Goal: Transaction & Acquisition: Book appointment/travel/reservation

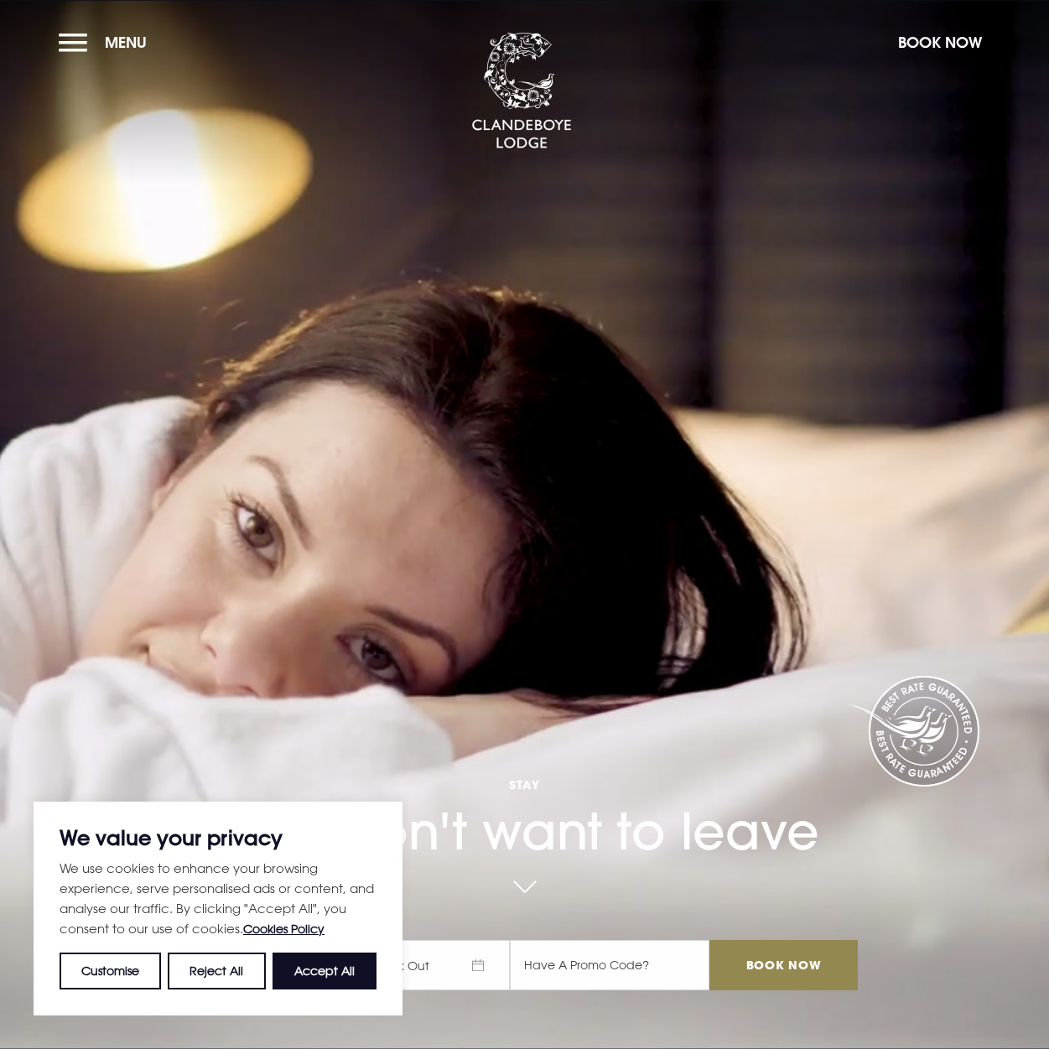
drag, startPoint x: 350, startPoint y: 963, endPoint x: 383, endPoint y: 754, distance: 211.4
click at [349, 961] on button "Accept All" at bounding box center [324, 970] width 104 height 37
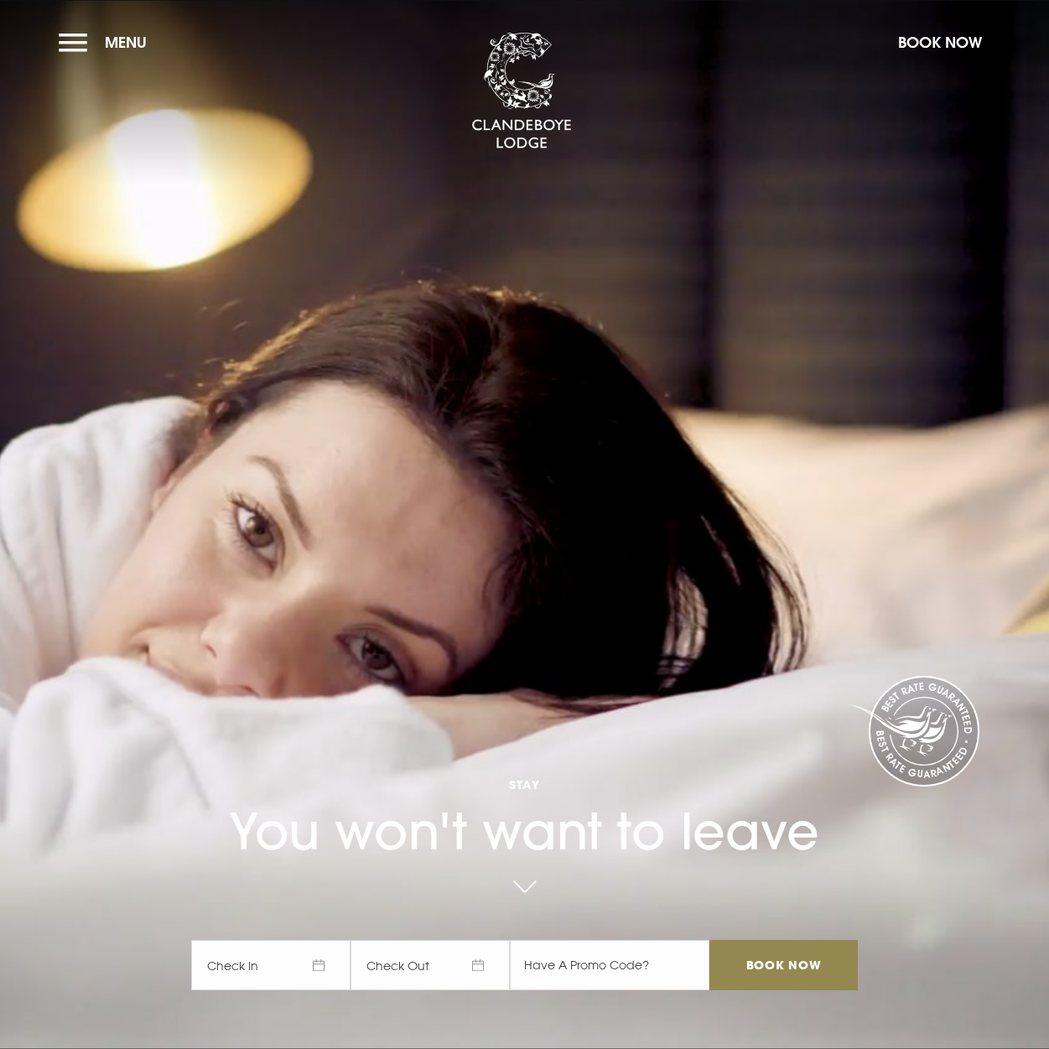
checkbox input "true"
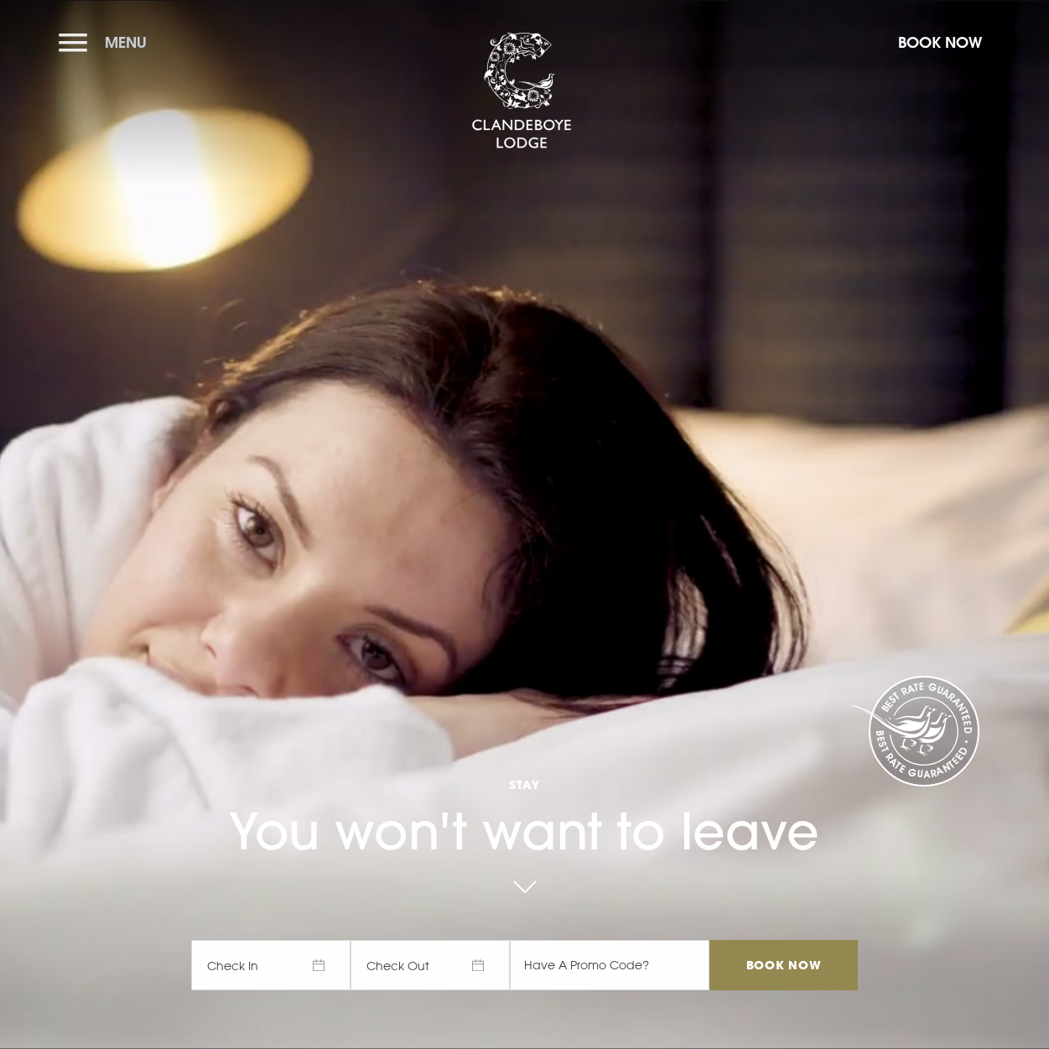
click at [65, 28] on button "Menu" at bounding box center [107, 42] width 96 height 36
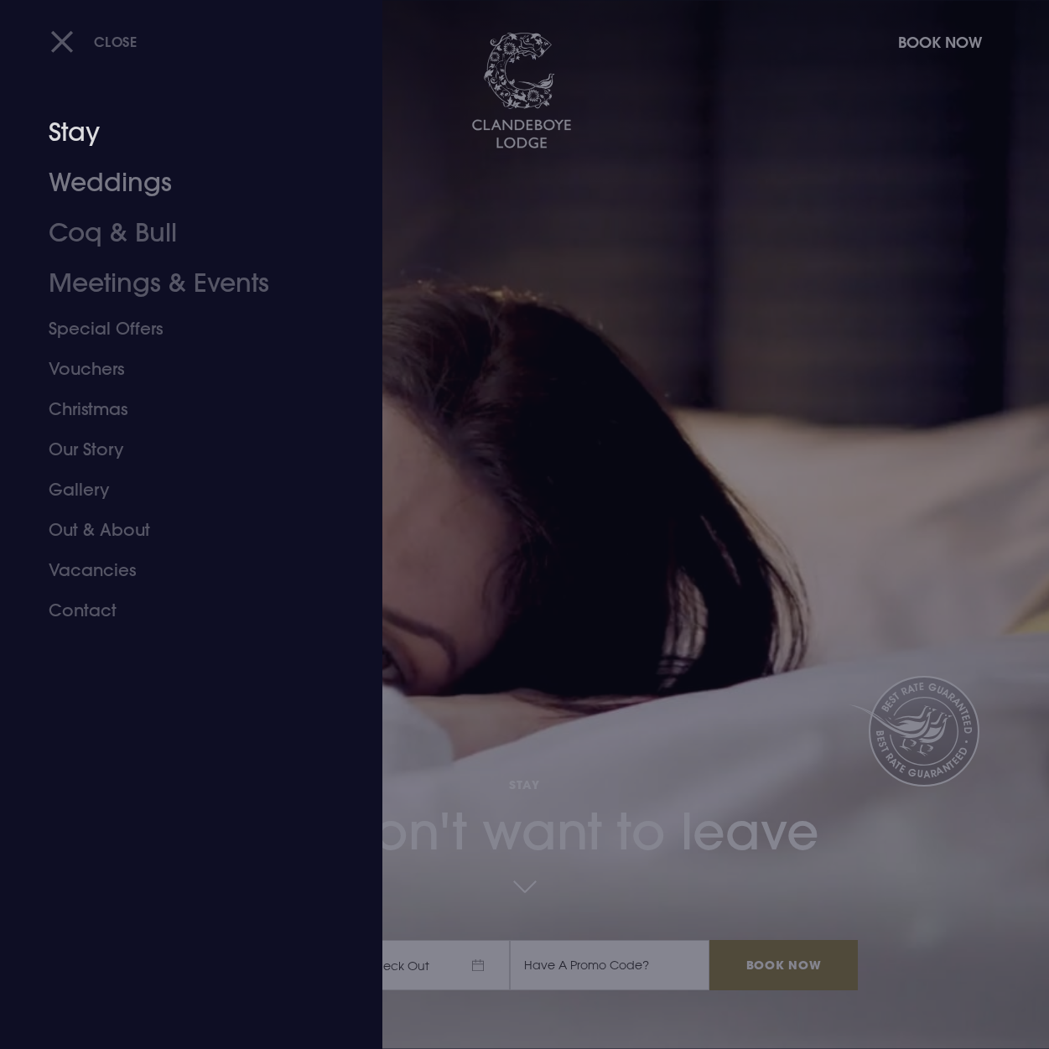
click at [90, 140] on link "Stay" at bounding box center [180, 132] width 262 height 50
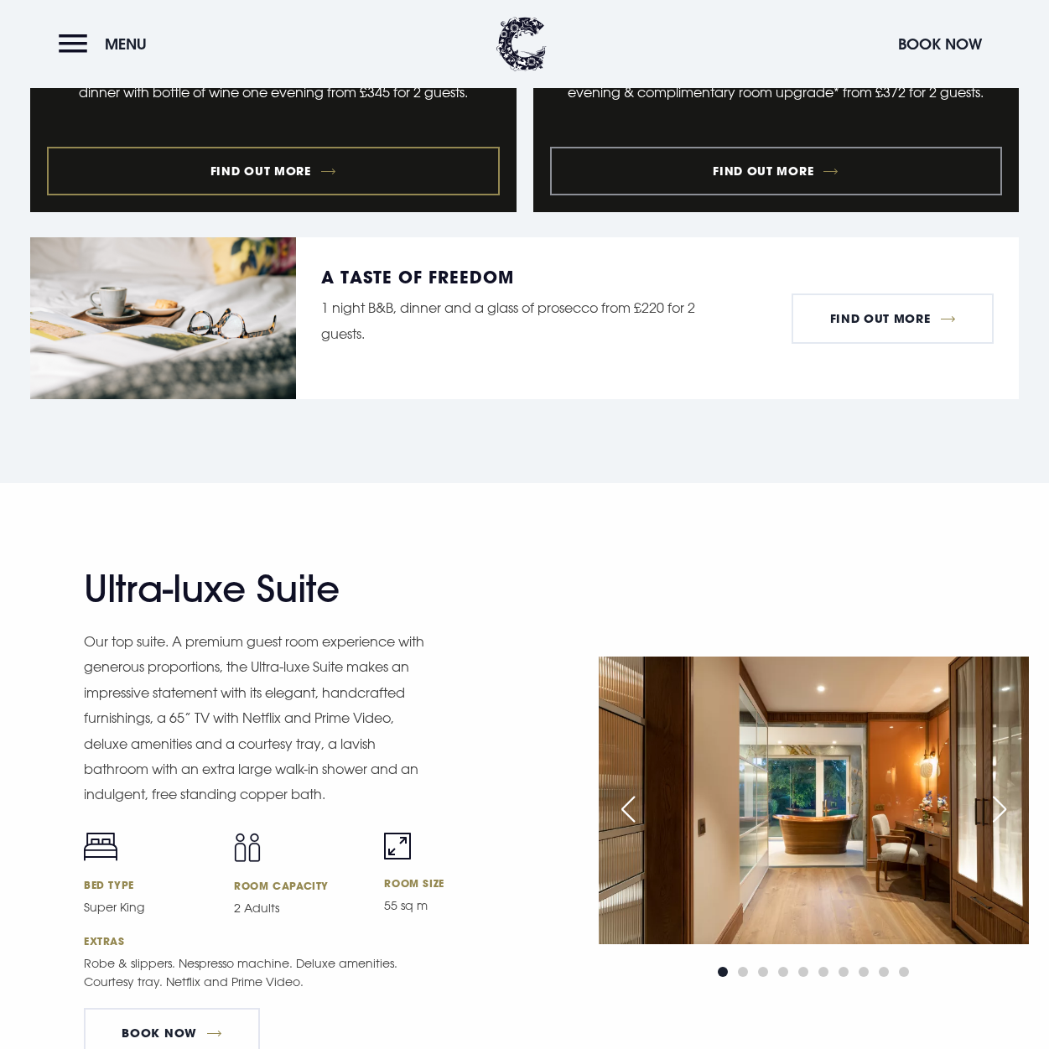
scroll to position [2505, 0]
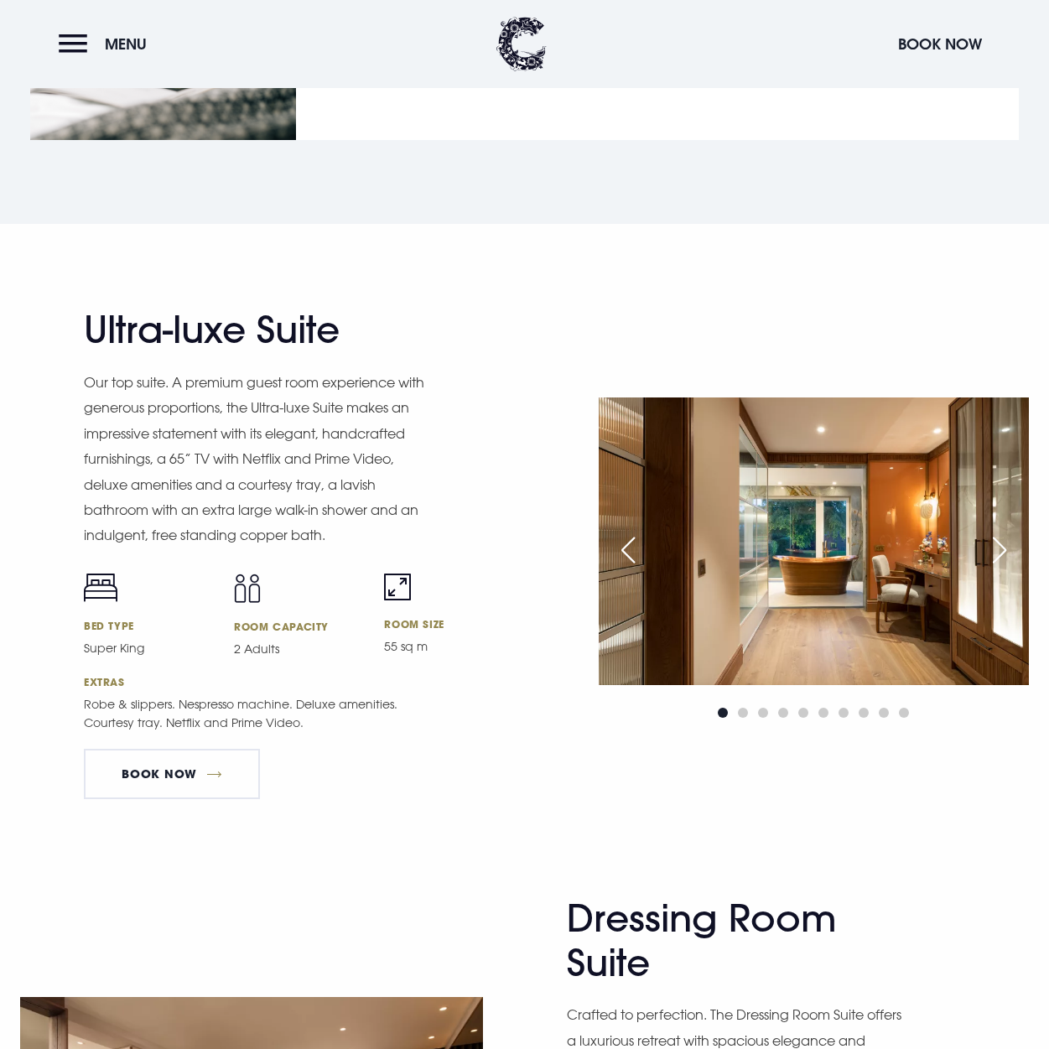
click at [999, 554] on div "Next slide" at bounding box center [999, 549] width 42 height 37
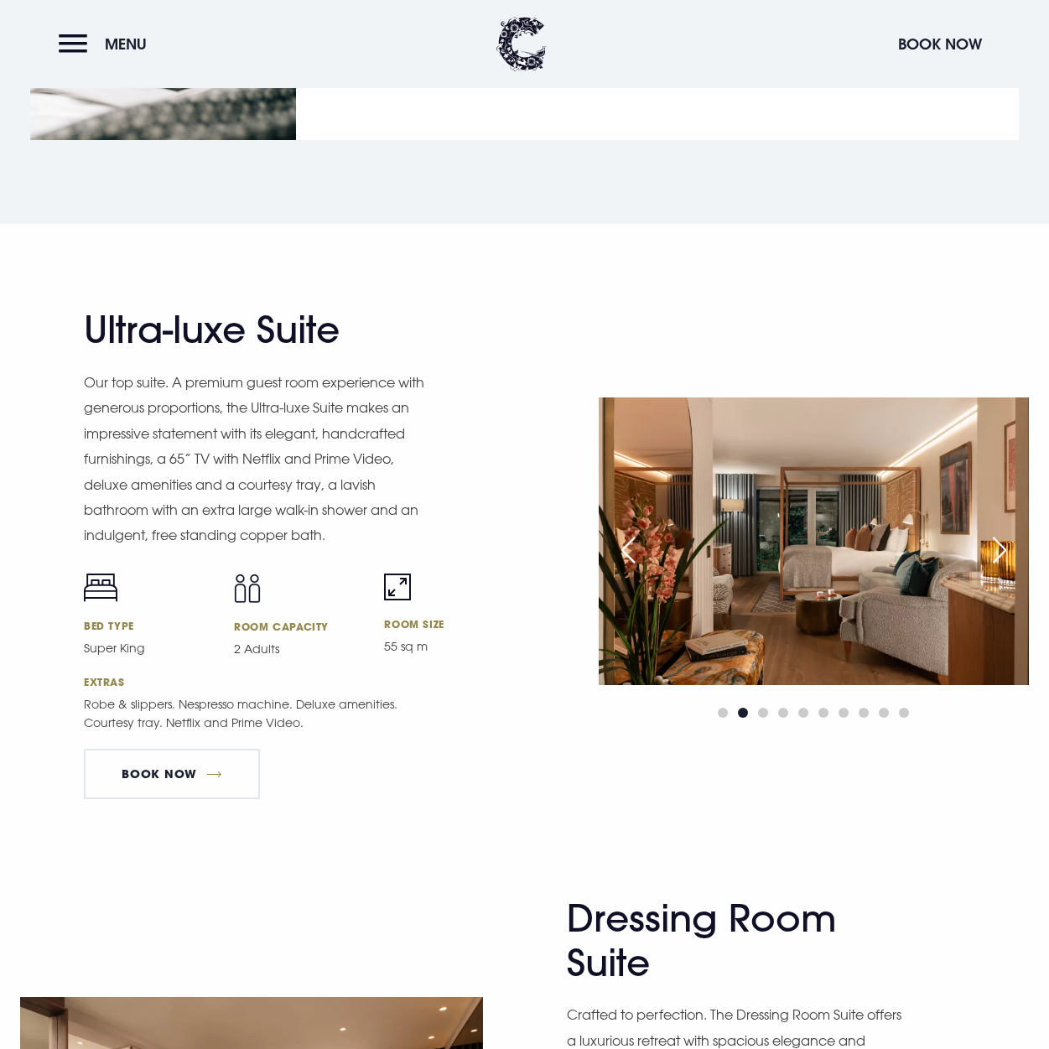
click at [997, 546] on div "Next slide" at bounding box center [999, 549] width 42 height 37
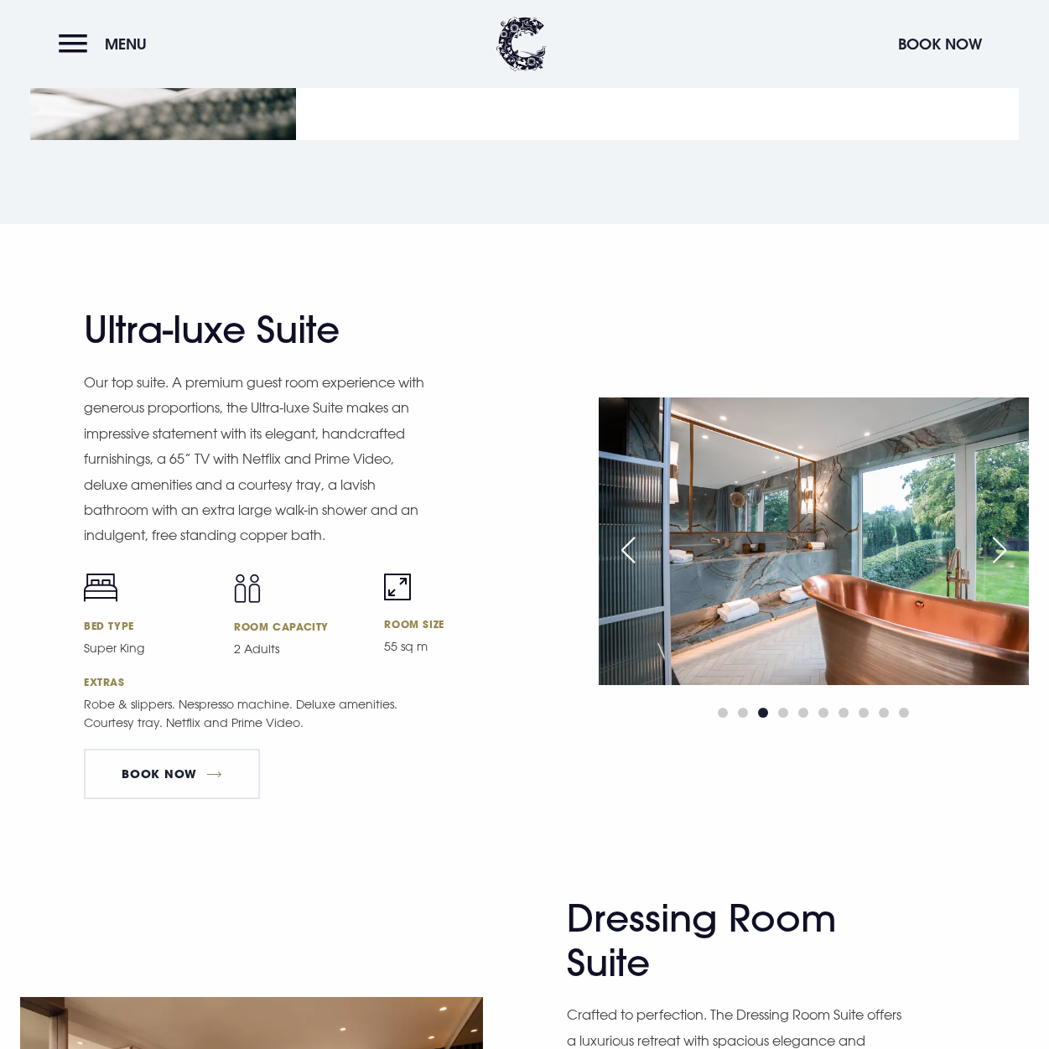
click at [997, 546] on div "Next slide" at bounding box center [999, 549] width 42 height 37
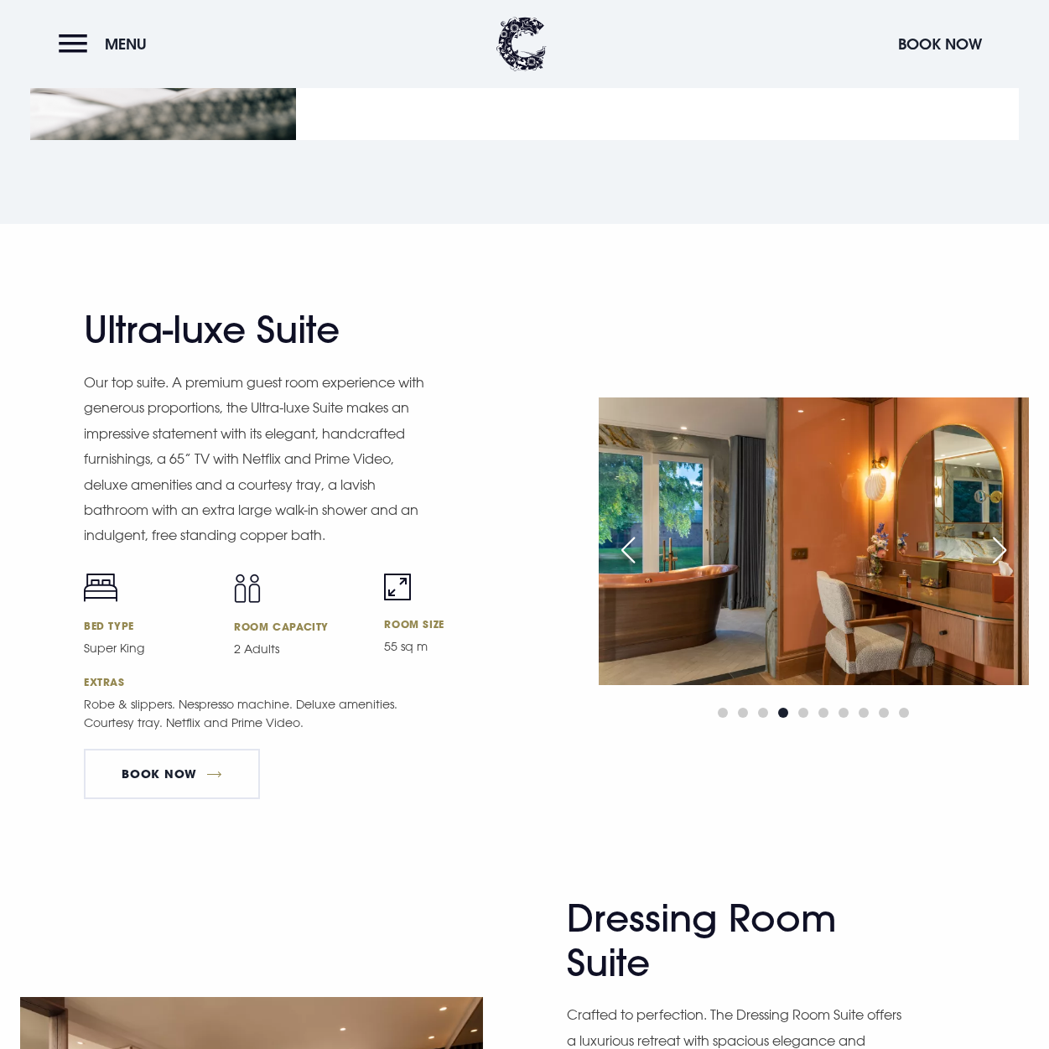
click at [997, 546] on div "Next slide" at bounding box center [999, 549] width 42 height 37
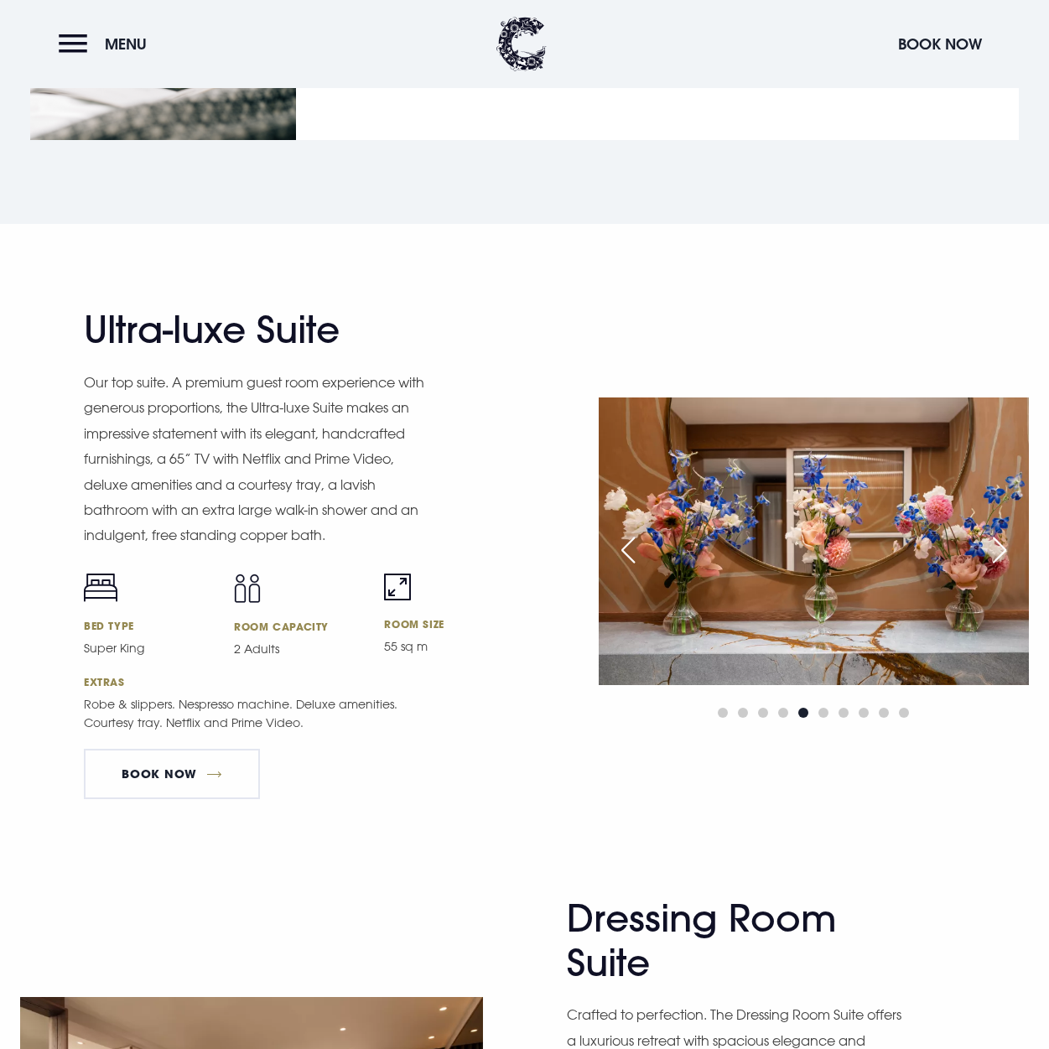
click at [997, 546] on div "Next slide" at bounding box center [999, 549] width 42 height 37
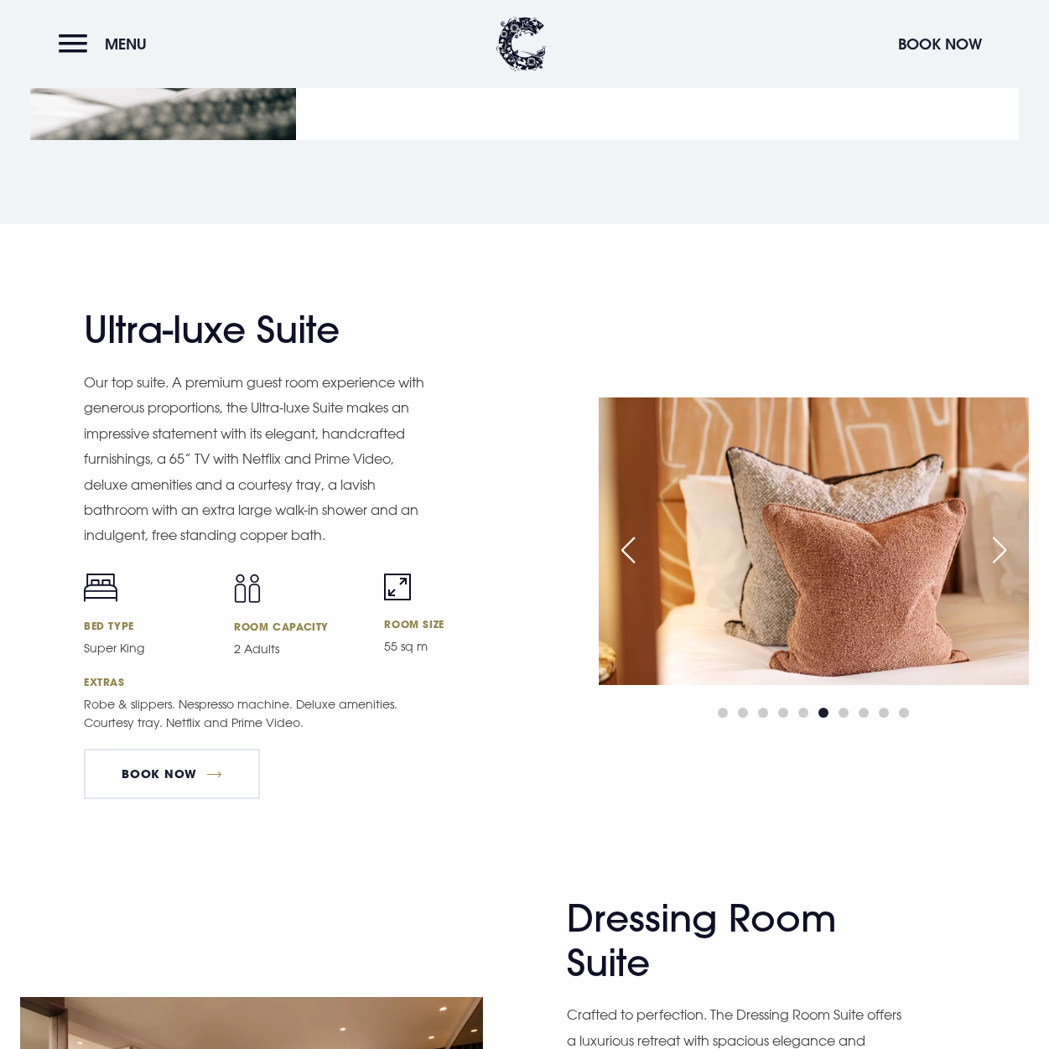
click at [997, 546] on div "Next slide" at bounding box center [999, 549] width 42 height 37
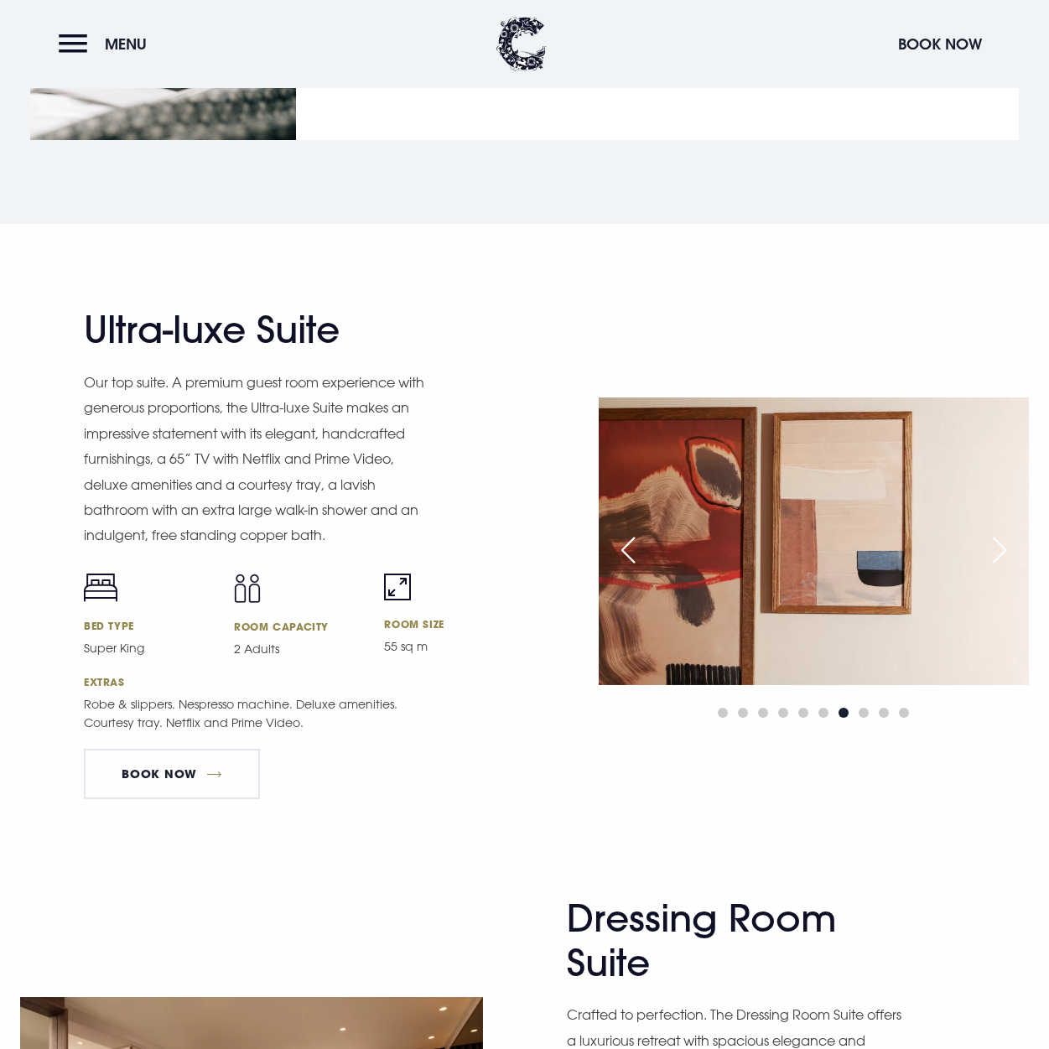
click at [997, 546] on div "Next slide" at bounding box center [999, 549] width 42 height 37
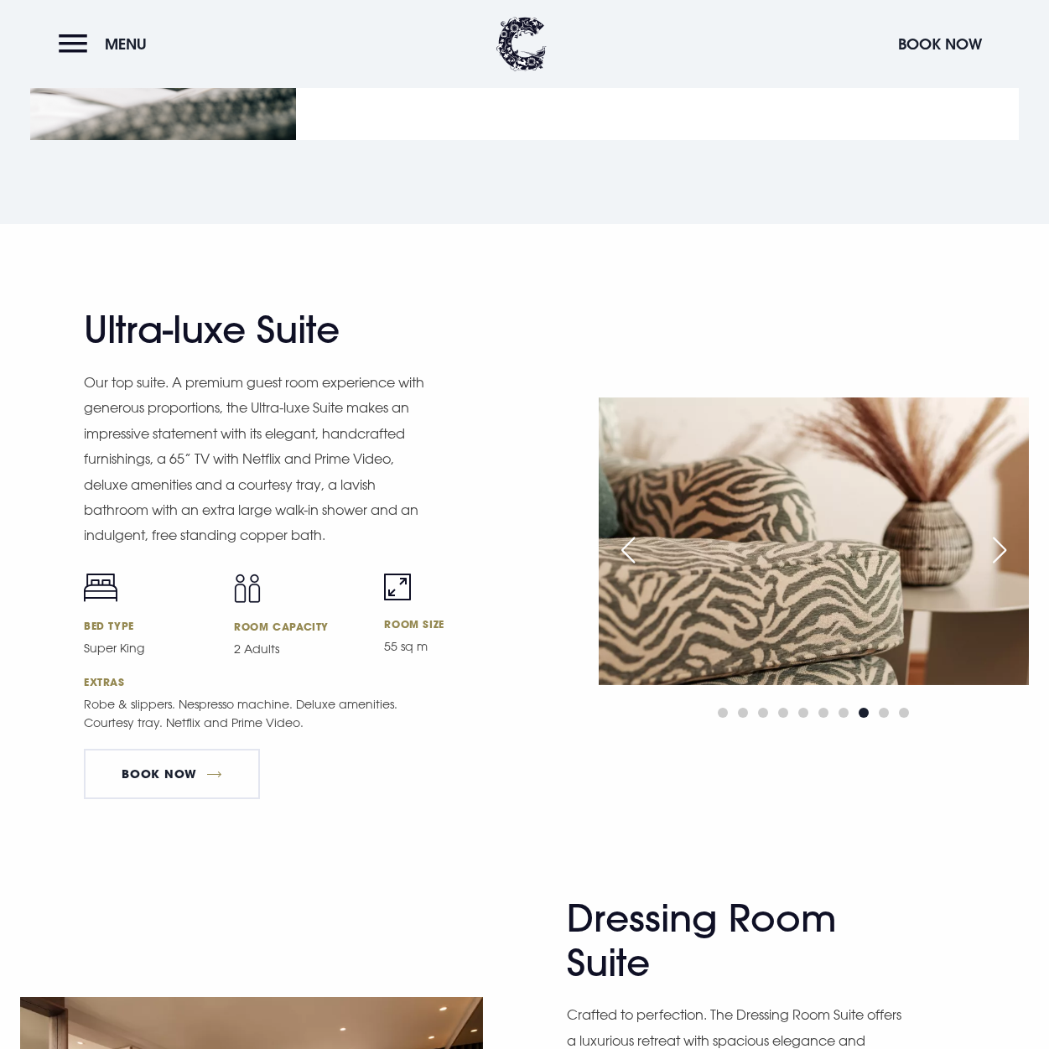
click at [997, 546] on div "Next slide" at bounding box center [999, 549] width 42 height 37
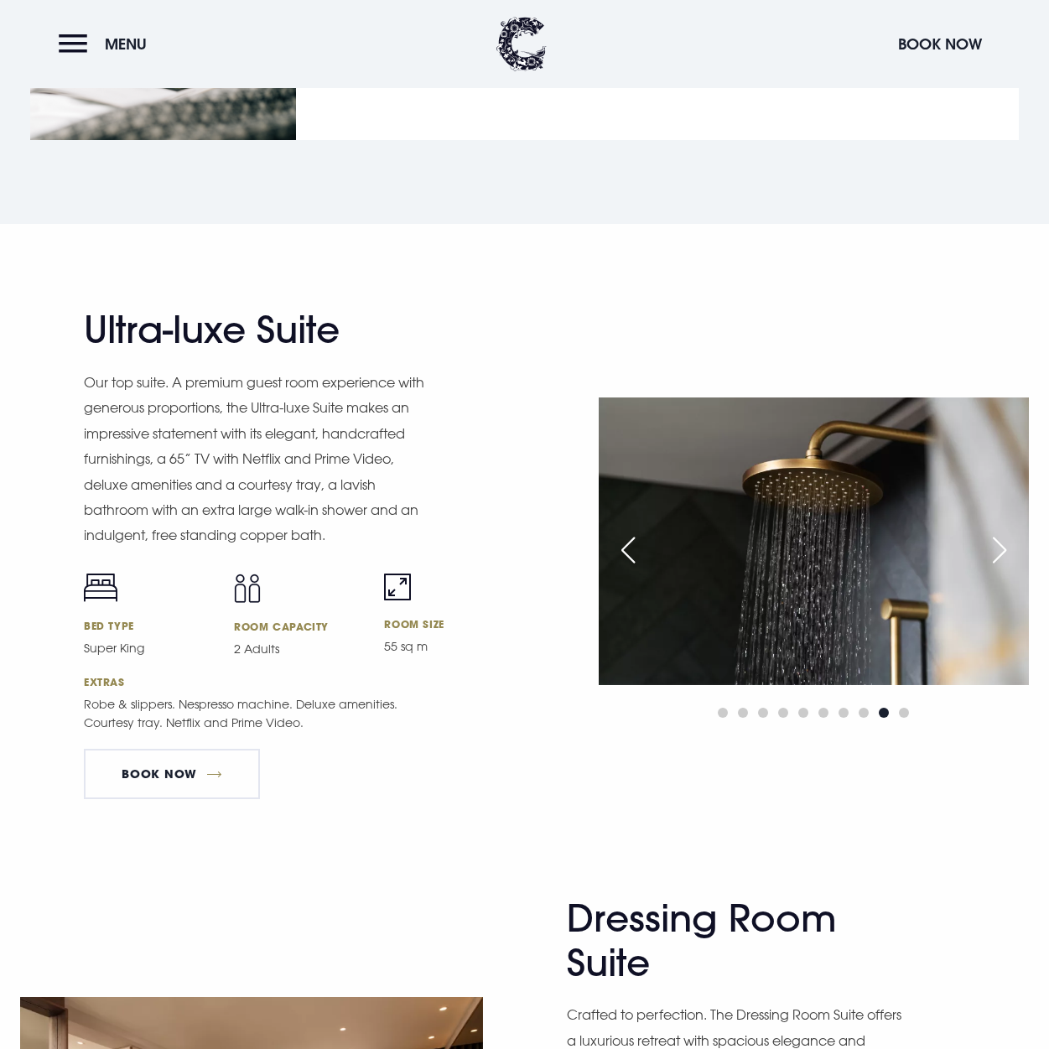
click at [997, 546] on div "Next slide" at bounding box center [999, 549] width 42 height 37
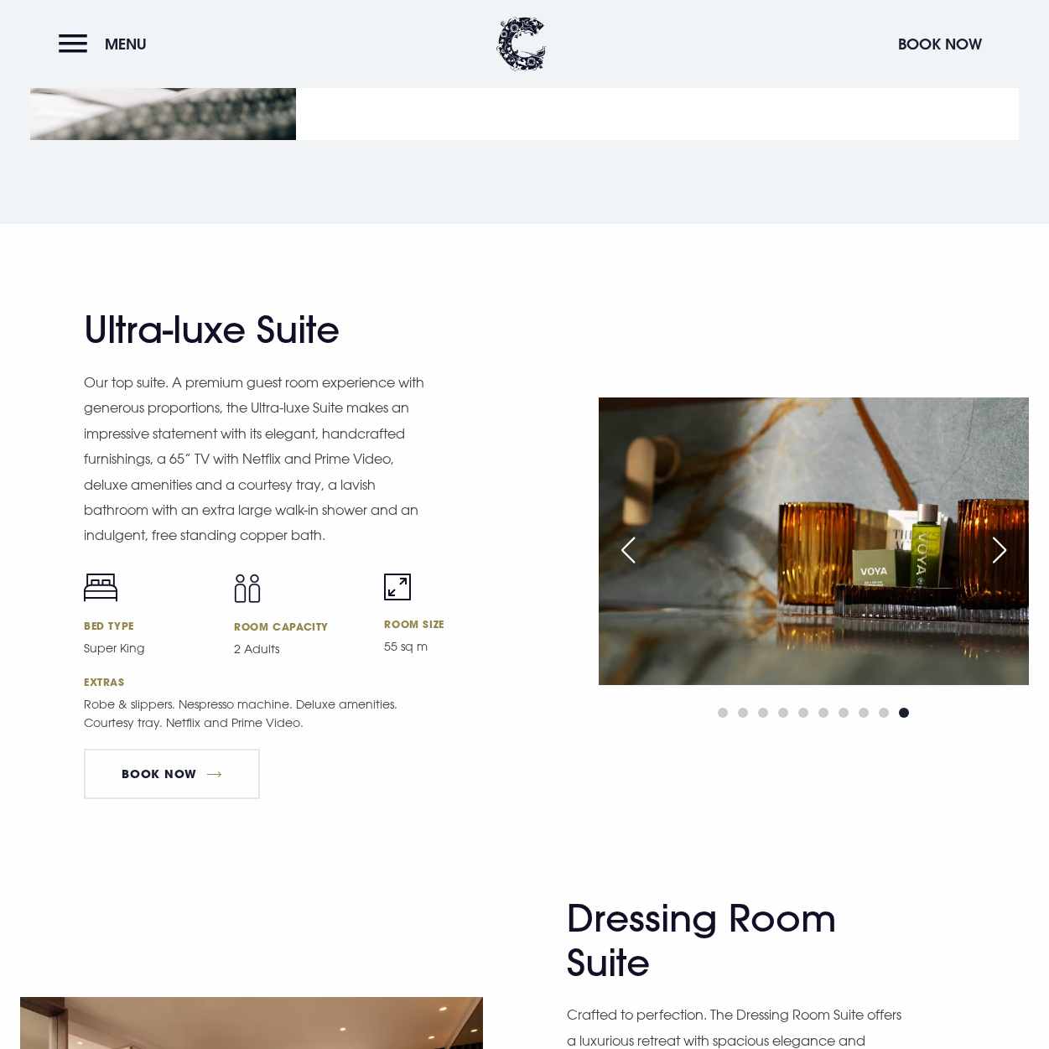
click at [997, 546] on div "Next slide" at bounding box center [999, 549] width 42 height 37
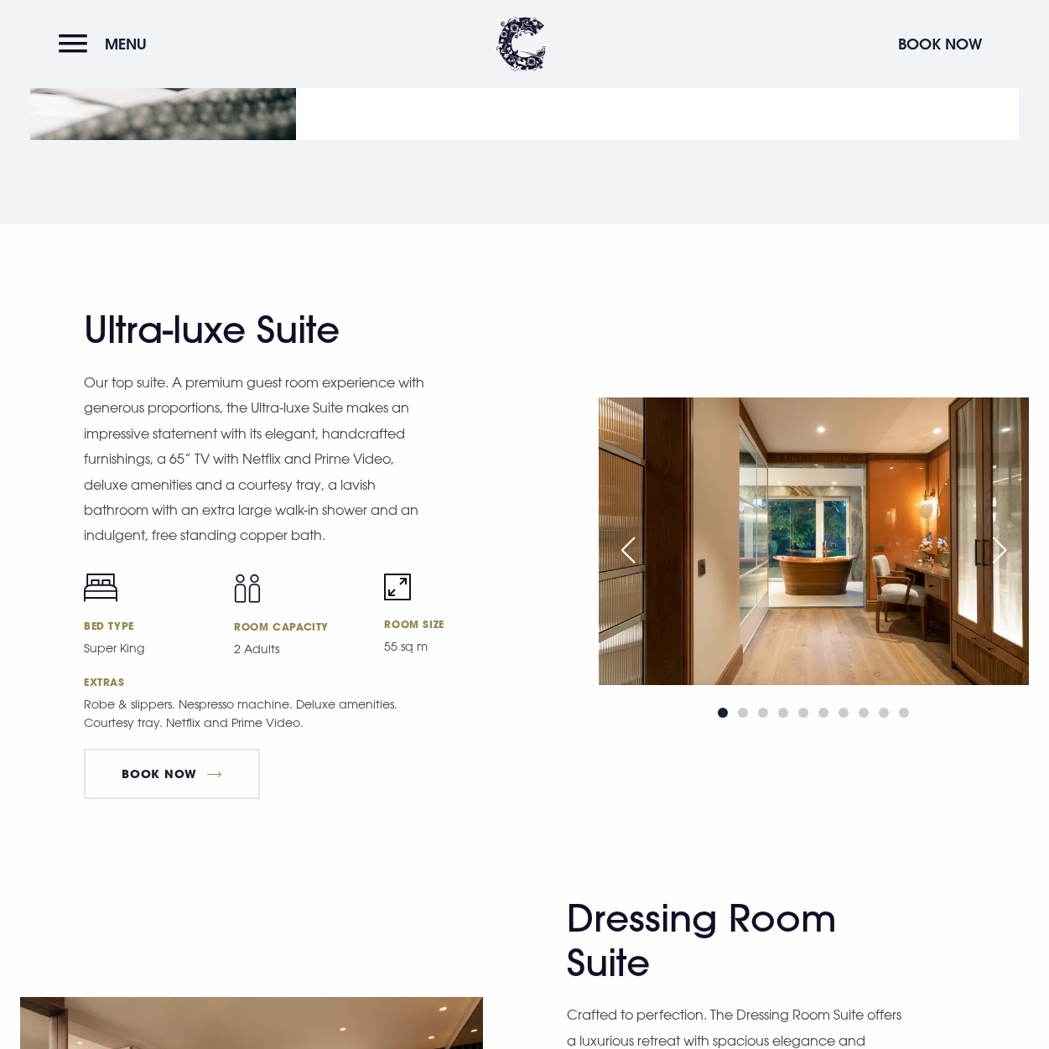
click at [997, 546] on div "Next slide" at bounding box center [999, 549] width 42 height 37
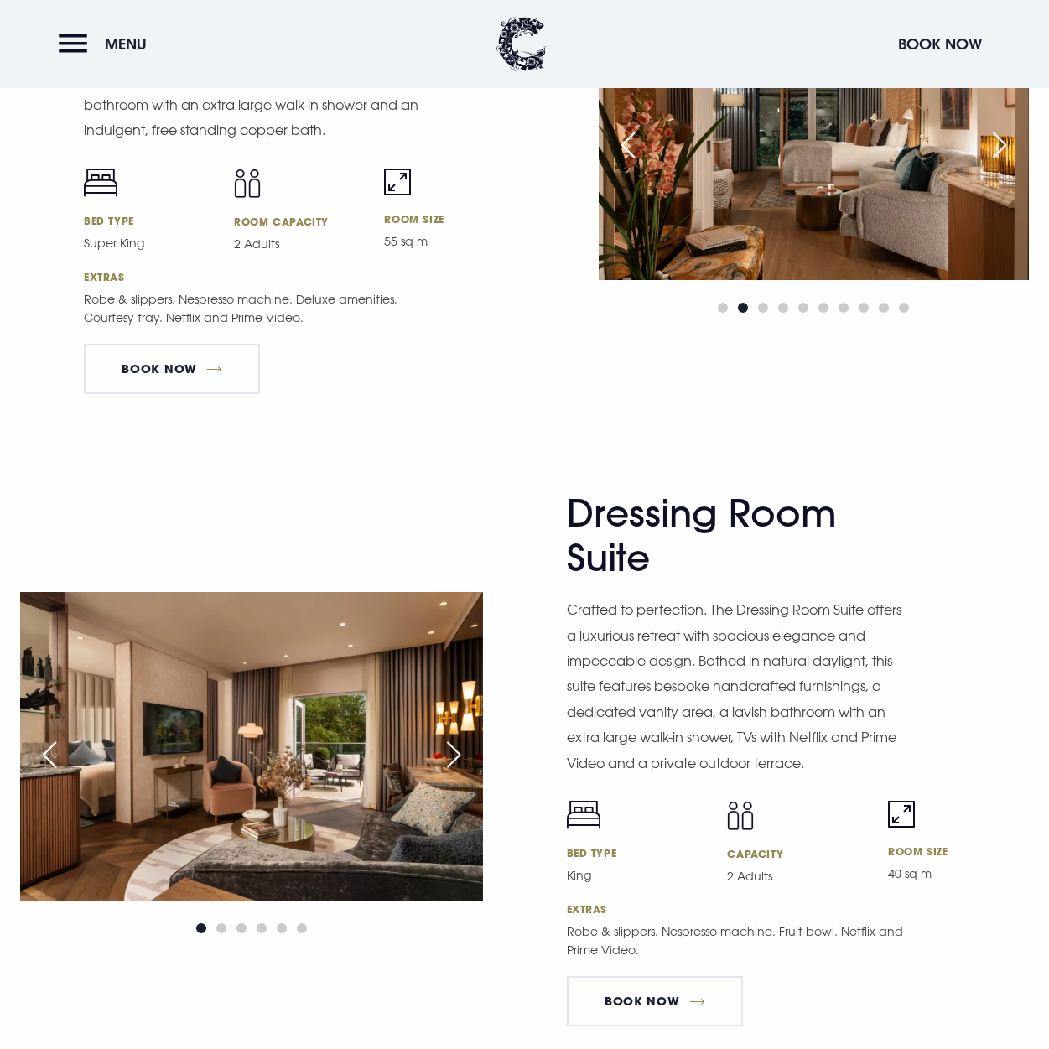
scroll to position [3085, 0]
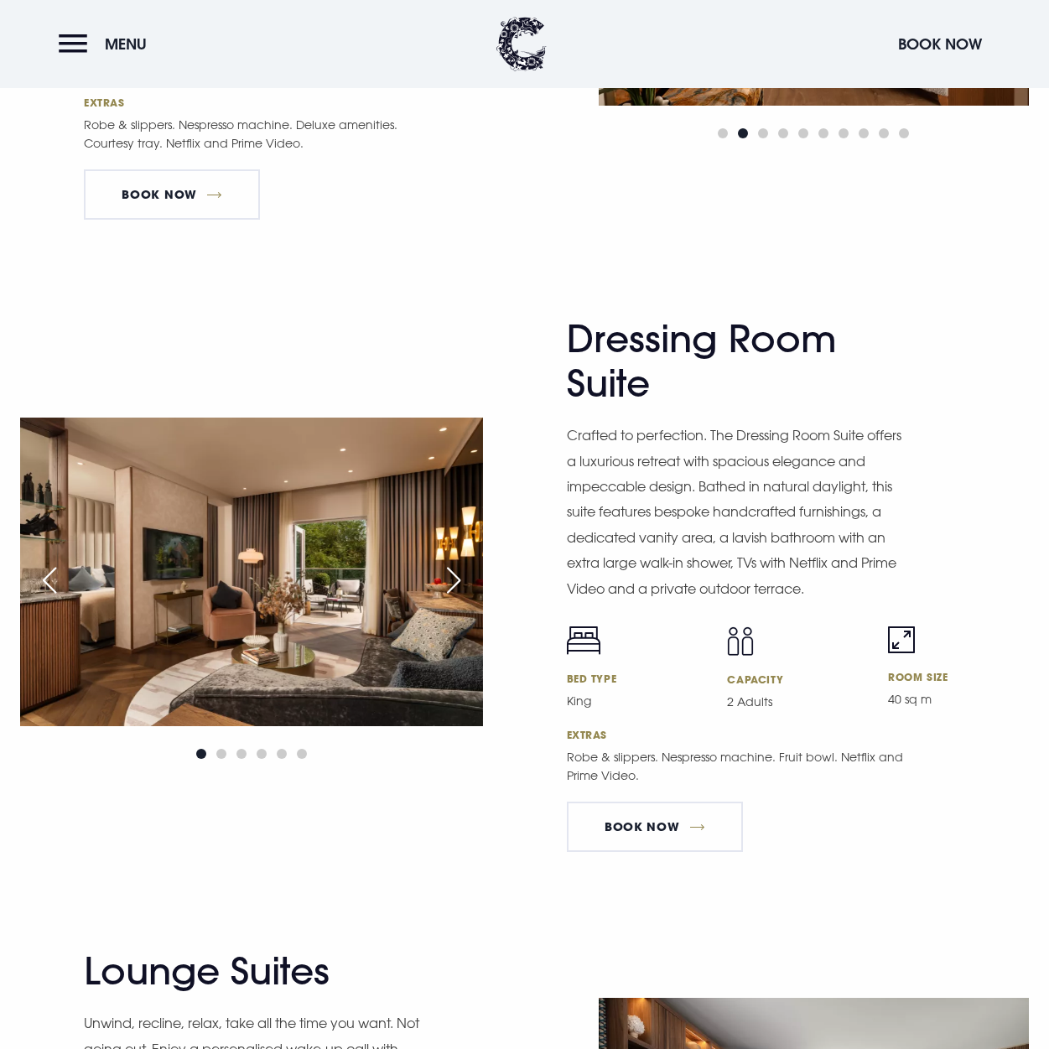
click at [445, 570] on div "Next slide" at bounding box center [454, 580] width 42 height 37
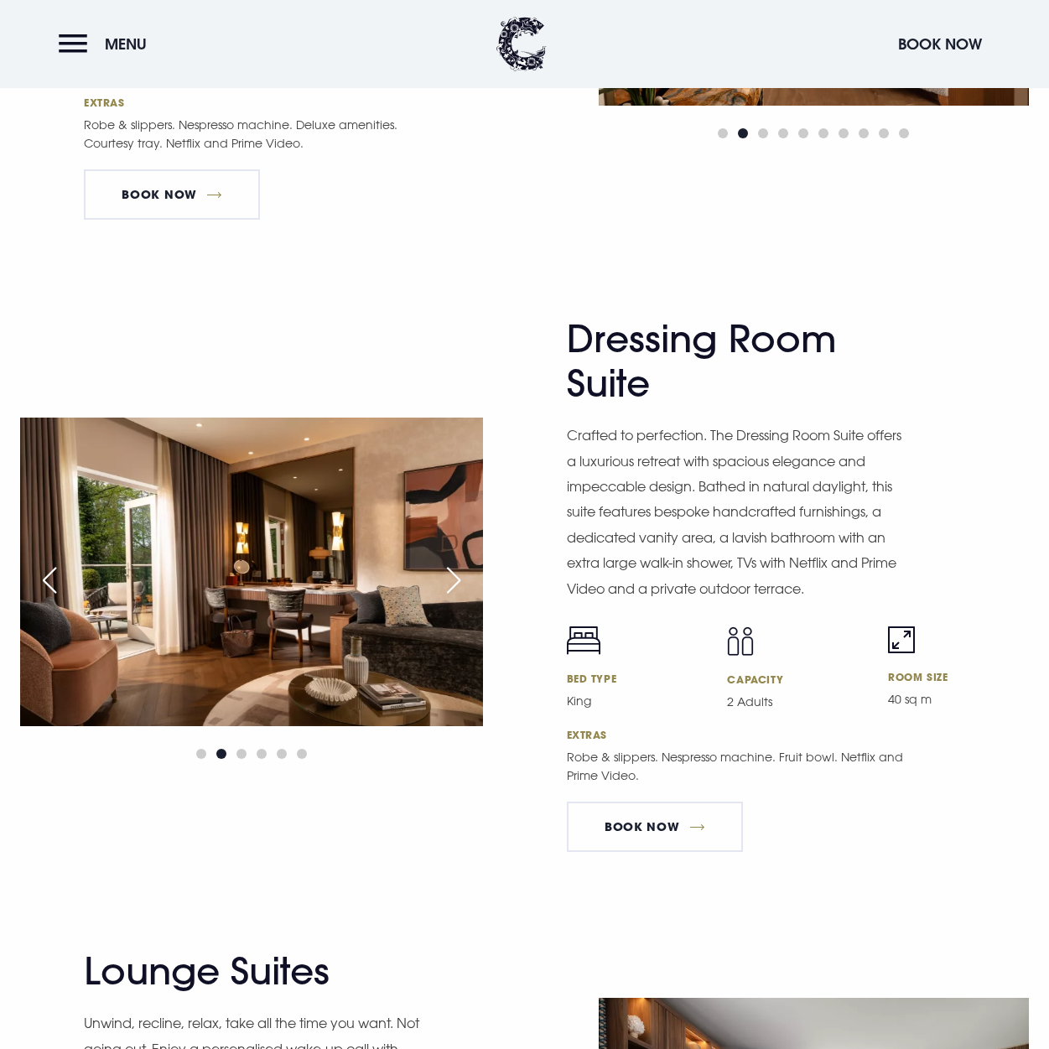
click at [451, 568] on div "Next slide" at bounding box center [454, 580] width 42 height 37
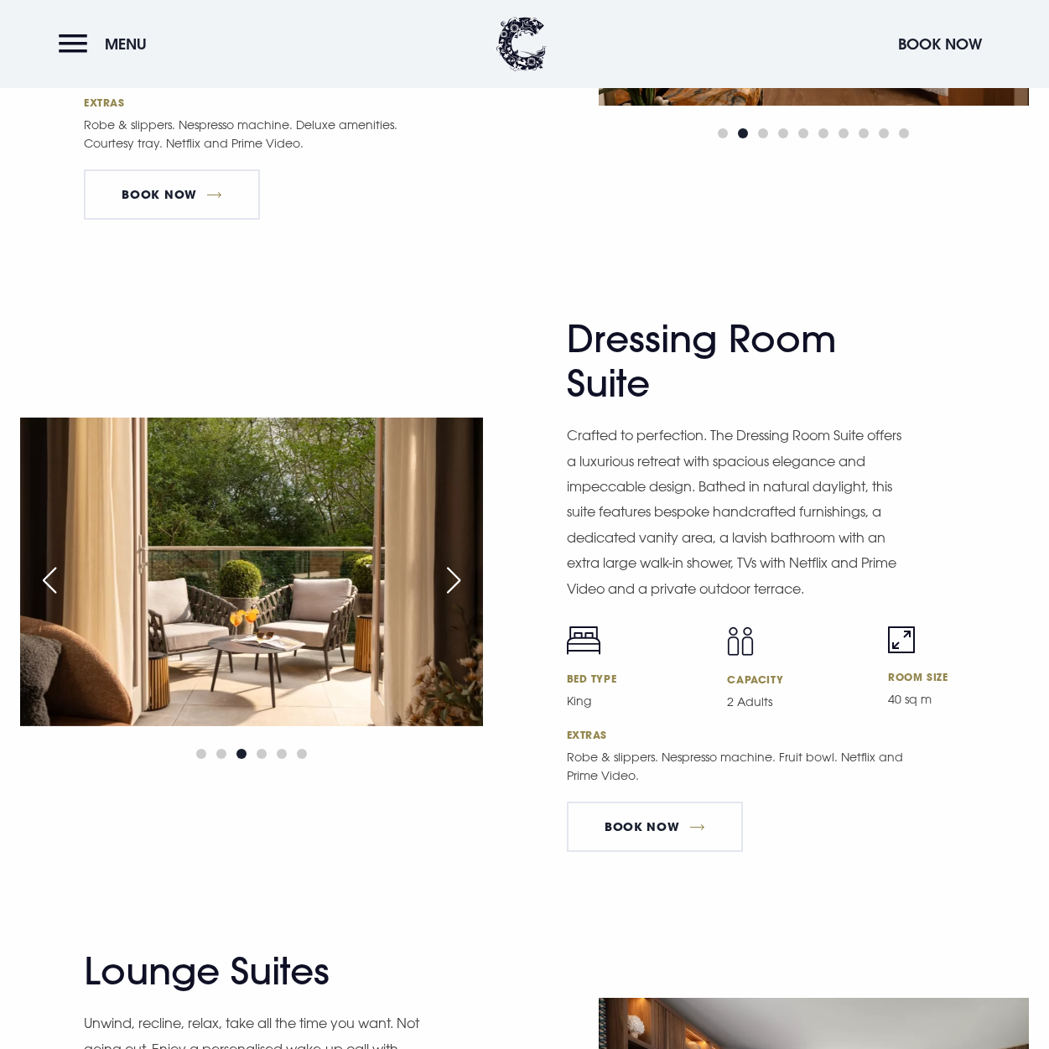
click at [451, 567] on div "Next slide" at bounding box center [454, 580] width 42 height 37
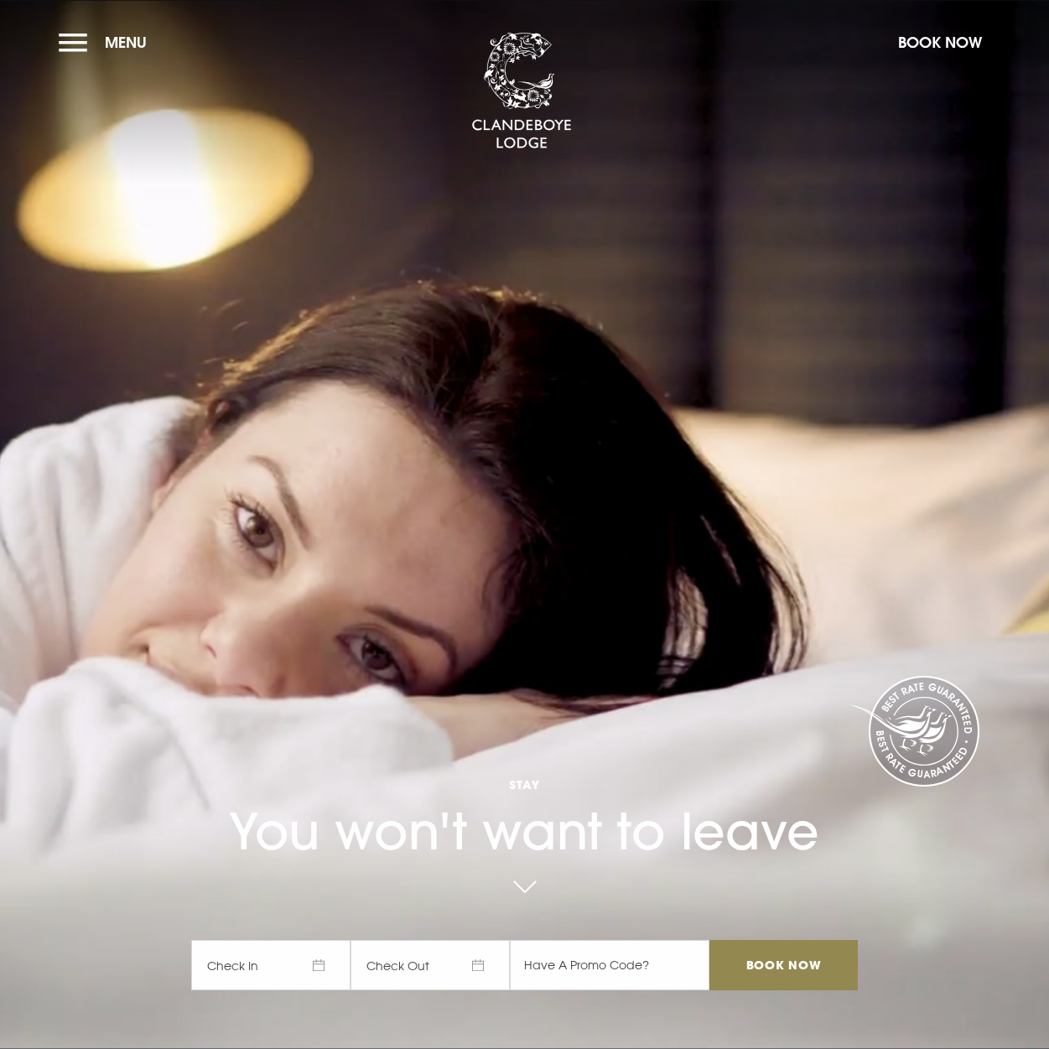
scroll to position [0, 0]
click at [55, 32] on section "Stay You won't want to leave Check In Check Out Mon Tue Wed Thur Fri Sat Sun Mo…" at bounding box center [524, 524] width 1049 height 1049
click at [70, 36] on button "Menu" at bounding box center [107, 42] width 96 height 36
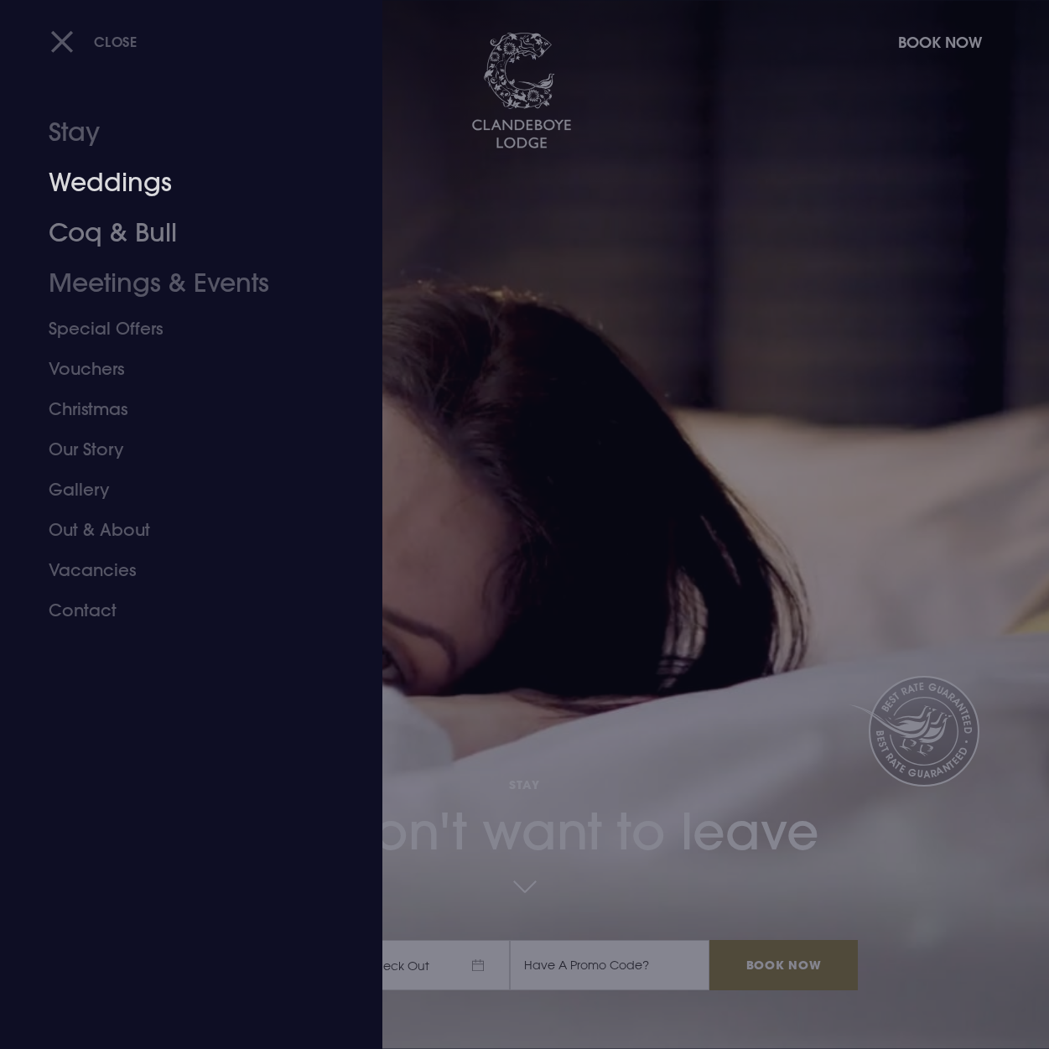
scroll to position [1, 0]
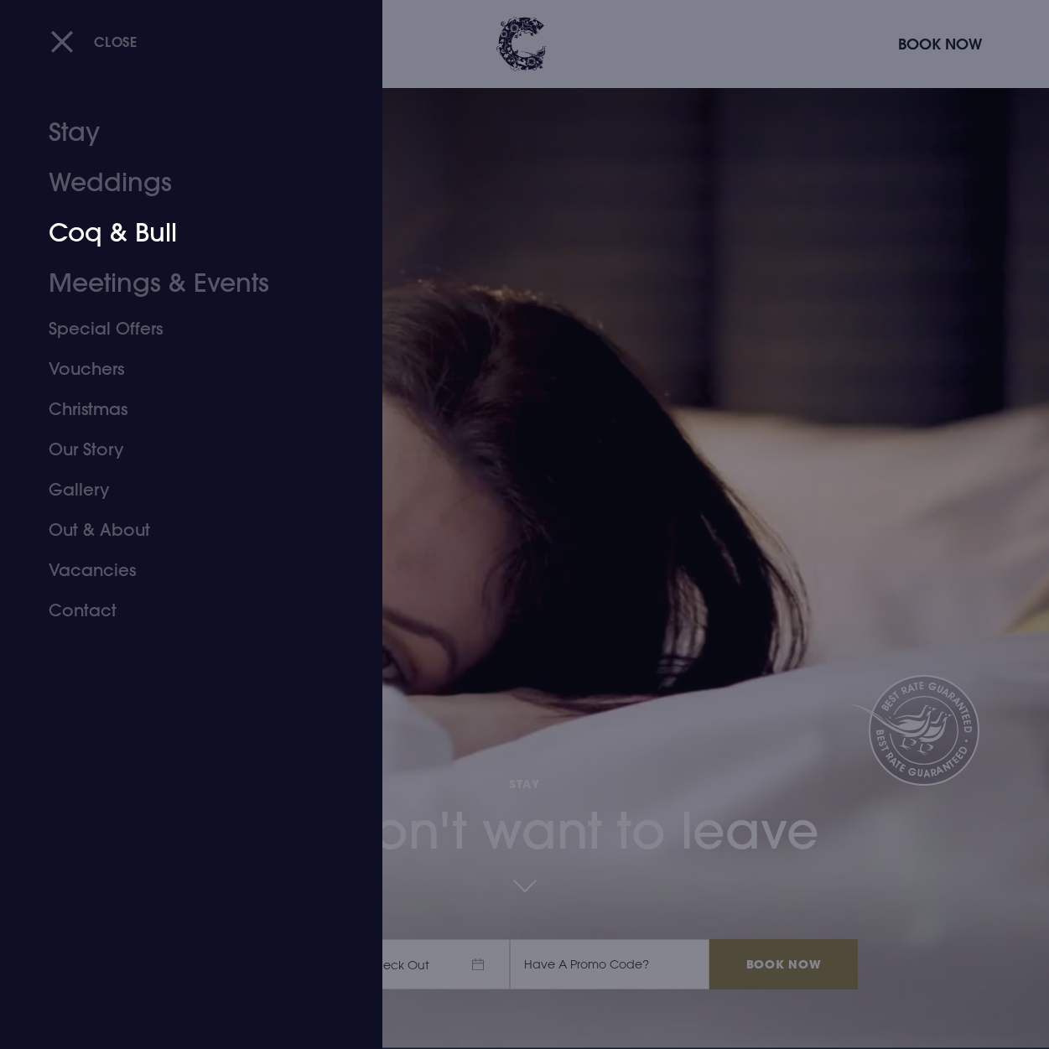
click at [80, 239] on link "Coq & Bull" at bounding box center [180, 233] width 262 height 50
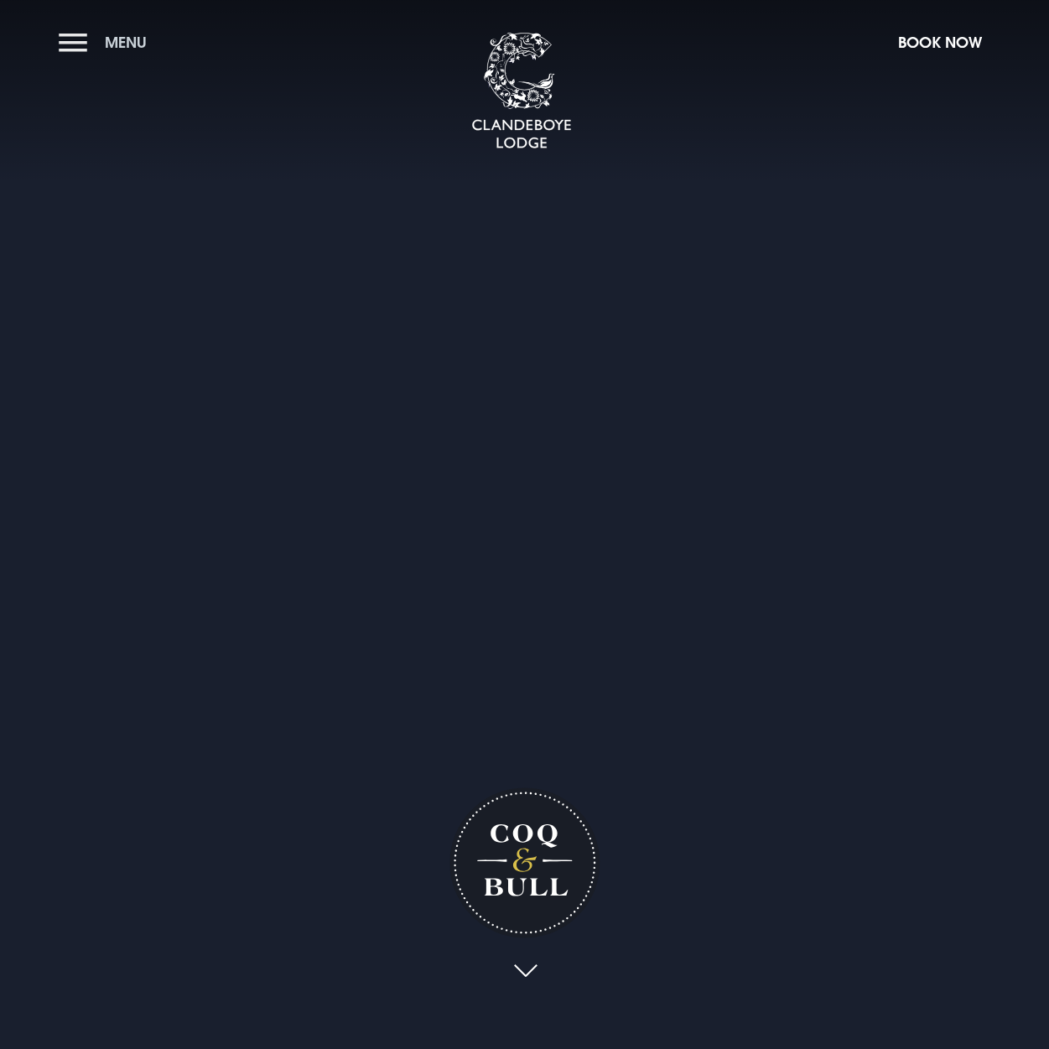
click at [71, 40] on button "Menu" at bounding box center [107, 42] width 96 height 36
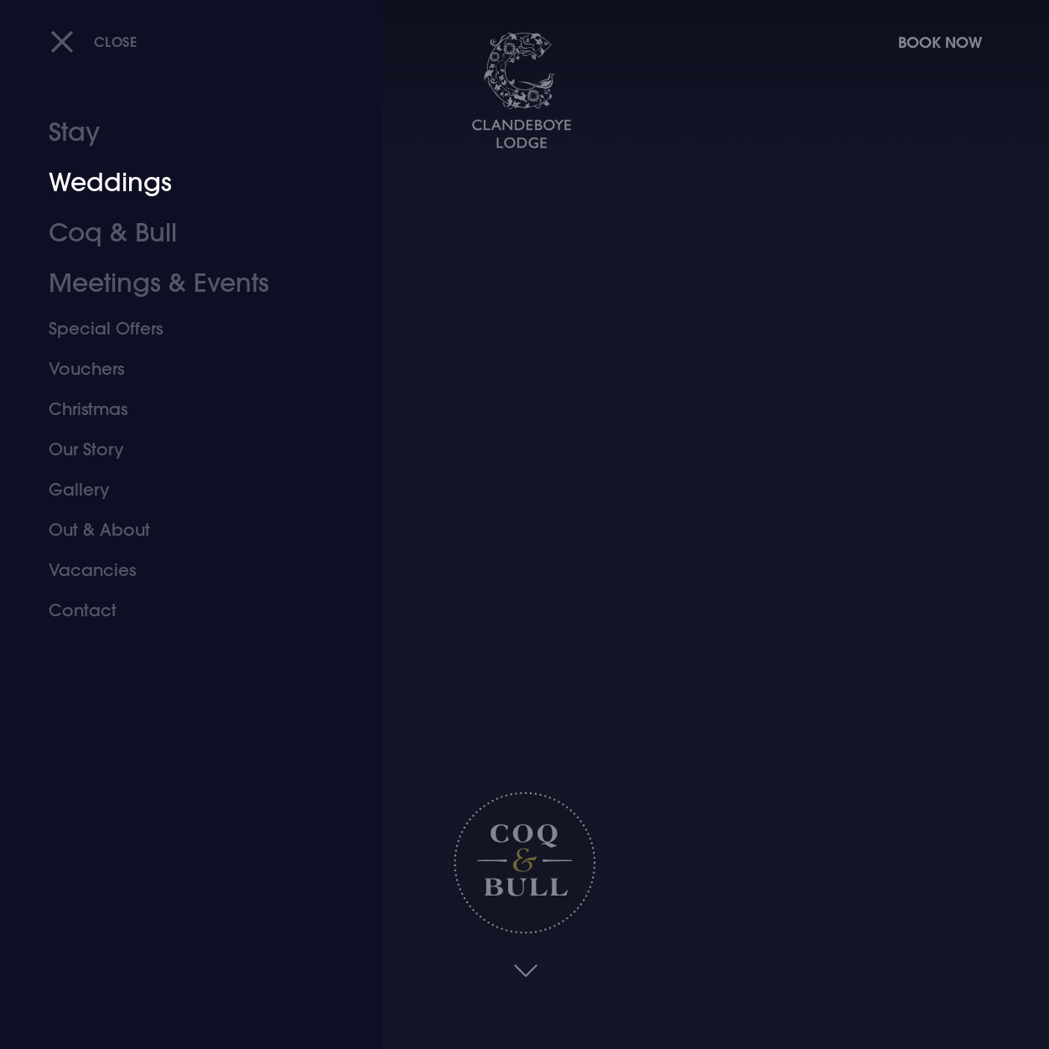
click at [123, 192] on link "Weddings" at bounding box center [180, 183] width 262 height 50
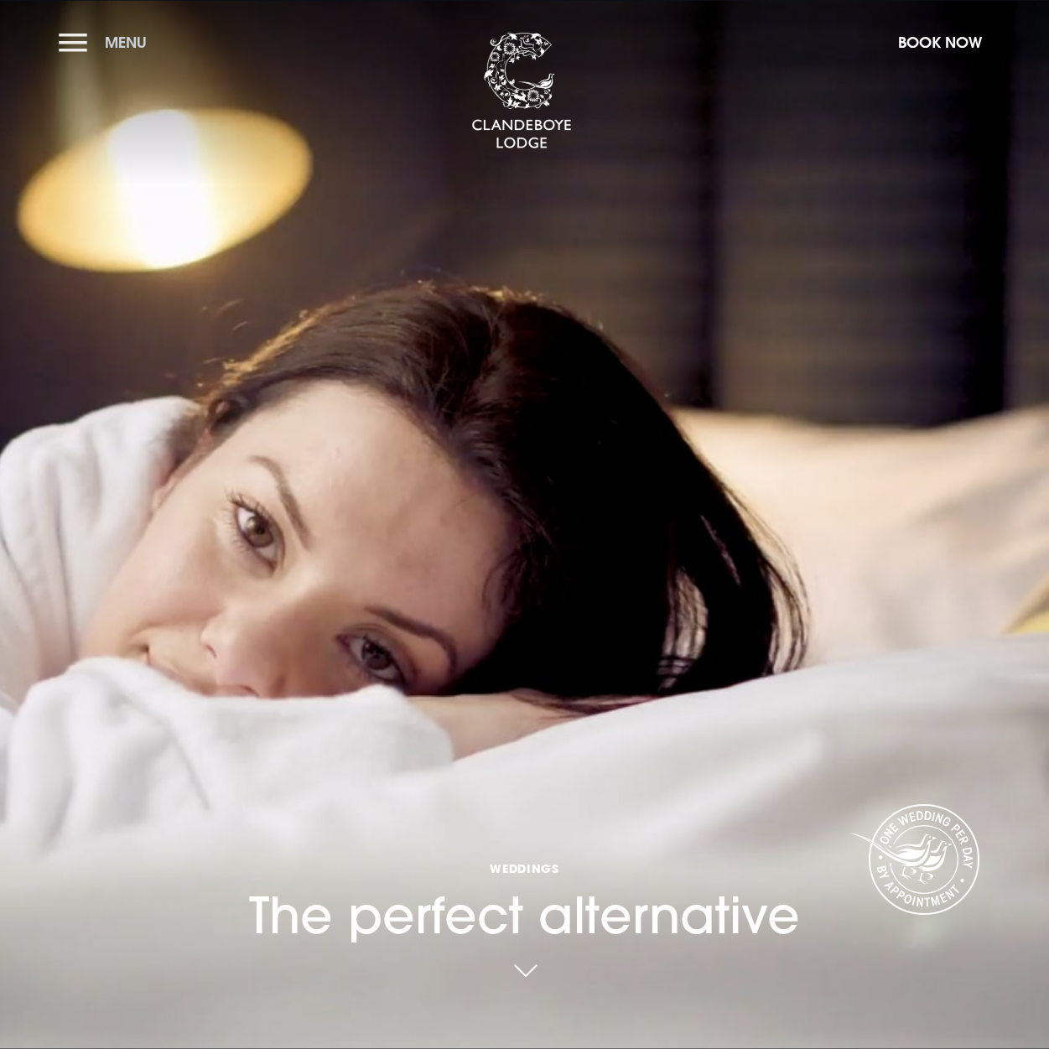
click at [70, 46] on button "Menu" at bounding box center [107, 42] width 96 height 36
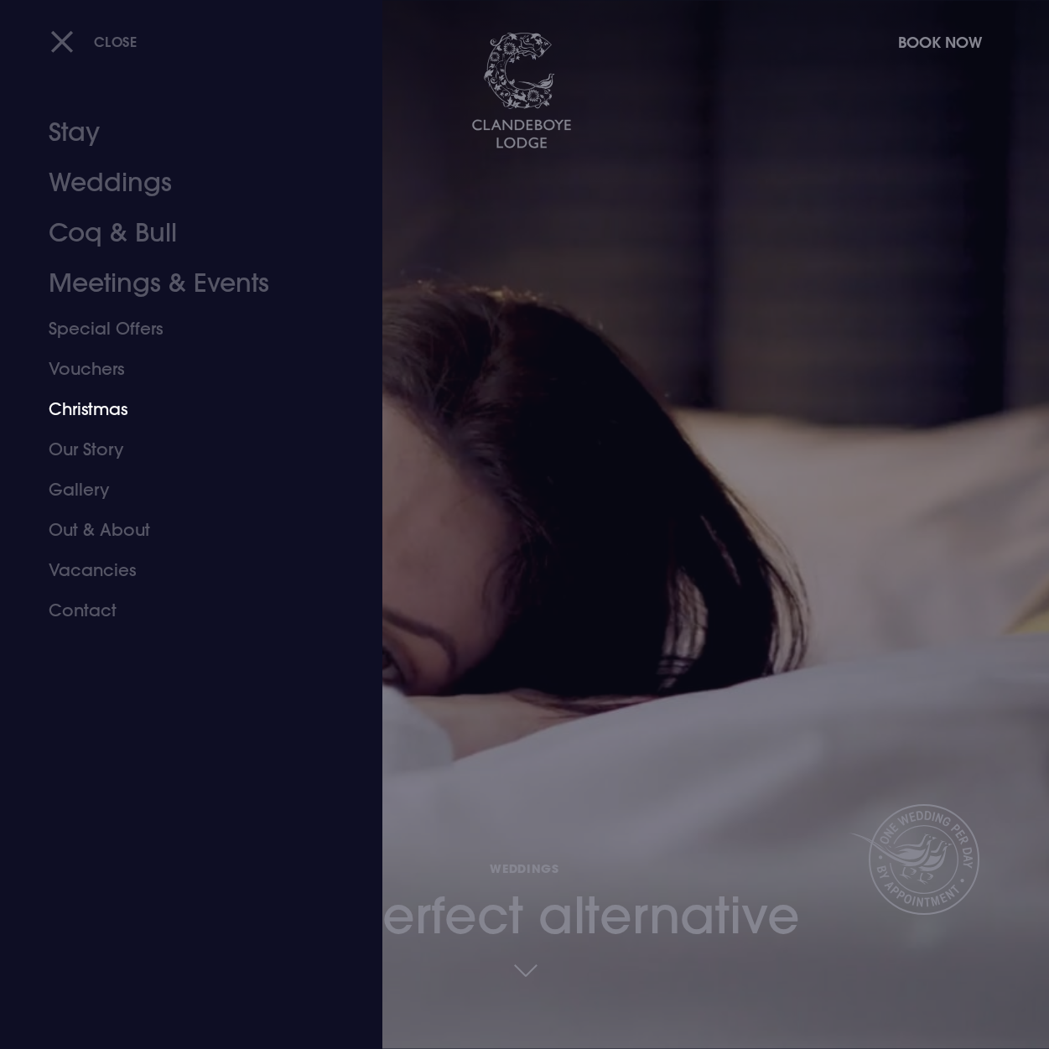
click at [104, 408] on link "Christmas" at bounding box center [180, 409] width 262 height 40
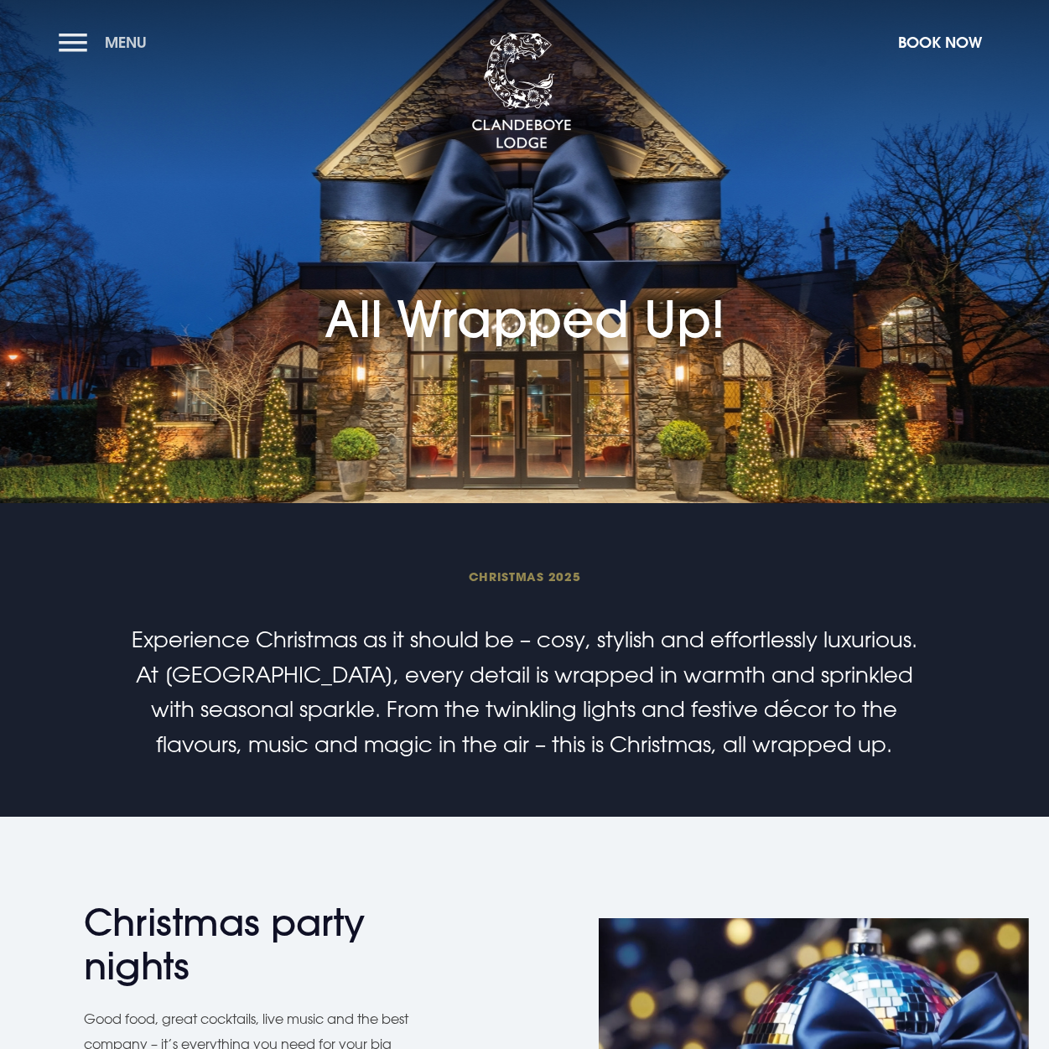
click at [108, 45] on span "Menu" at bounding box center [126, 42] width 42 height 19
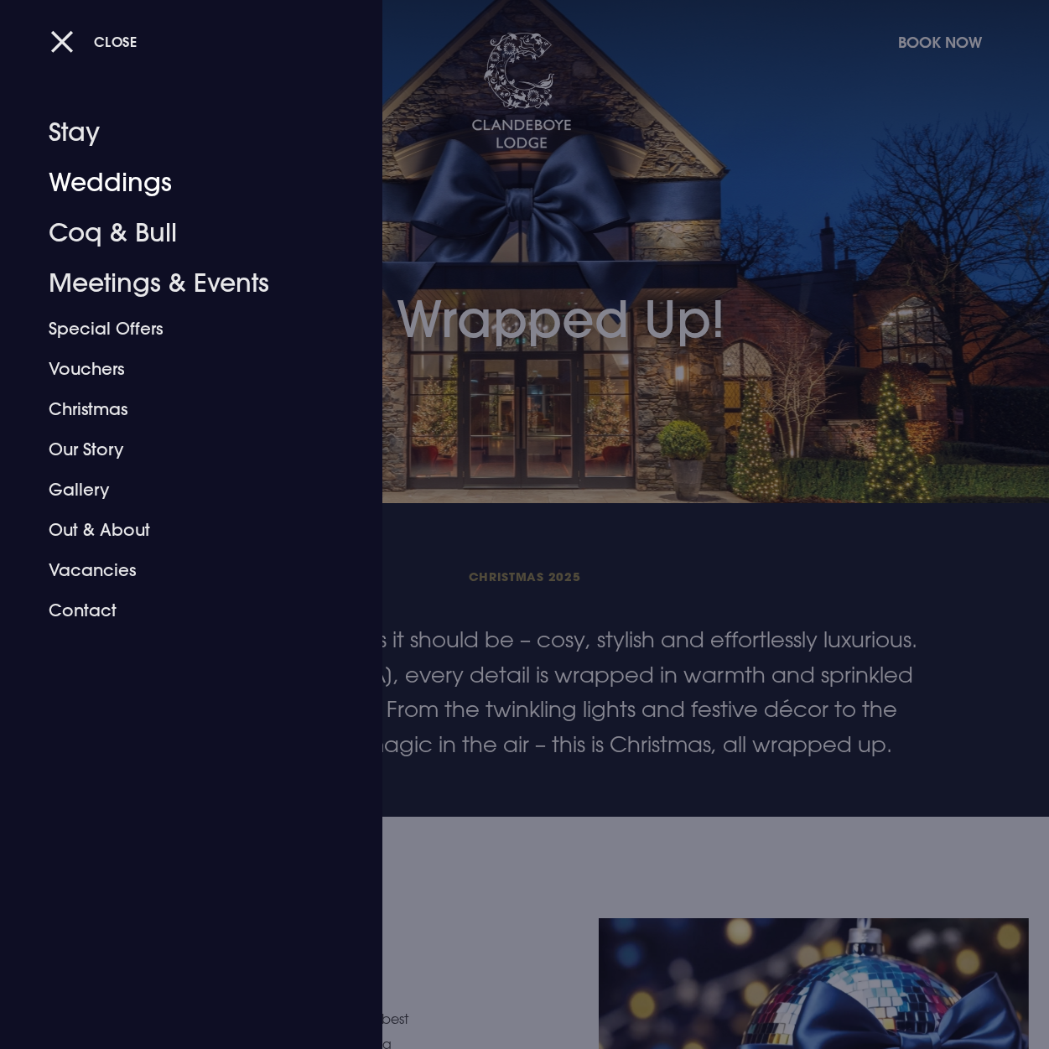
drag, startPoint x: 828, startPoint y: 82, endPoint x: 879, endPoint y: 46, distance: 62.6
click at [829, 80] on div at bounding box center [524, 524] width 1049 height 1049
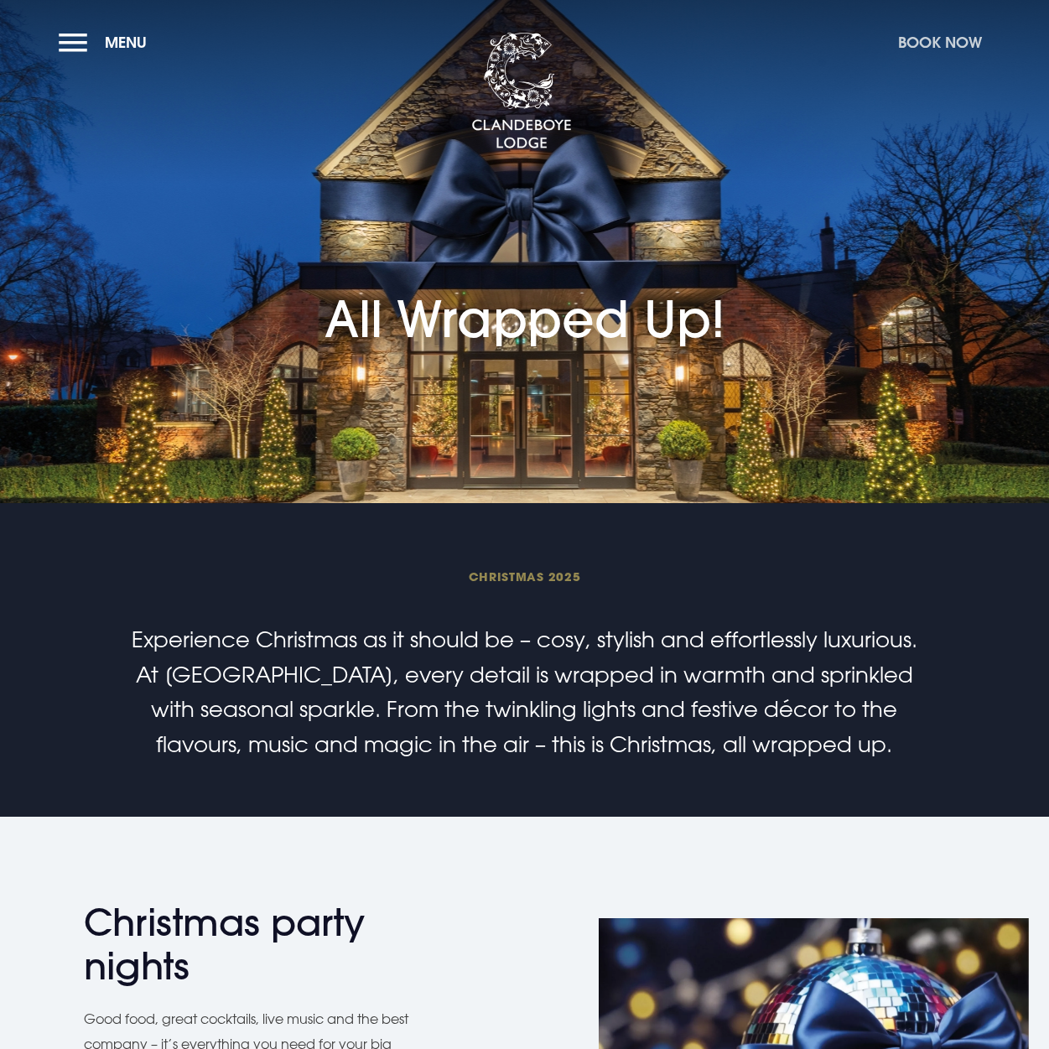
click at [925, 39] on button "Book Now" at bounding box center [939, 42] width 101 height 36
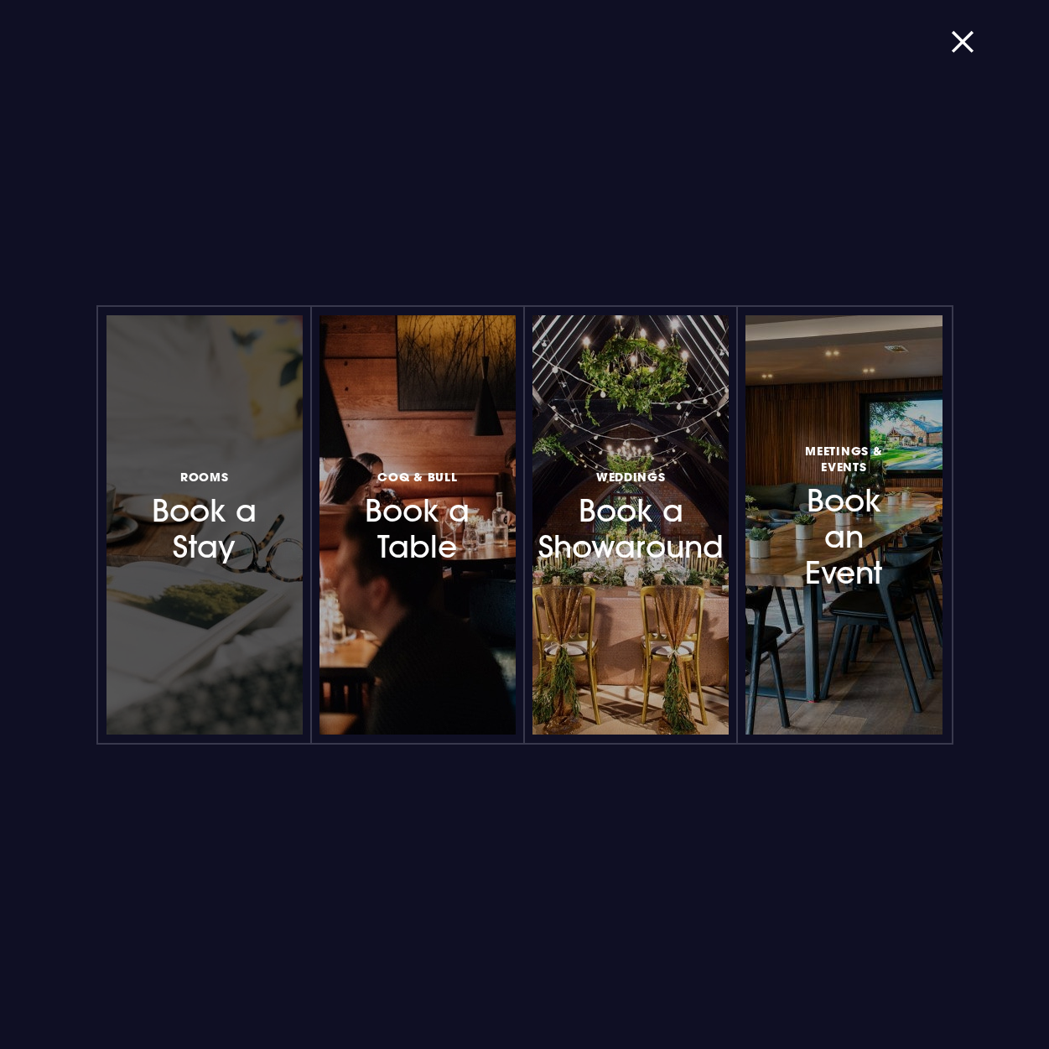
click at [255, 379] on div at bounding box center [204, 524] width 196 height 419
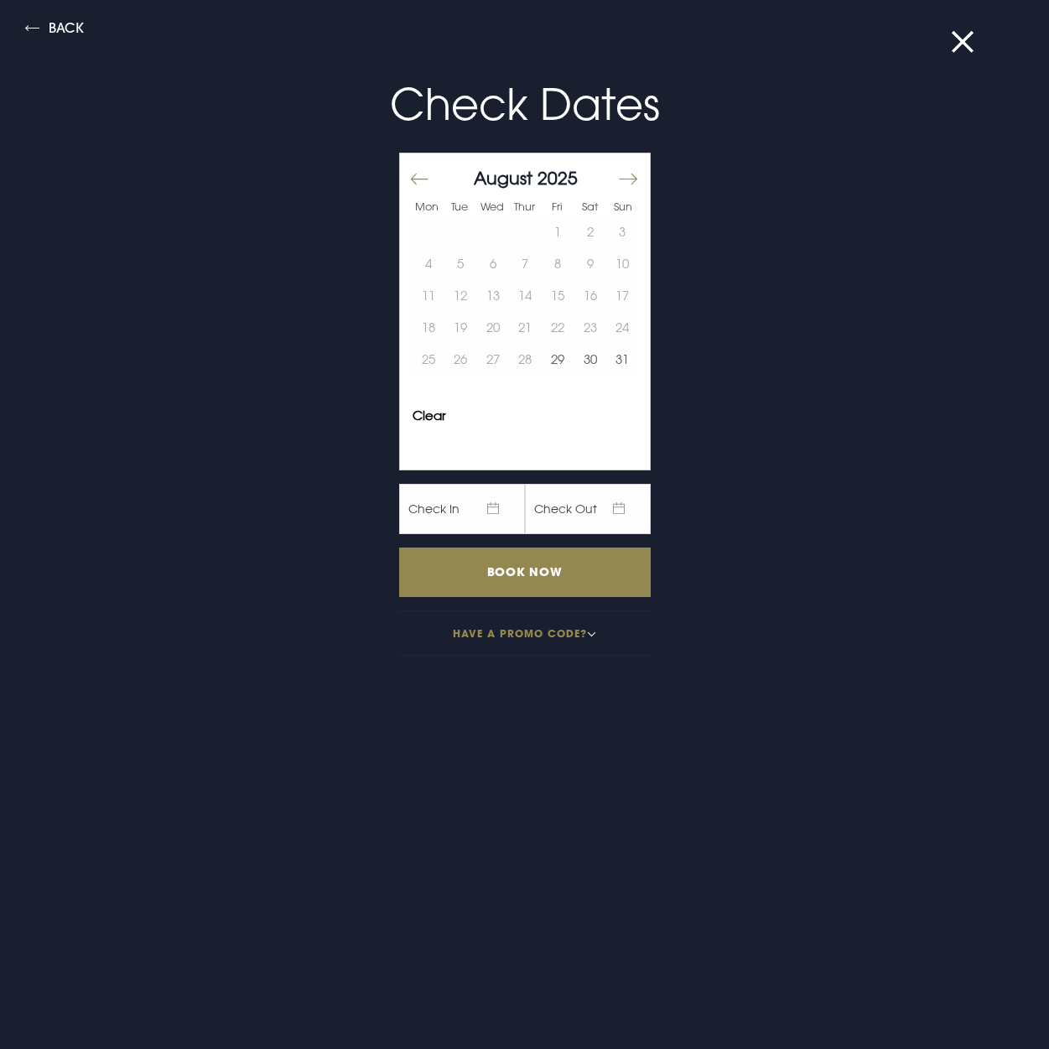
click at [624, 174] on button "Move forward to switch to the next month." at bounding box center [627, 179] width 20 height 35
click at [584, 269] on button "11" at bounding box center [589, 263] width 33 height 32
click at [632, 267] on button "12" at bounding box center [622, 263] width 33 height 32
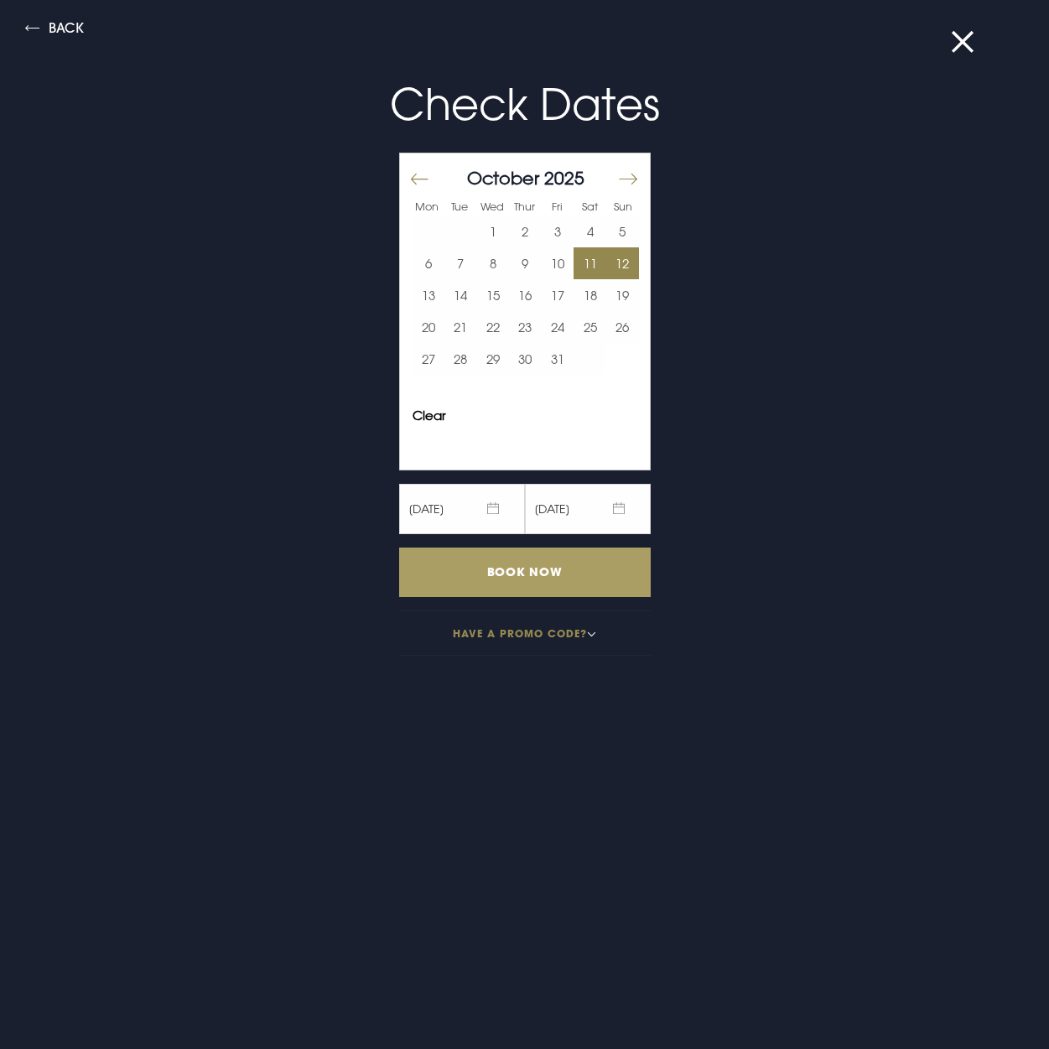
click at [598, 585] on input "Book Now" at bounding box center [524, 571] width 251 height 49
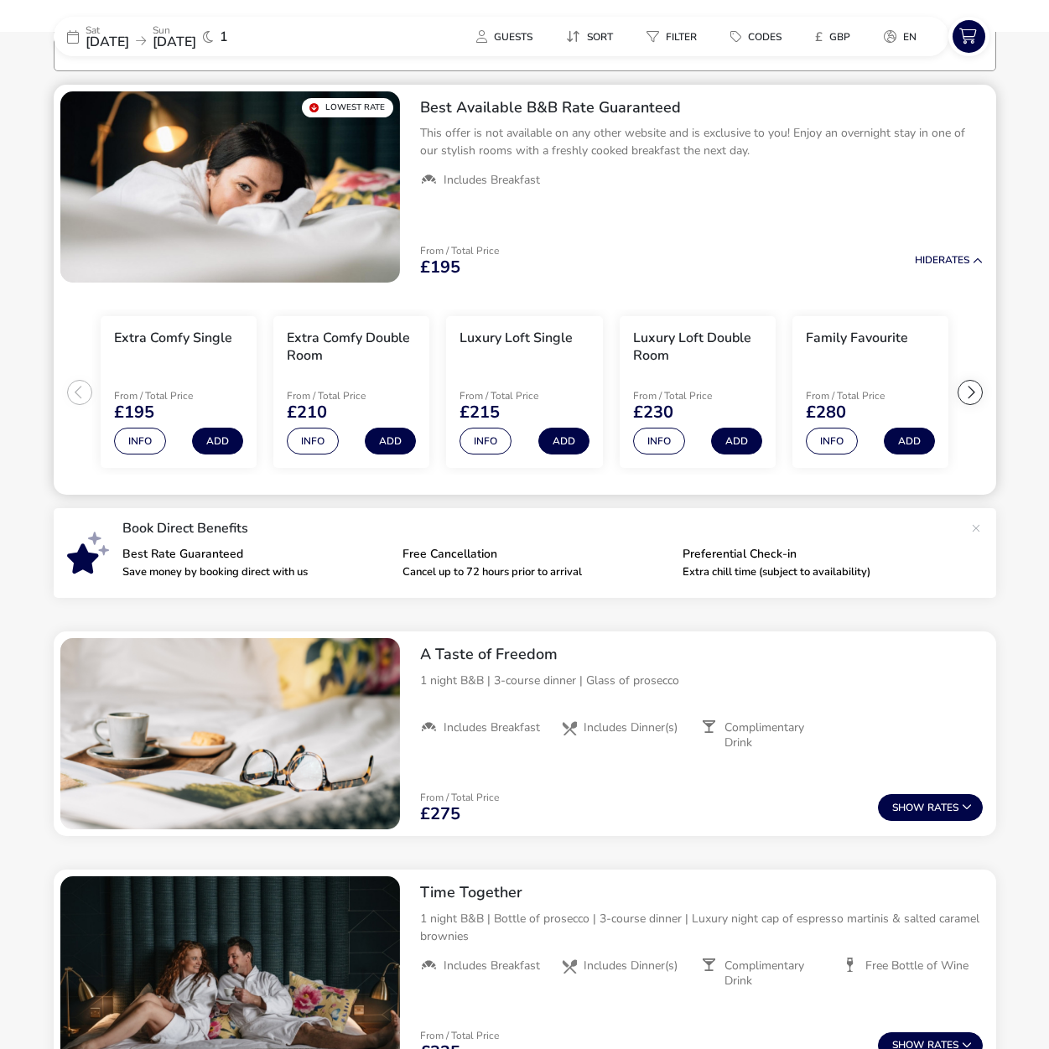
scroll to position [138, 0]
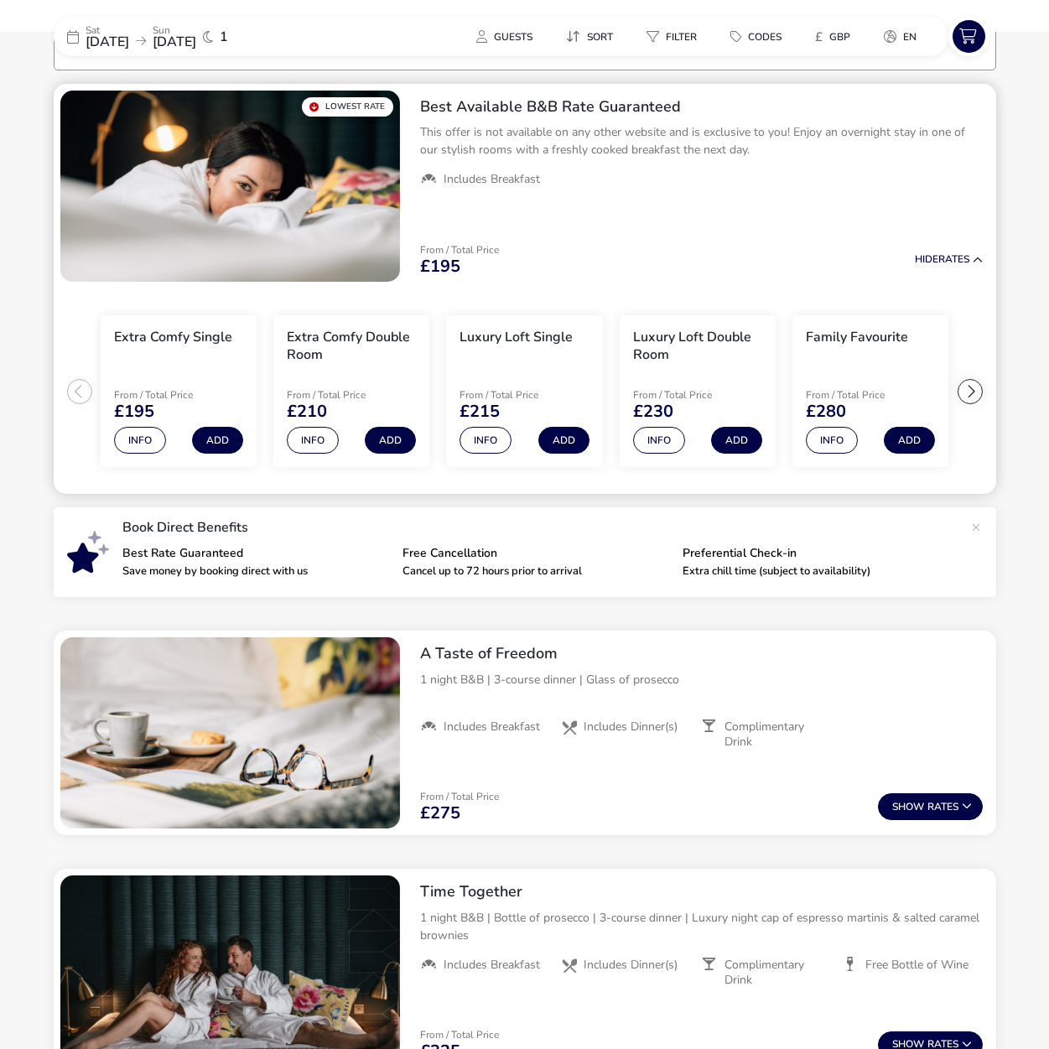
click at [961, 387] on div at bounding box center [969, 391] width 25 height 25
click at [975, 389] on div at bounding box center [969, 391] width 25 height 25
click at [974, 390] on ul "Extra Comfy Single From / Total Price £195 Info Add Extra Comfy Double Room Fro…" at bounding box center [525, 391] width 942 height 206
click at [970, 392] on ul "Extra Comfy Single From / Total Price £195 Info Add Extra Comfy Double Room Fro…" at bounding box center [525, 391] width 942 height 206
click at [675, 401] on div "From / Total Price £290" at bounding box center [692, 405] width 119 height 30
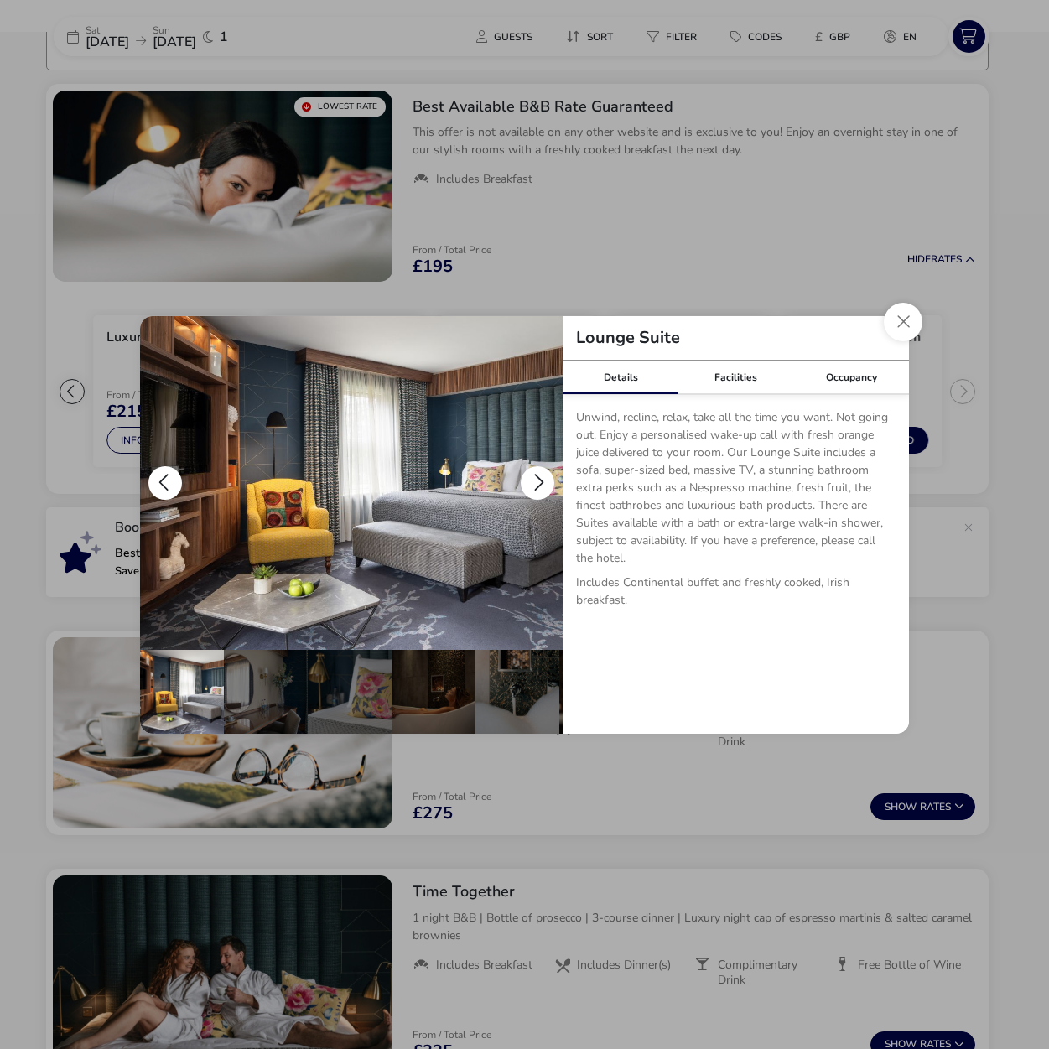
click at [536, 478] on button "details" at bounding box center [538, 483] width 34 height 34
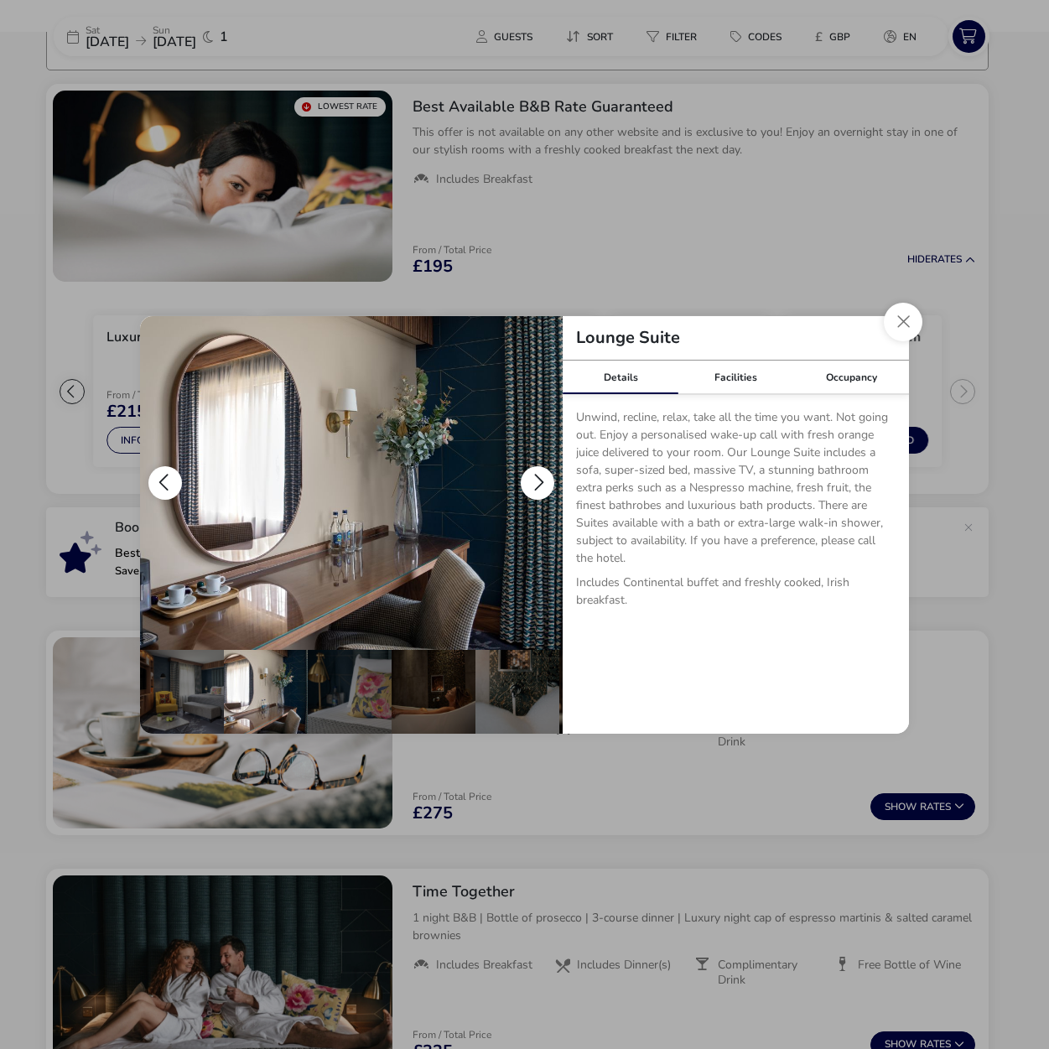
click at [536, 479] on button "details" at bounding box center [538, 483] width 34 height 34
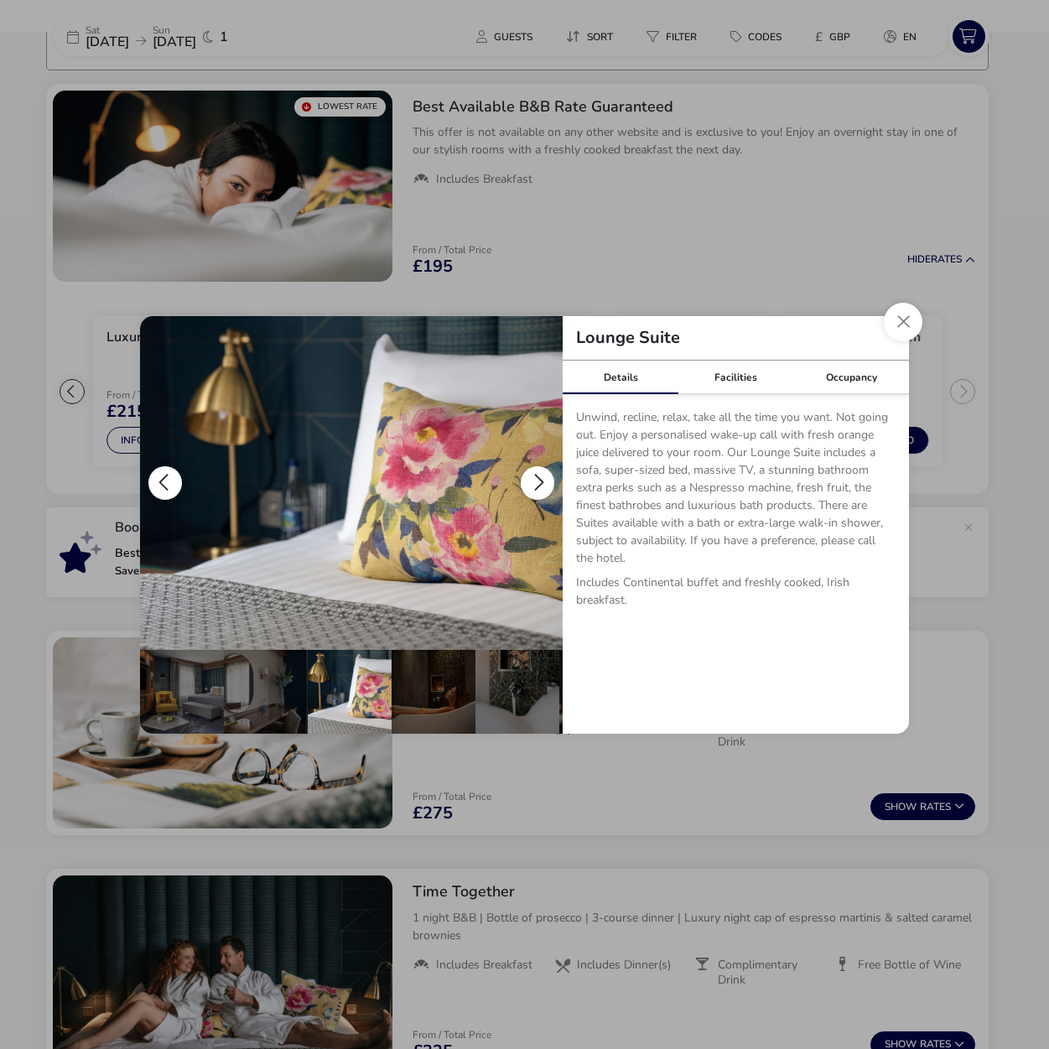
scroll to position [0, 84]
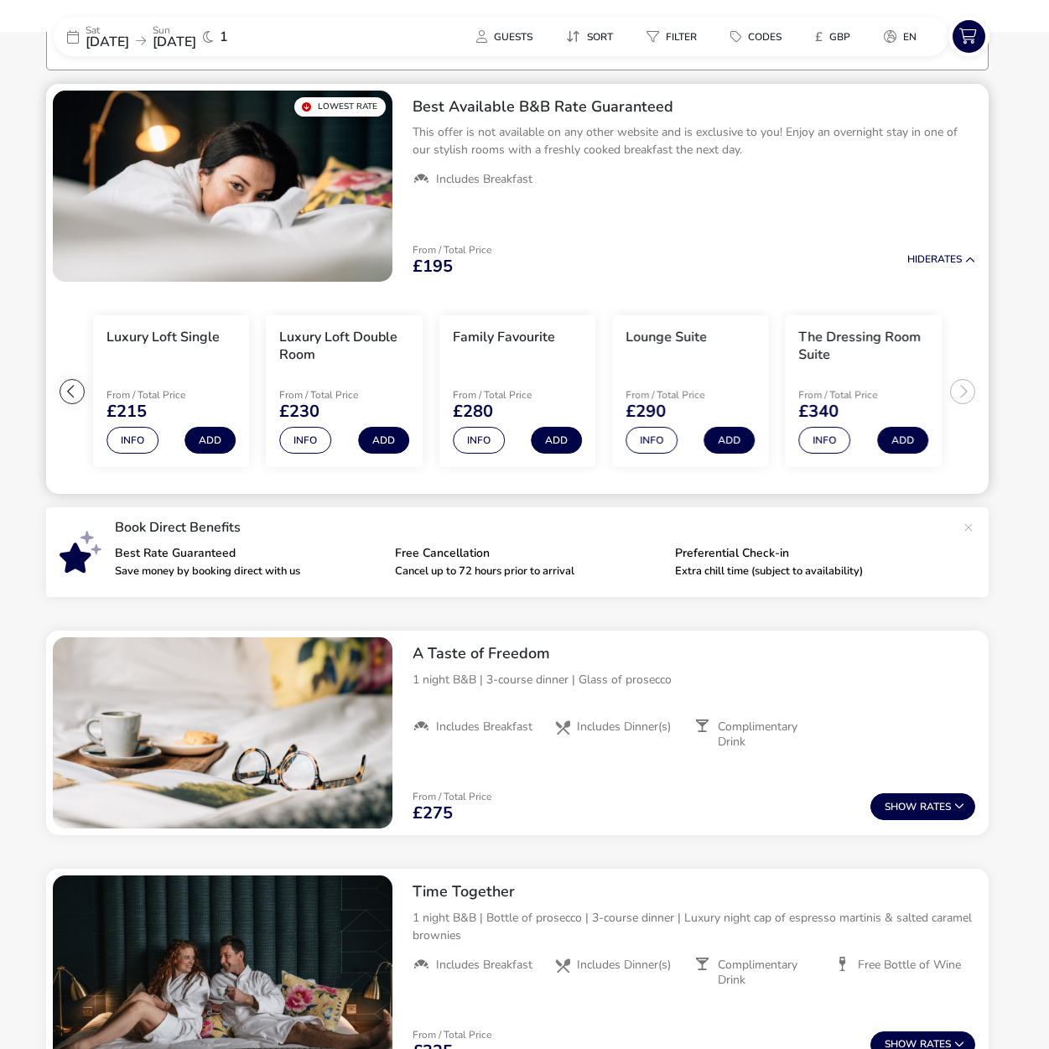
drag, startPoint x: 787, startPoint y: 266, endPoint x: 862, endPoint y: 311, distance: 87.3
click at [787, 266] on div "Lounge Suite Details Facilities Occupancy Unwind, recline, relax, take all the …" at bounding box center [524, 524] width 1049 height 1049
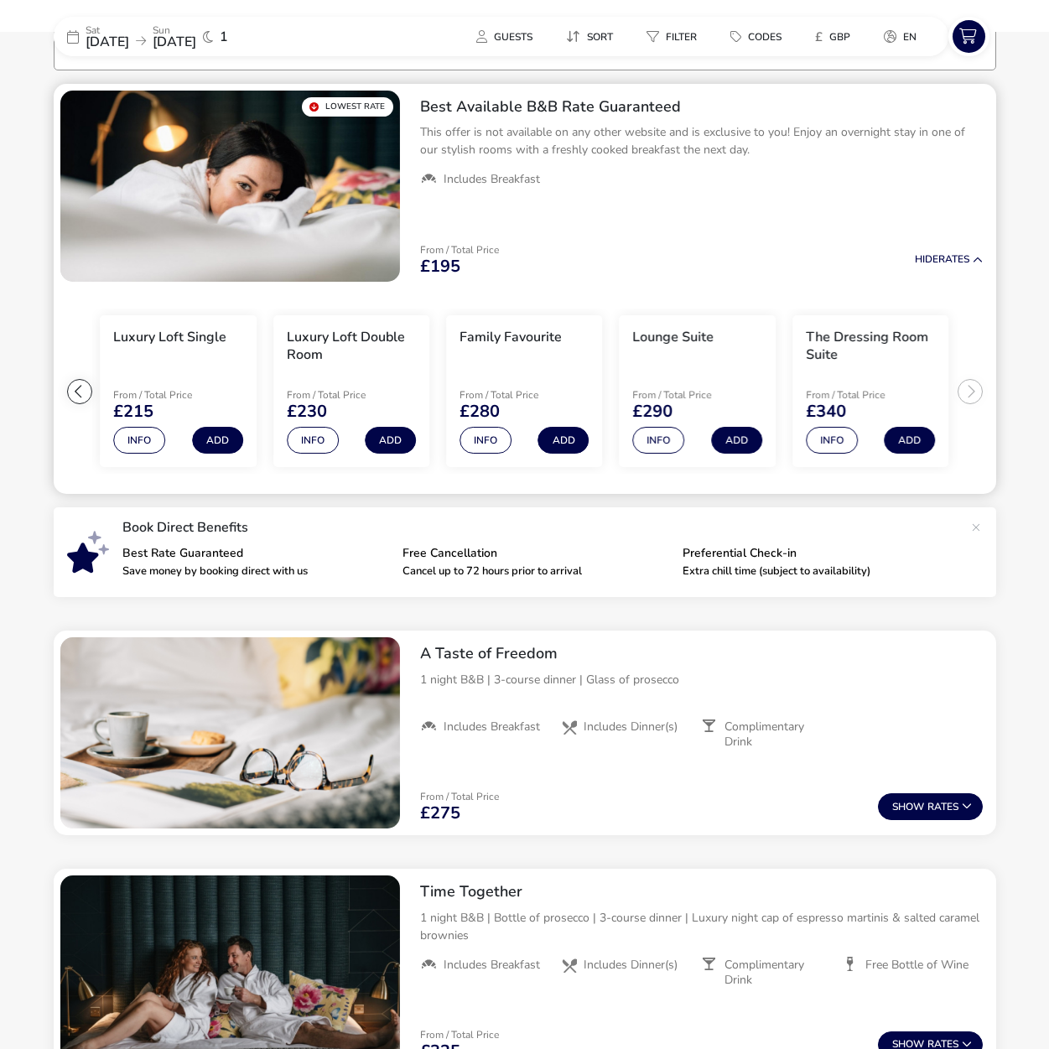
click at [866, 356] on h3 "The Dressing Room Suite" at bounding box center [870, 346] width 129 height 35
click at [862, 342] on h3 "The Dressing Room Suite" at bounding box center [870, 346] width 129 height 35
click at [852, 395] on p "From / Total Price" at bounding box center [865, 395] width 119 height 10
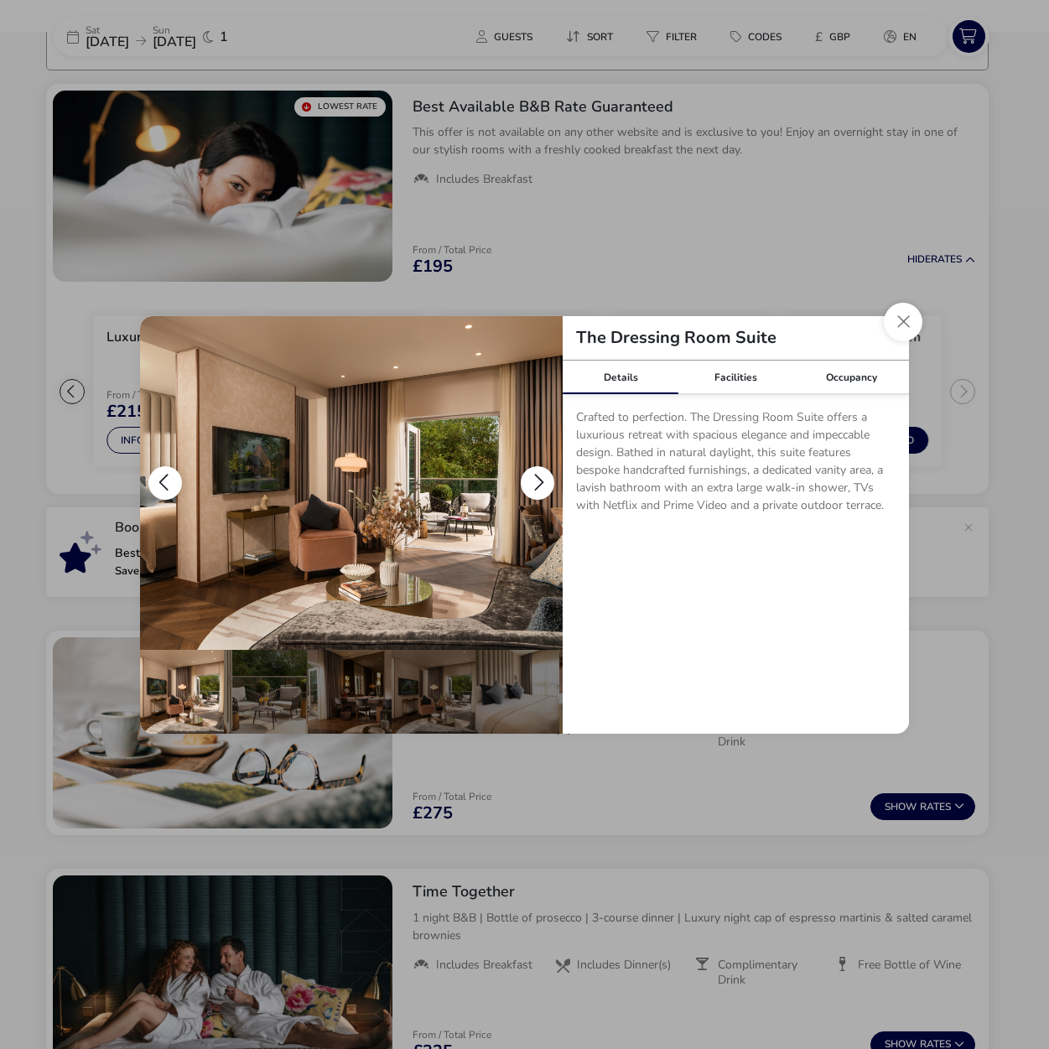
click at [534, 490] on button "details" at bounding box center [538, 483] width 34 height 34
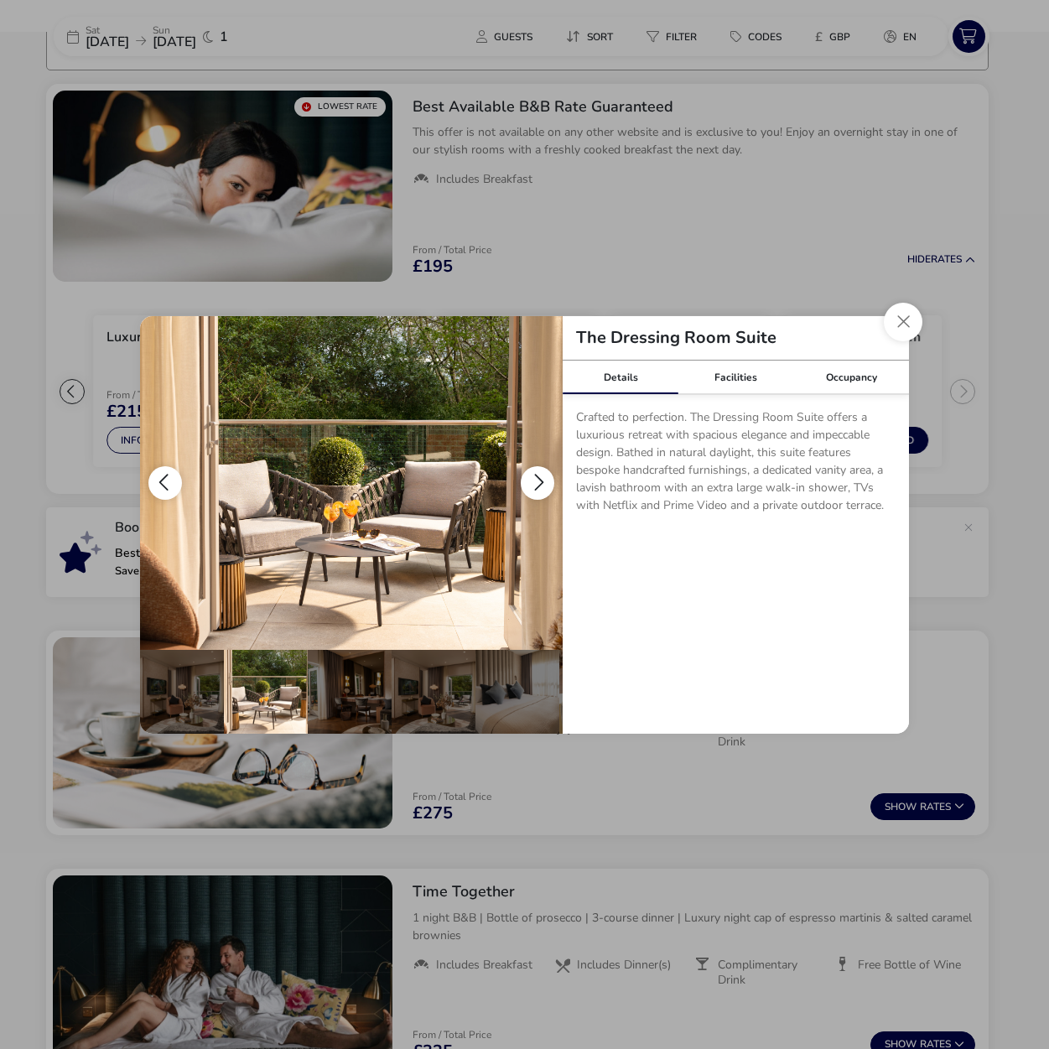
click at [535, 485] on button "details" at bounding box center [538, 483] width 34 height 34
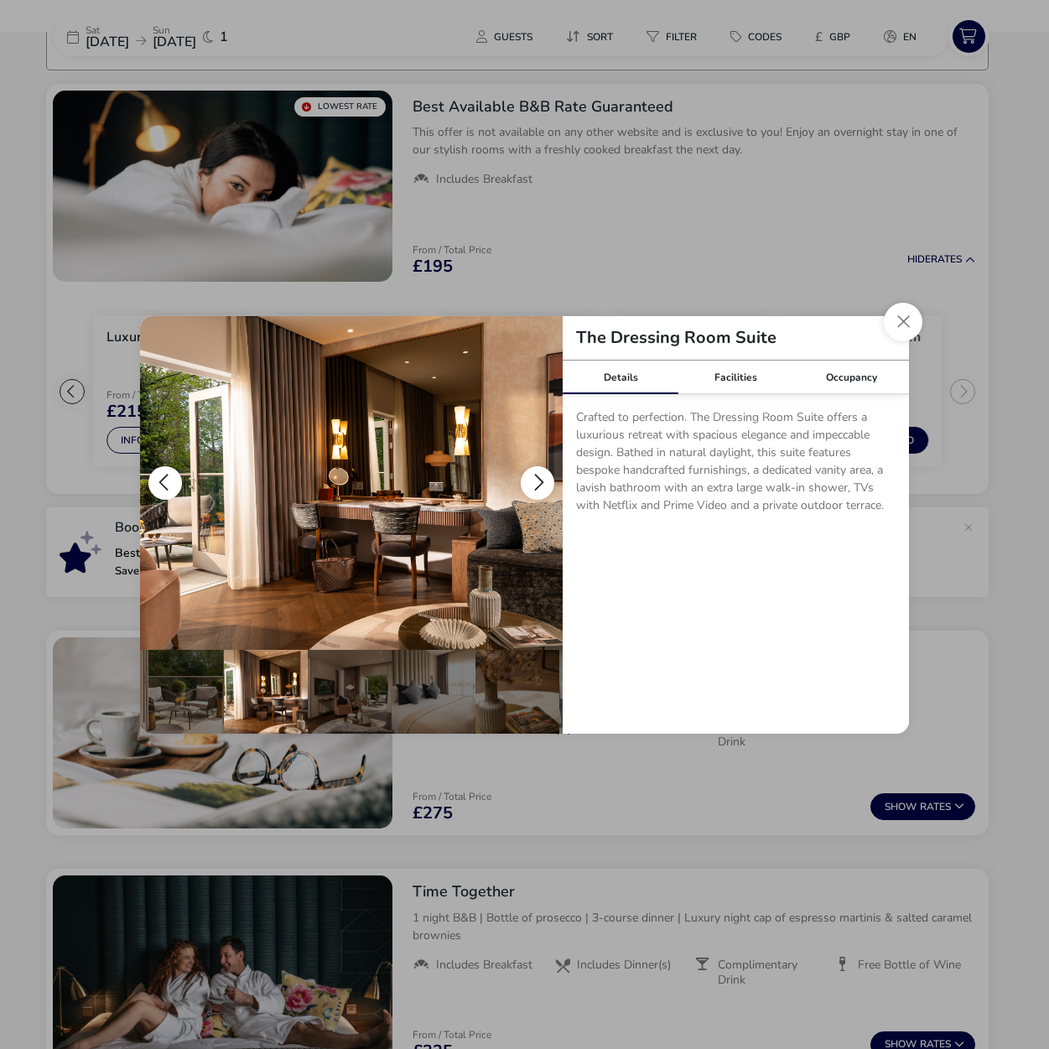
click at [536, 480] on button "details" at bounding box center [538, 483] width 34 height 34
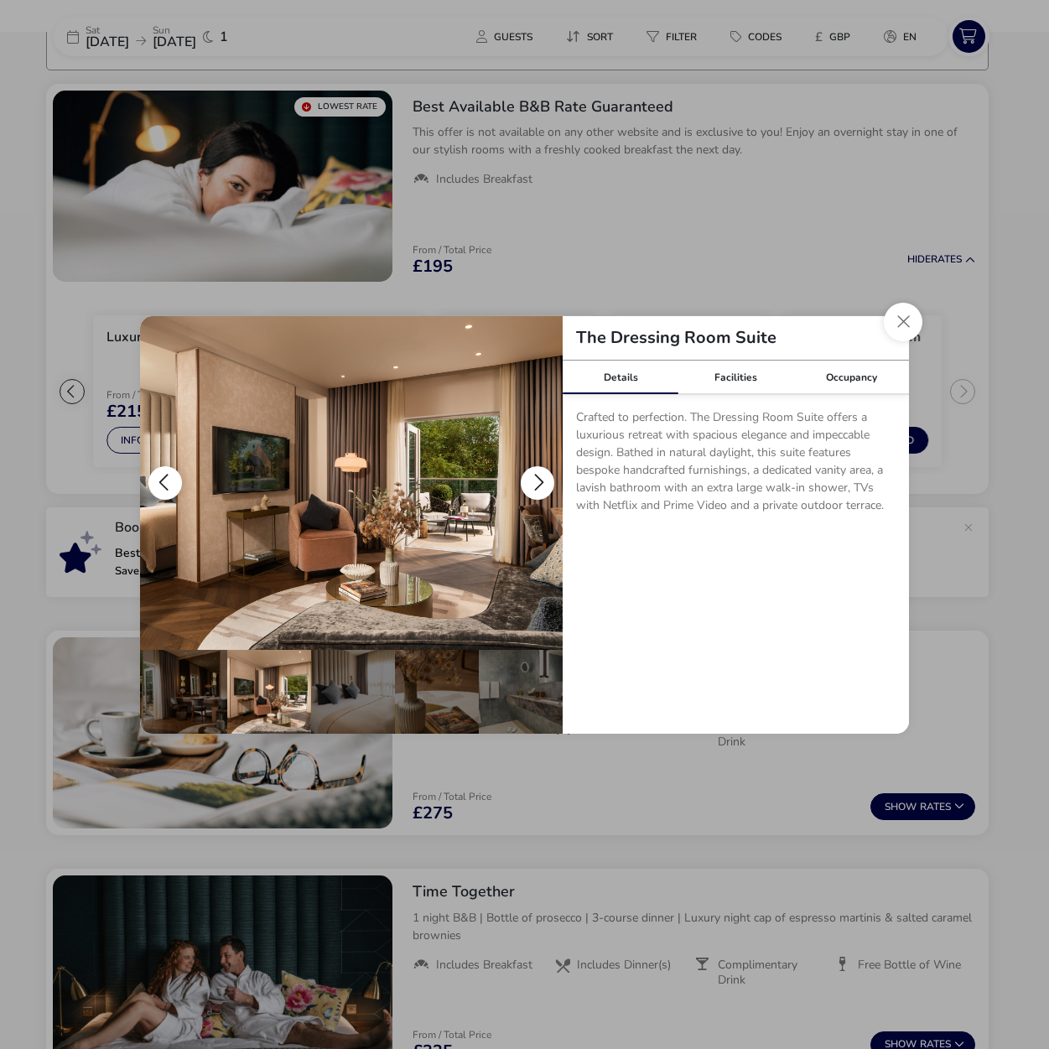
click at [536, 480] on button "details" at bounding box center [538, 483] width 34 height 34
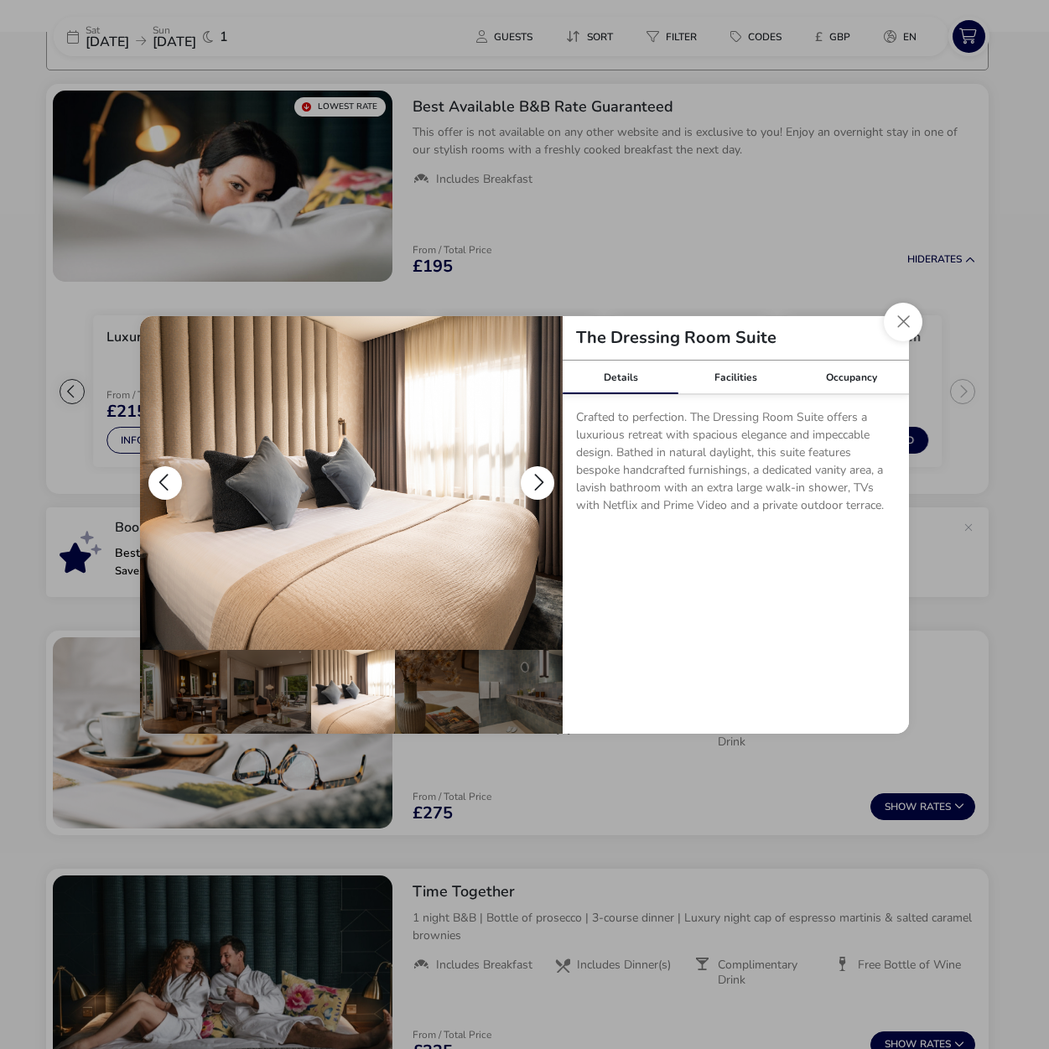
click at [536, 480] on button "details" at bounding box center [538, 483] width 34 height 34
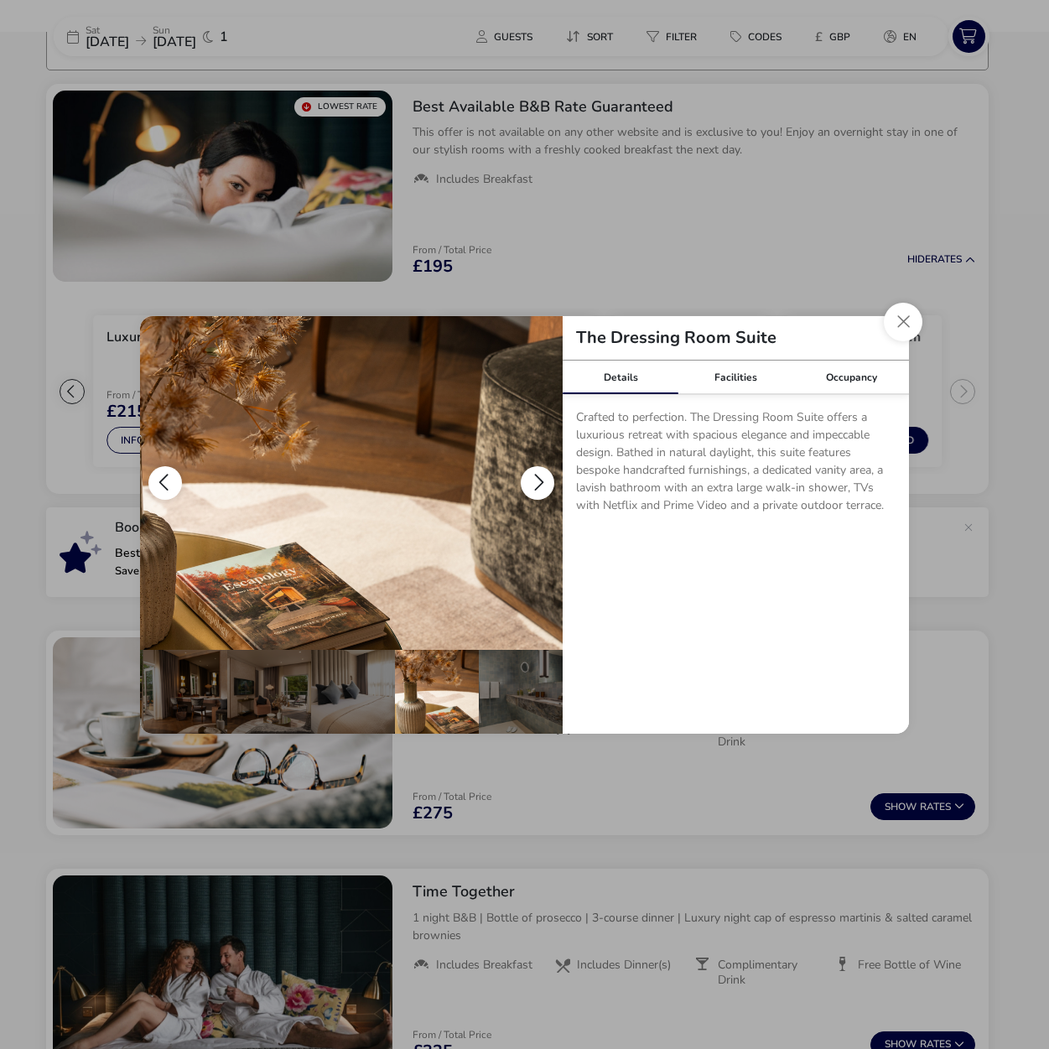
click at [536, 480] on button "details" at bounding box center [538, 483] width 34 height 34
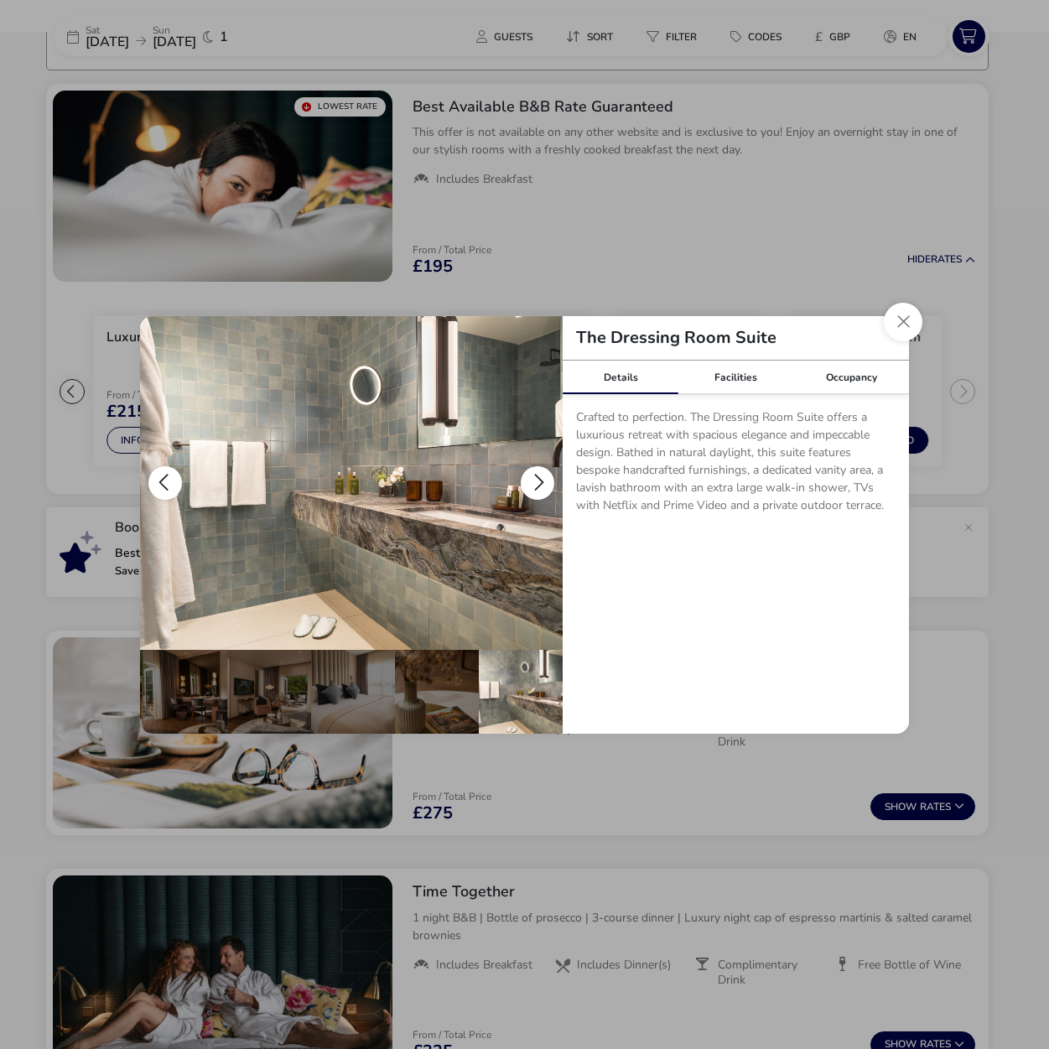
click at [536, 480] on button "details" at bounding box center [538, 483] width 34 height 34
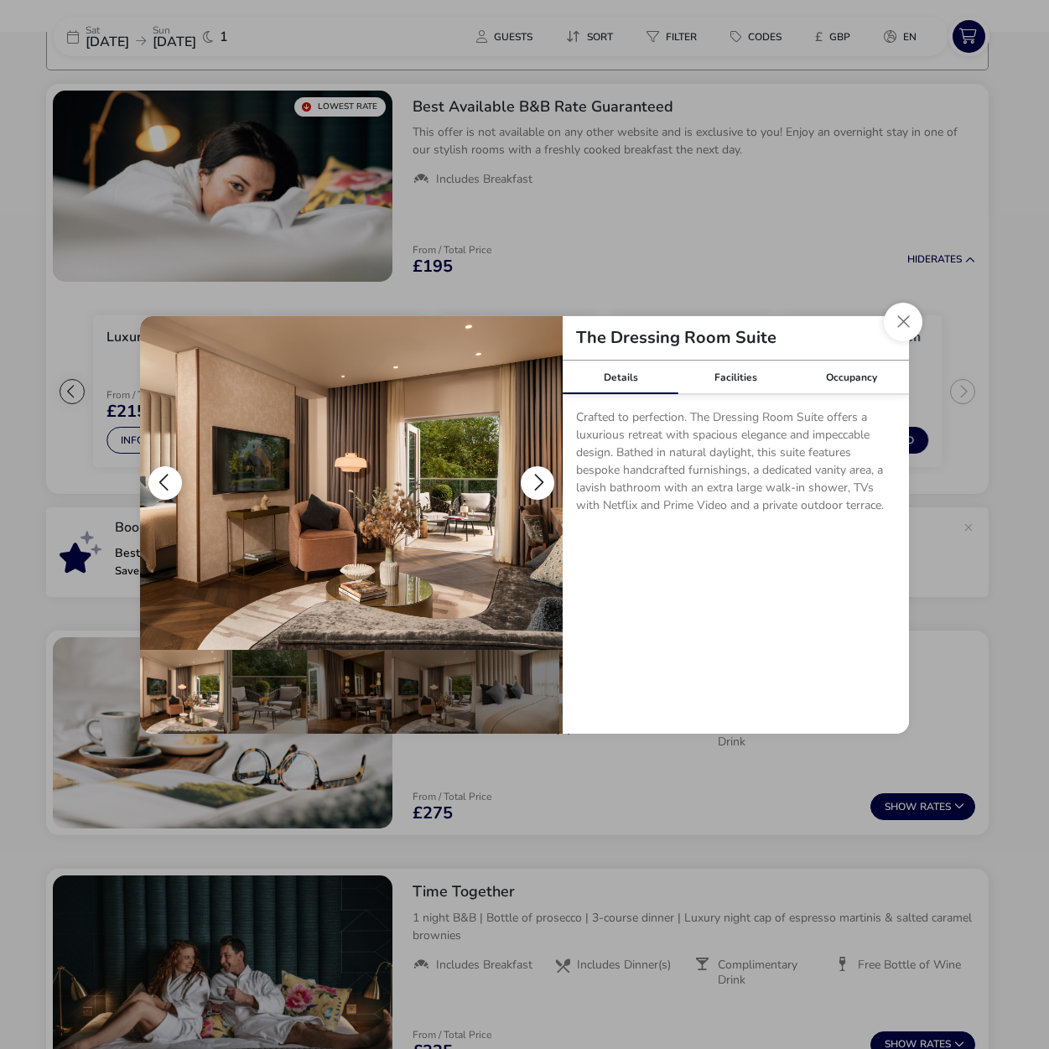
click at [536, 480] on button "details" at bounding box center [538, 483] width 34 height 34
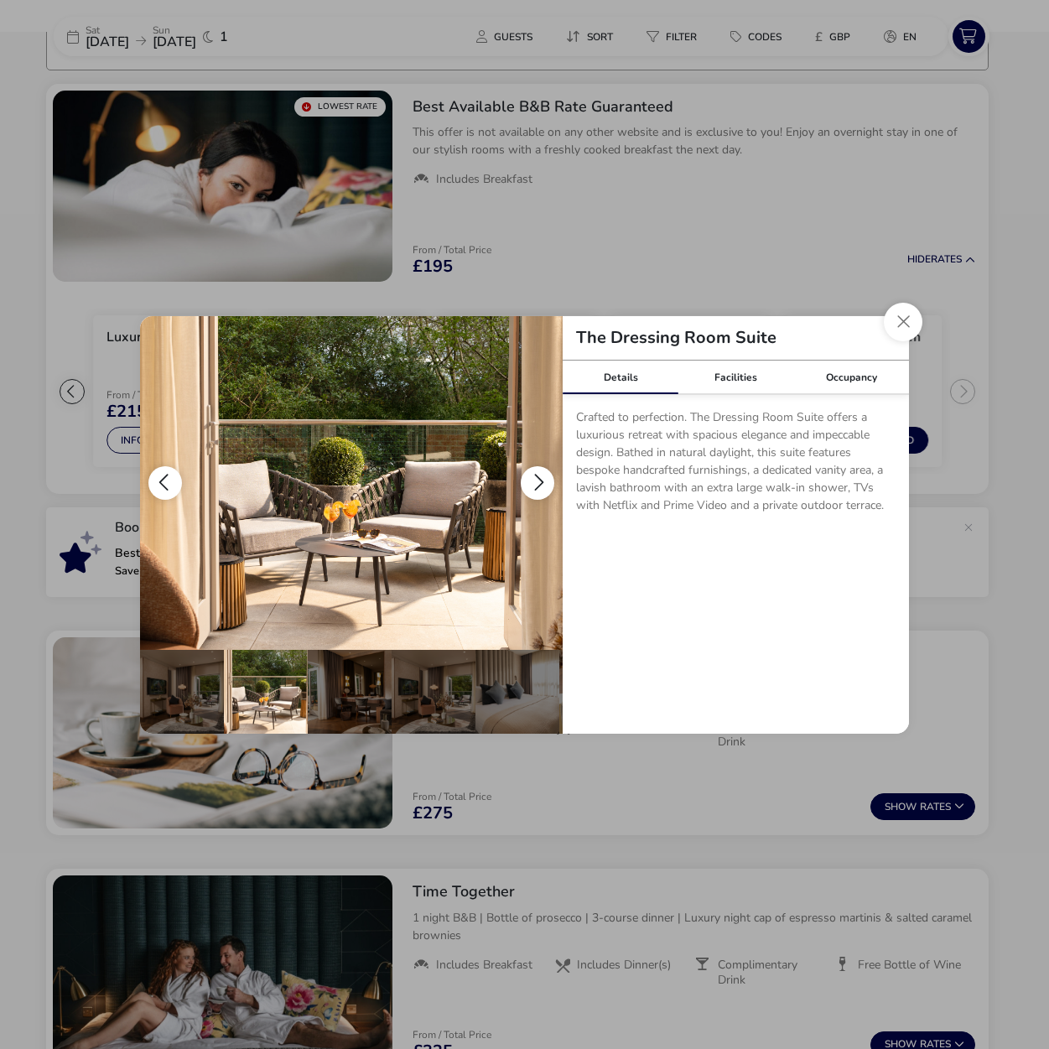
click at [536, 480] on button "details" at bounding box center [538, 483] width 34 height 34
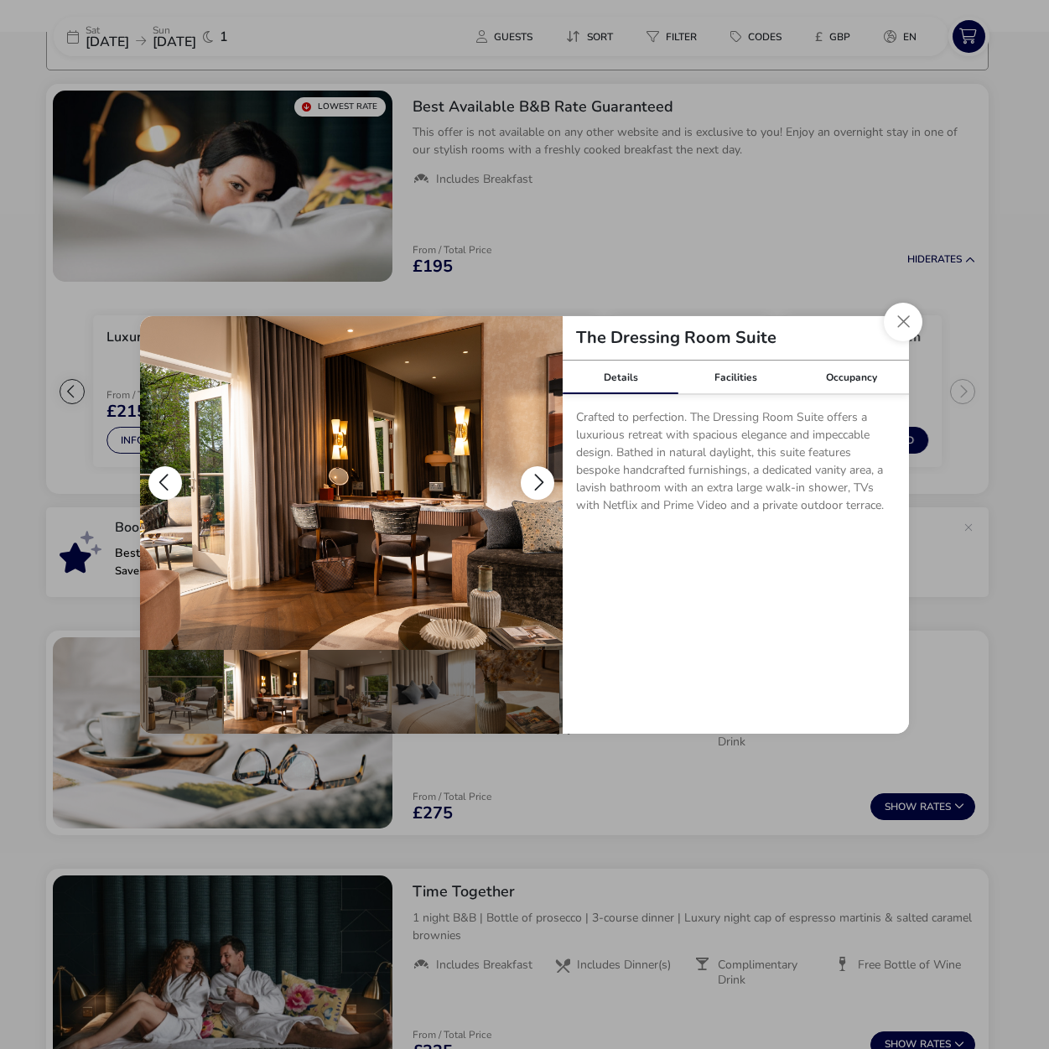
click at [536, 480] on button "details" at bounding box center [538, 483] width 34 height 34
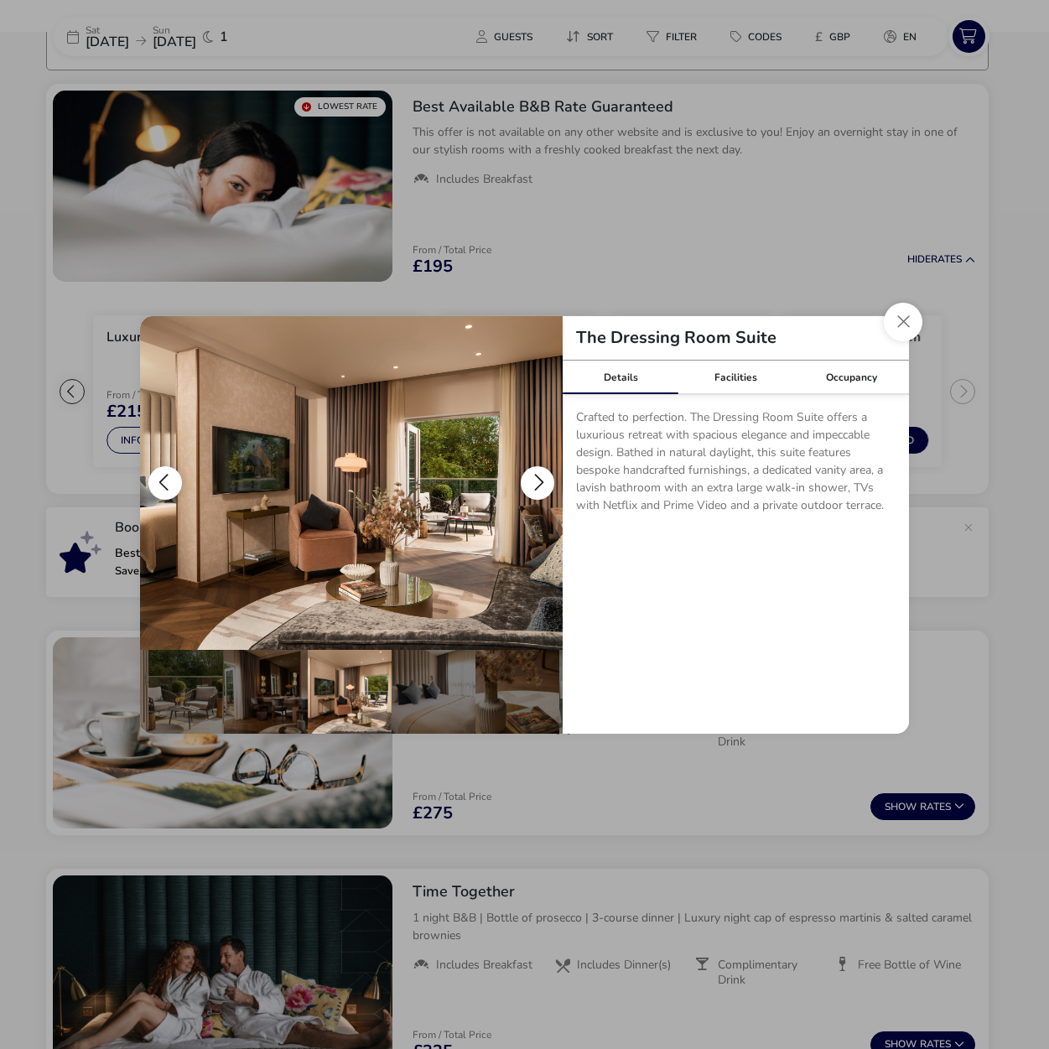
scroll to position [0, 164]
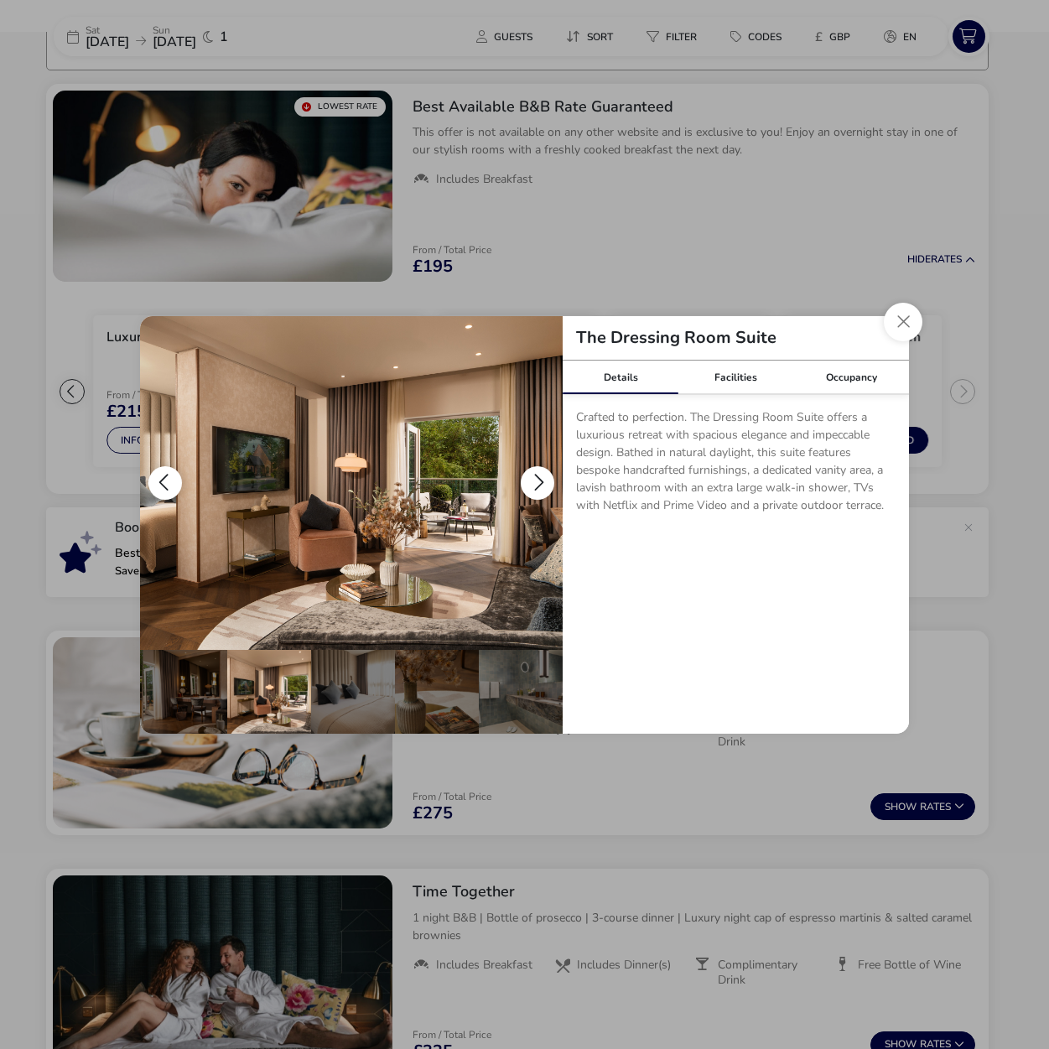
click at [536, 480] on button "details" at bounding box center [538, 483] width 34 height 34
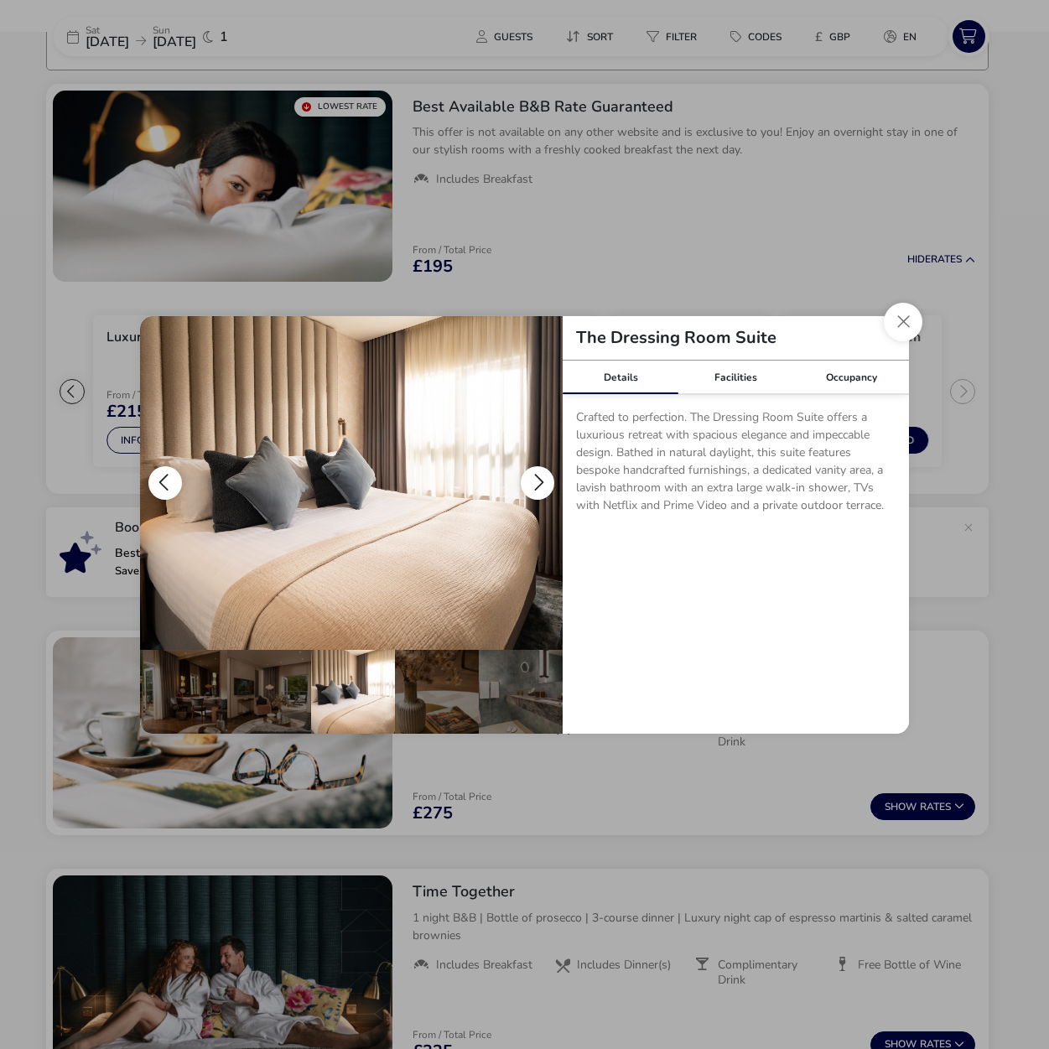
click at [536, 480] on button "details" at bounding box center [538, 483] width 34 height 34
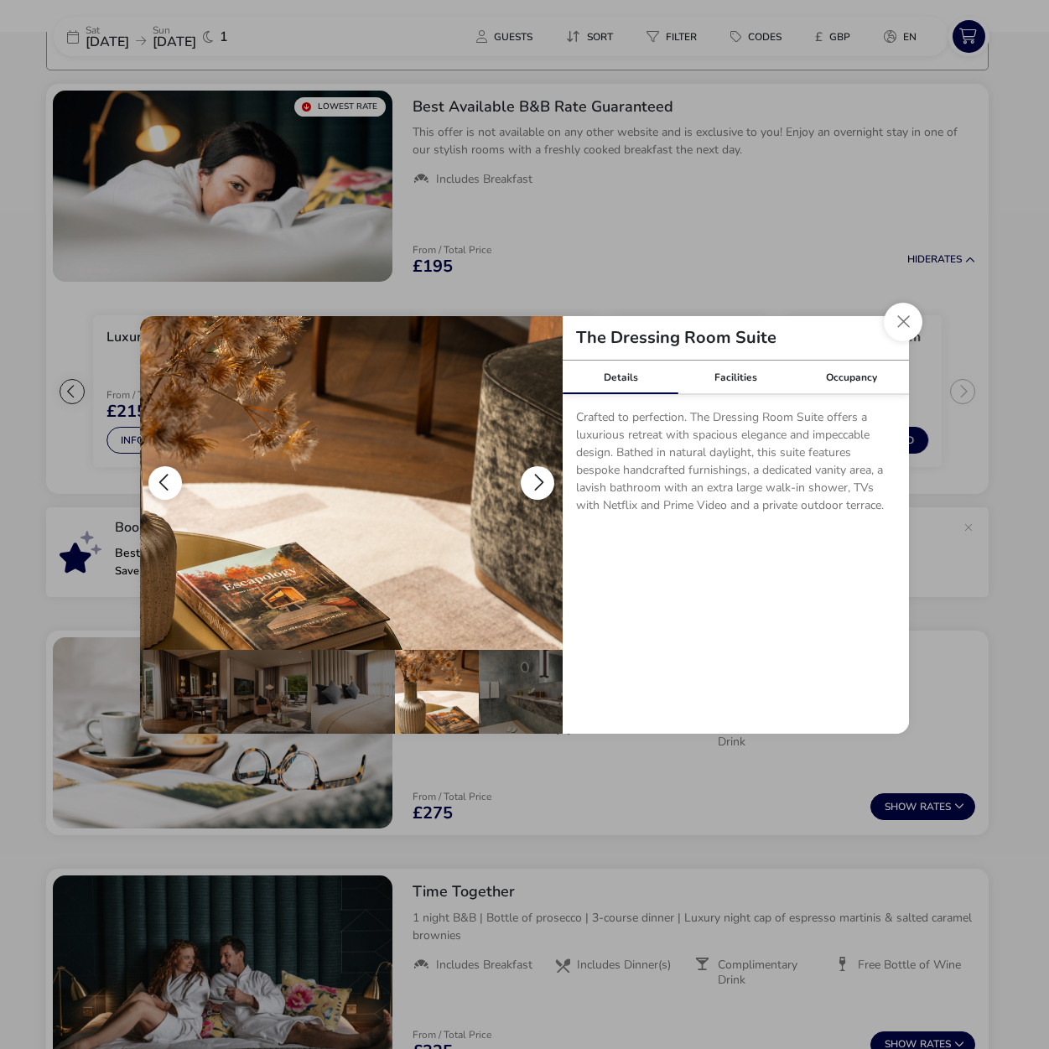
click at [536, 480] on button "details" at bounding box center [538, 483] width 34 height 34
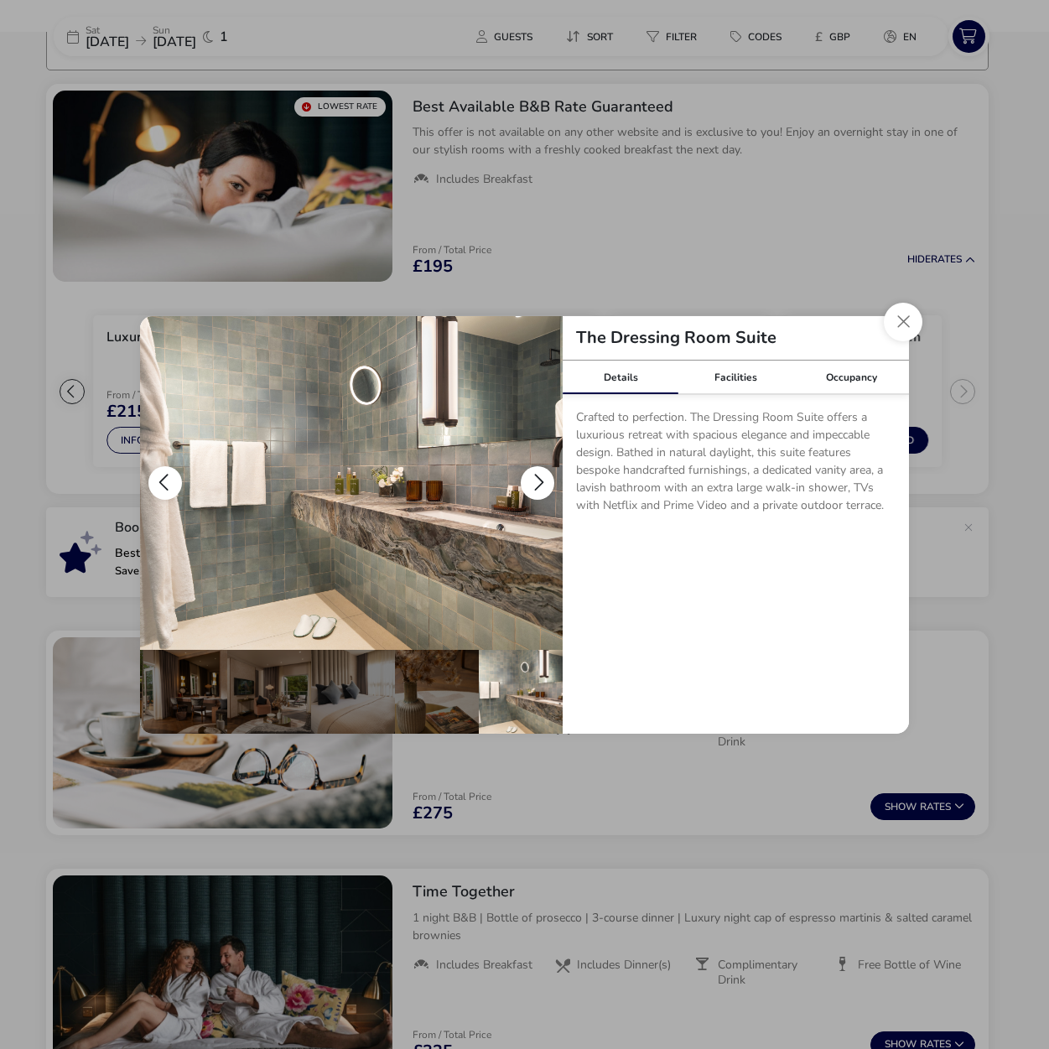
click at [536, 480] on button "details" at bounding box center [538, 483] width 34 height 34
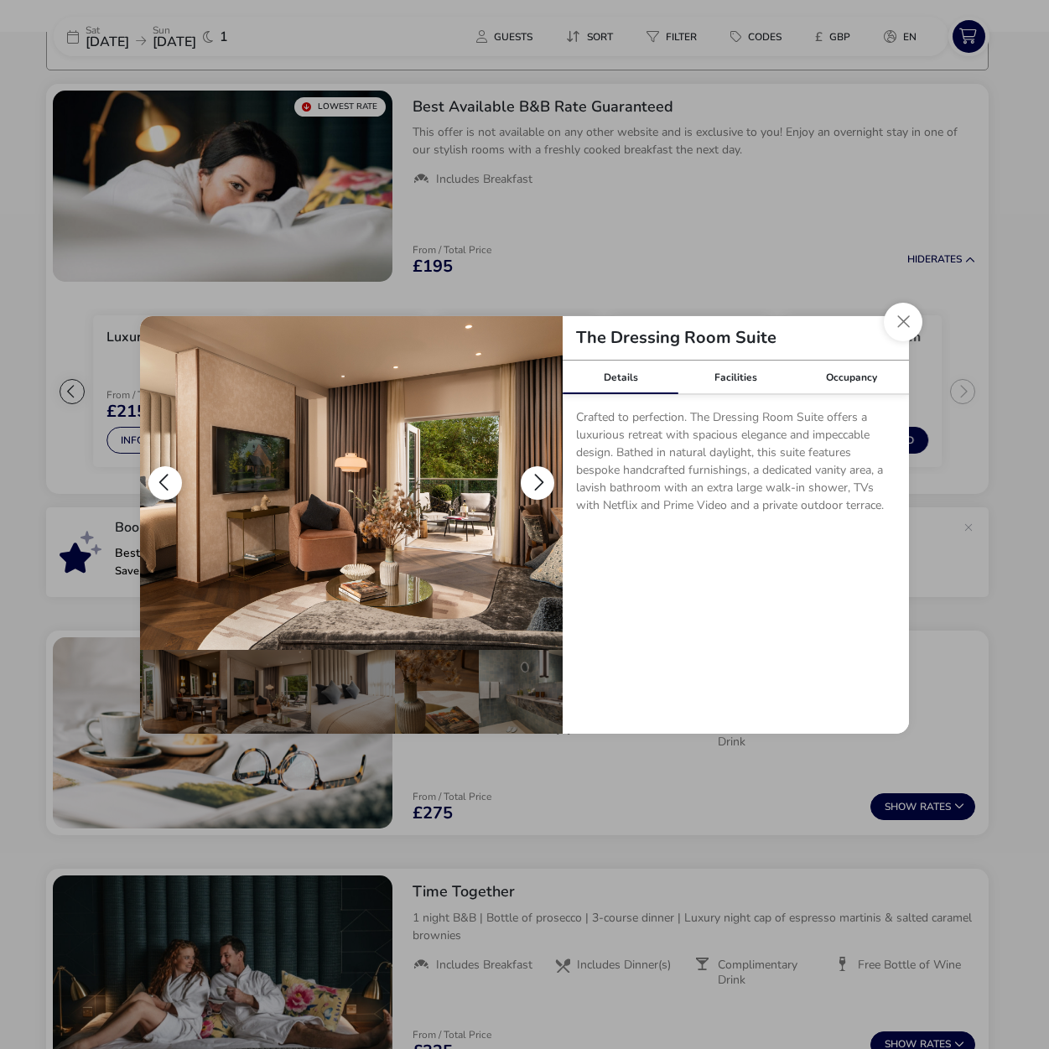
scroll to position [0, 0]
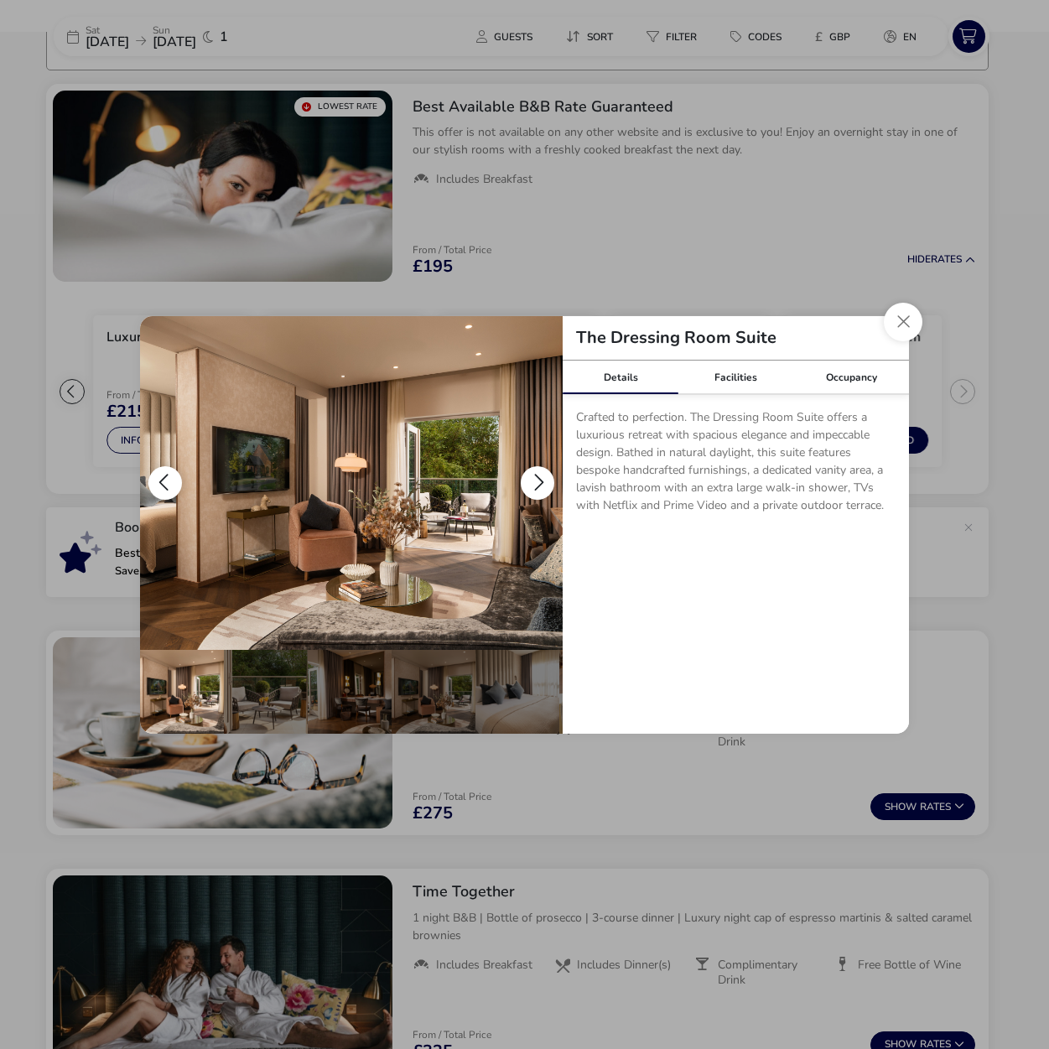
click at [536, 480] on button "details" at bounding box center [538, 483] width 34 height 34
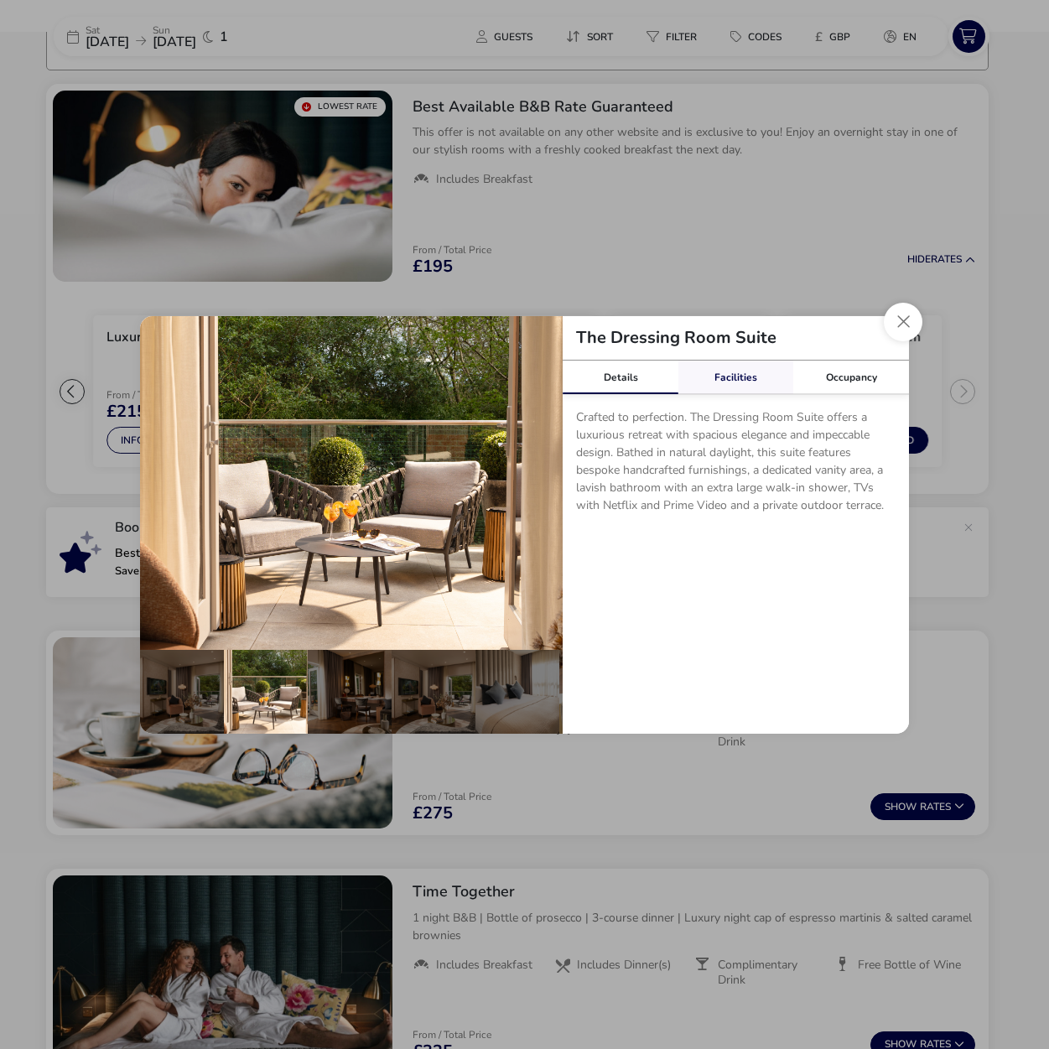
click at [728, 385] on link "Facilities" at bounding box center [736, 377] width 116 height 34
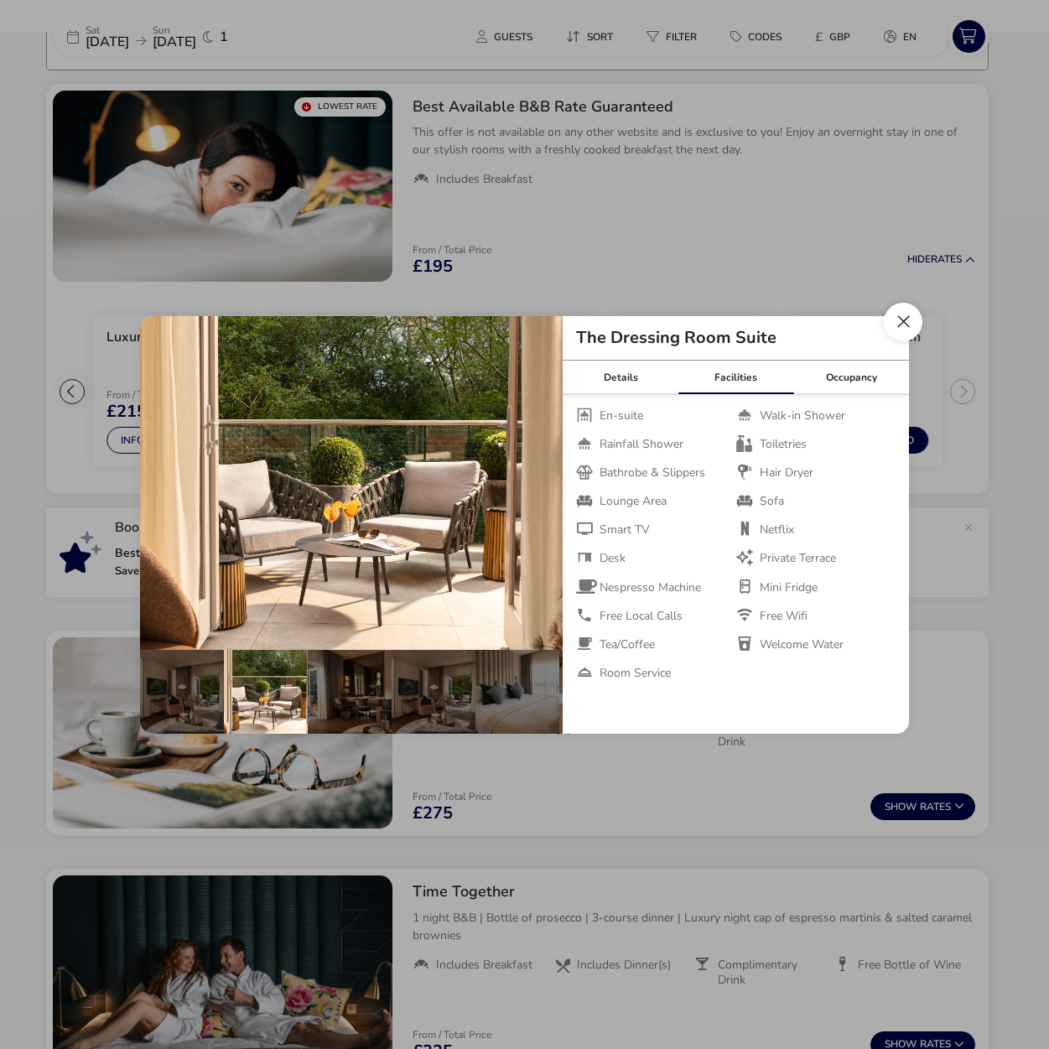
click at [903, 326] on button "Close dialog" at bounding box center [902, 322] width 39 height 39
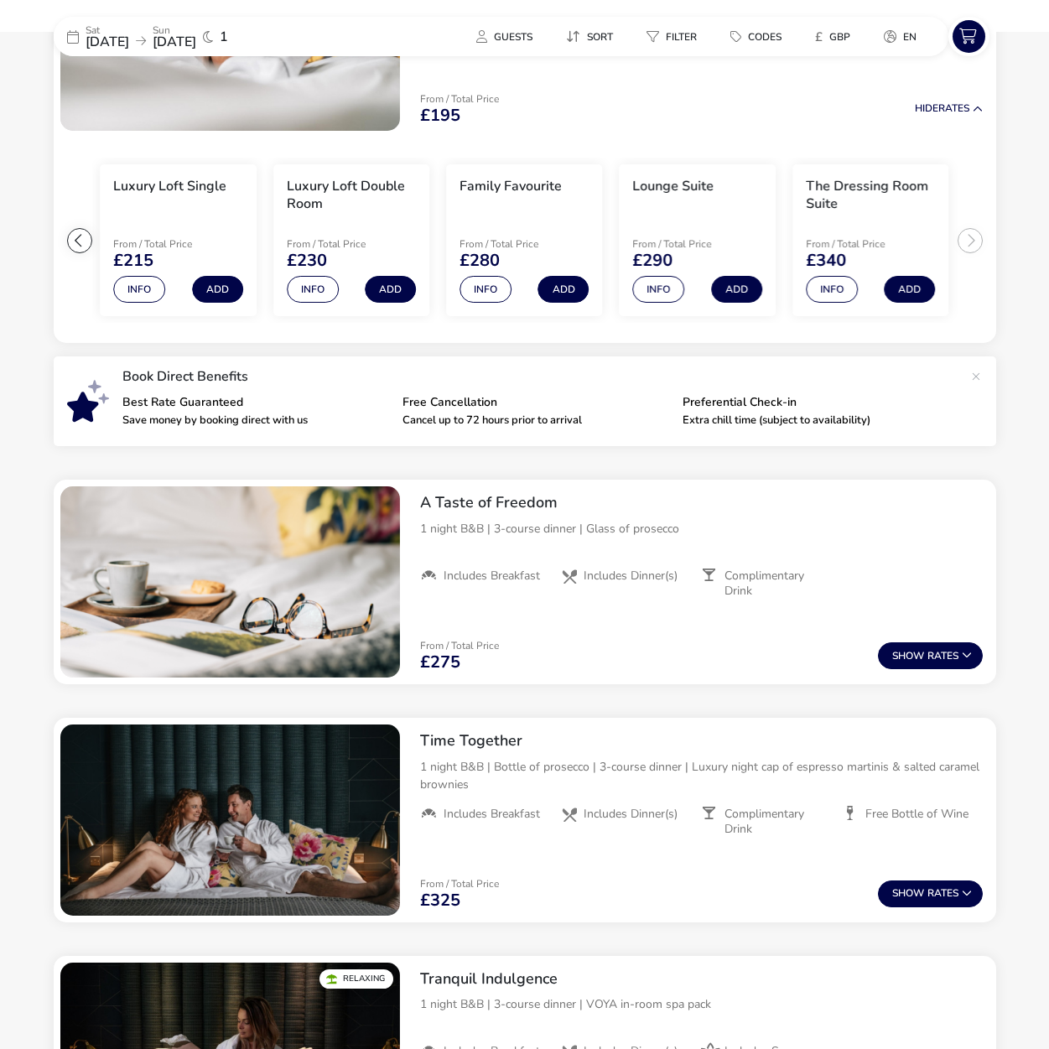
scroll to position [428, 0]
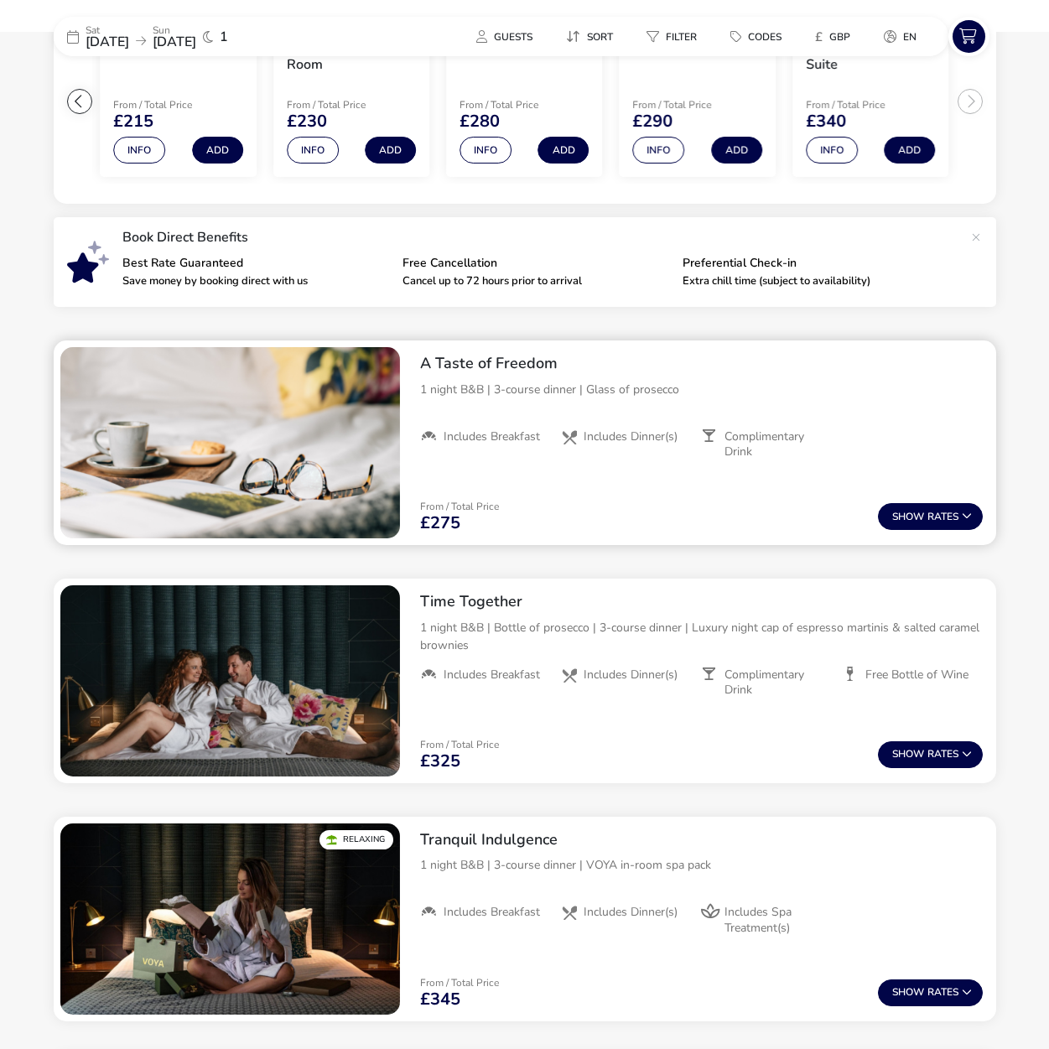
click at [632, 456] on li "Includes Dinner(s)" at bounding box center [630, 444] width 141 height 30
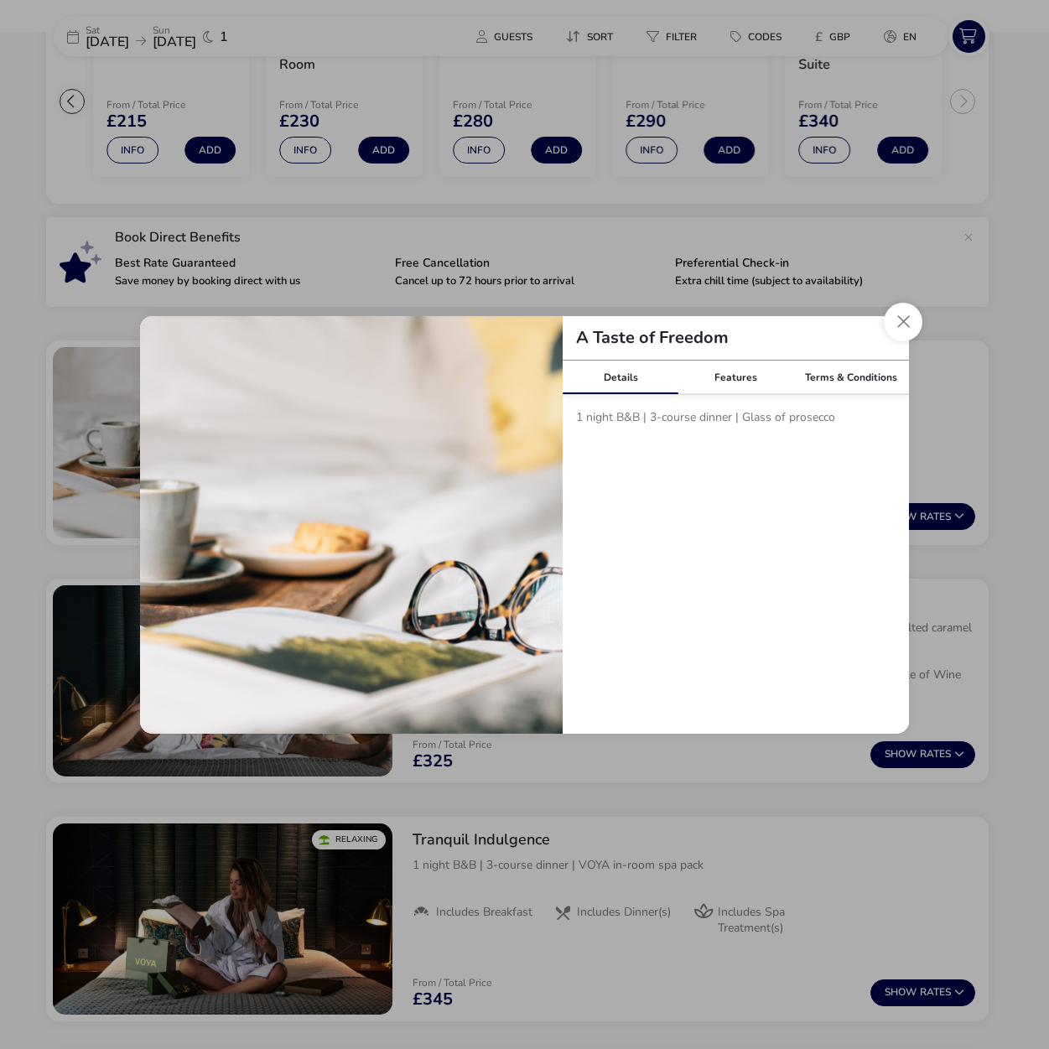
click at [717, 413] on p "1 night B&B | 3-course dinner | Glass of prosecco" at bounding box center [735, 420] width 319 height 24
click at [744, 369] on link "Features" at bounding box center [736, 377] width 116 height 34
click at [814, 370] on link "Terms & Conditions" at bounding box center [851, 377] width 116 height 34
click at [889, 328] on button "Close modal" at bounding box center [902, 322] width 39 height 39
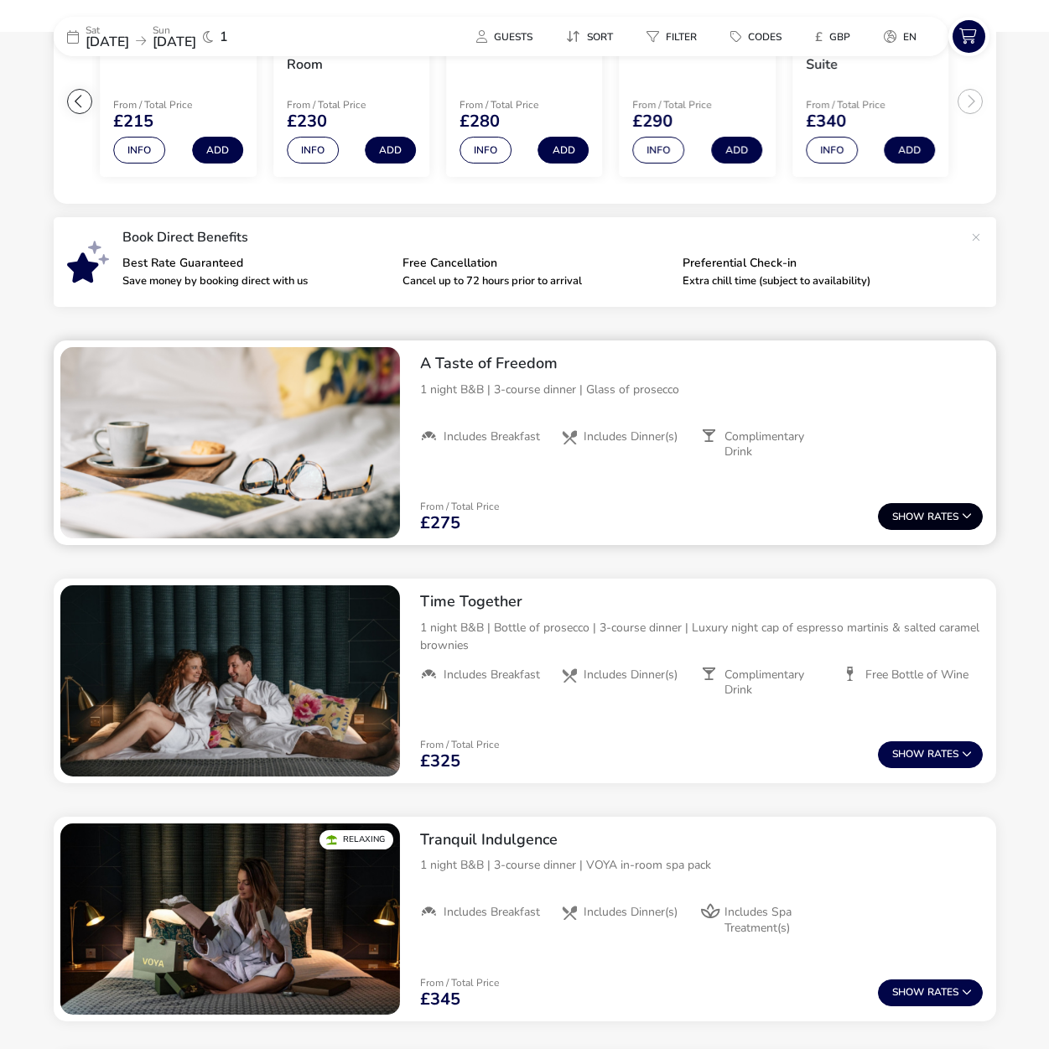
click at [894, 512] on span "Show" at bounding box center [909, 516] width 35 height 11
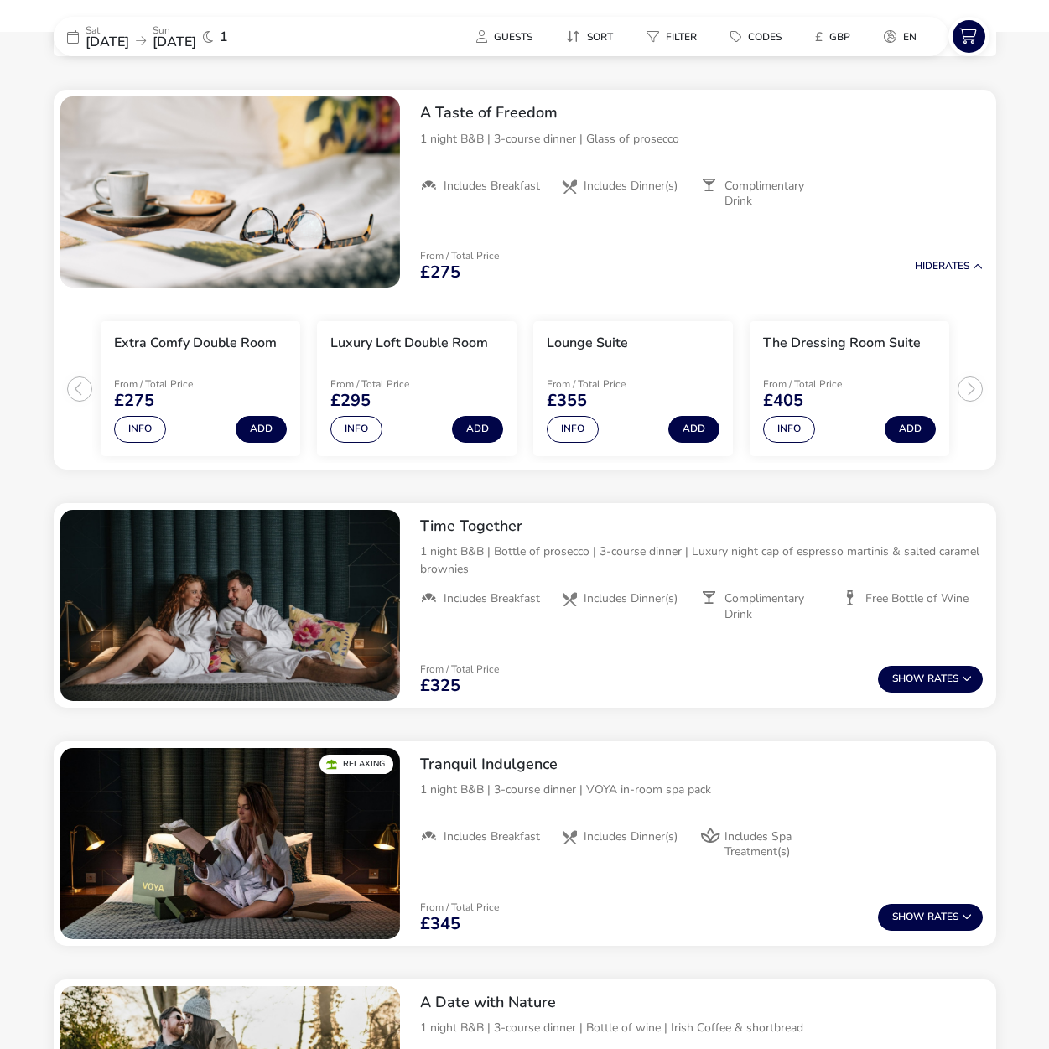
scroll to position [683, 0]
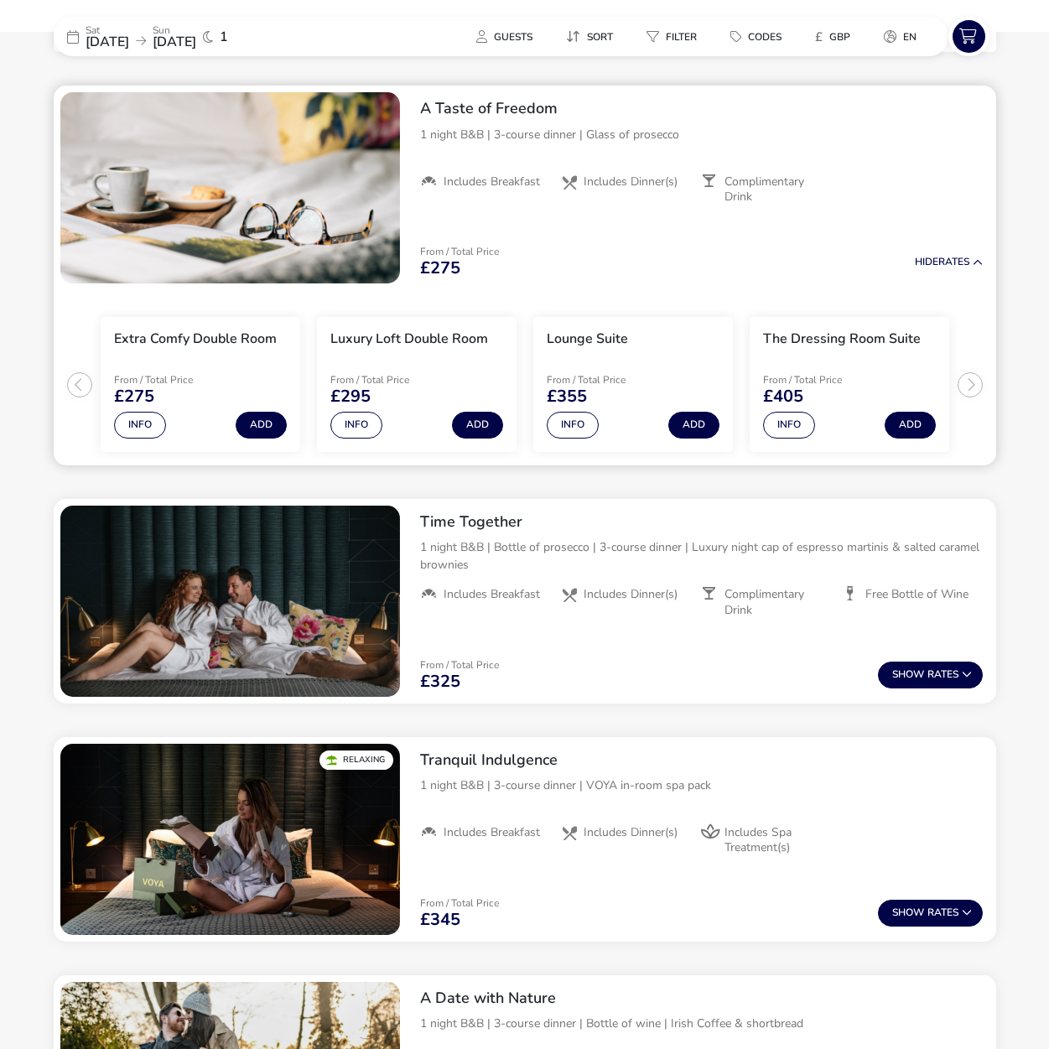
click at [975, 381] on ul "Extra Comfy Double Room From / Total Price £275 Info Add Luxury Loft Double Roo…" at bounding box center [525, 377] width 942 height 175
click at [970, 381] on ul "Extra Comfy Double Room From / Total Price £275 Info Add Luxury Loft Double Roo…" at bounding box center [525, 377] width 942 height 175
click at [74, 376] on ul "Extra Comfy Double Room From / Total Price £275 Info Add Luxury Loft Double Roo…" at bounding box center [525, 377] width 942 height 175
click at [83, 376] on ul "Extra Comfy Double Room From / Total Price £275 Info Add Luxury Loft Double Roo…" at bounding box center [525, 377] width 942 height 175
click at [81, 380] on ul "Extra Comfy Double Room From / Total Price £275 Info Add Luxury Loft Double Roo…" at bounding box center [525, 377] width 942 height 175
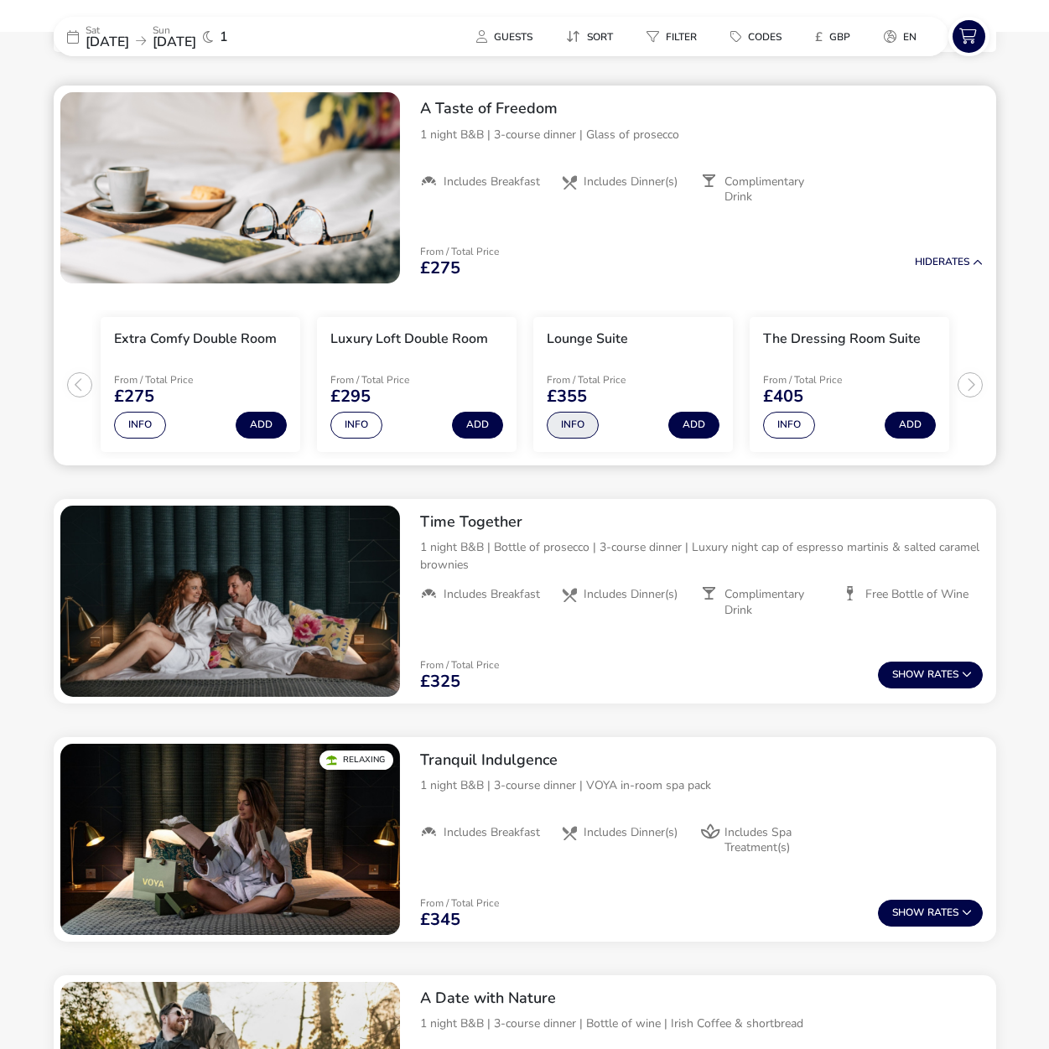
click at [582, 423] on button "Info" at bounding box center [573, 425] width 52 height 27
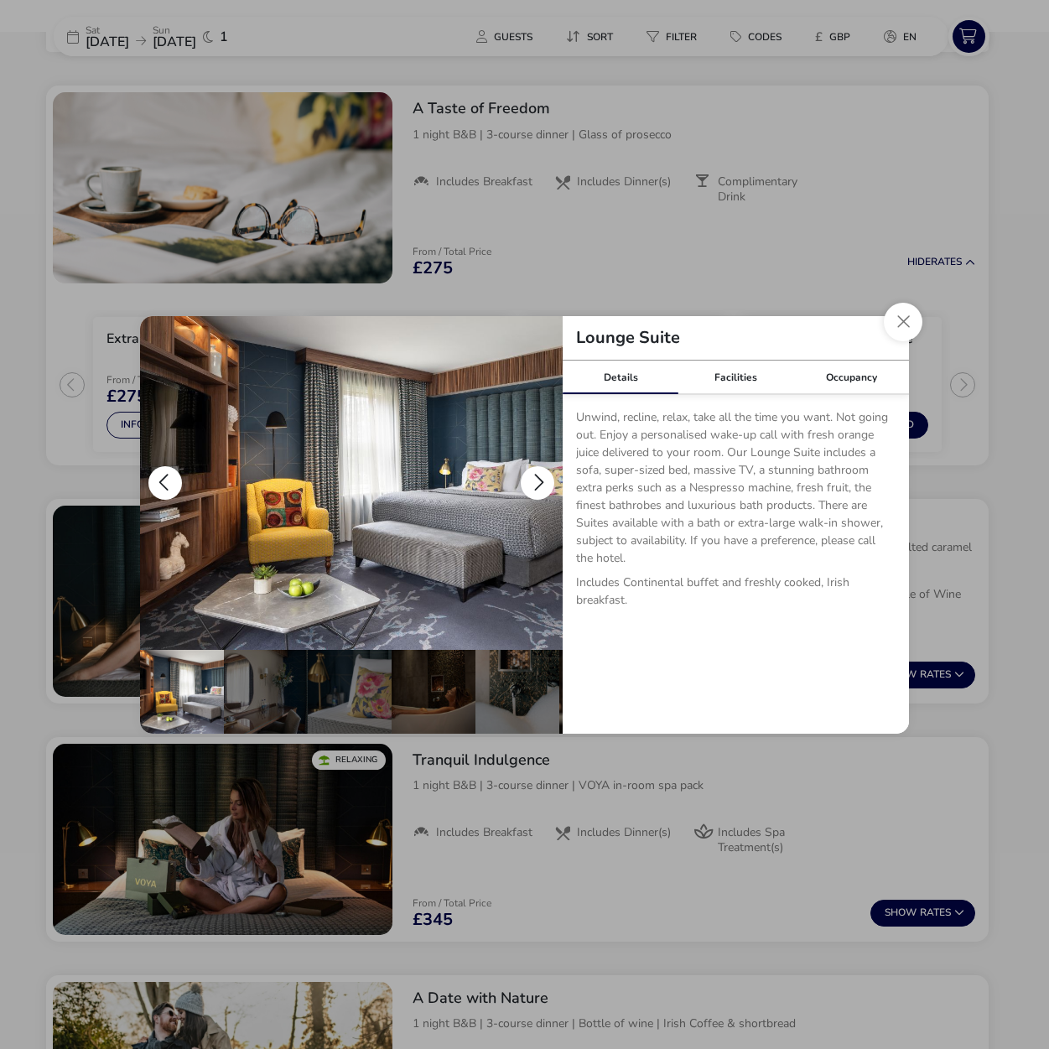
click at [545, 496] on img "details" at bounding box center [351, 483] width 422 height 334
click at [543, 482] on button "details" at bounding box center [538, 483] width 34 height 34
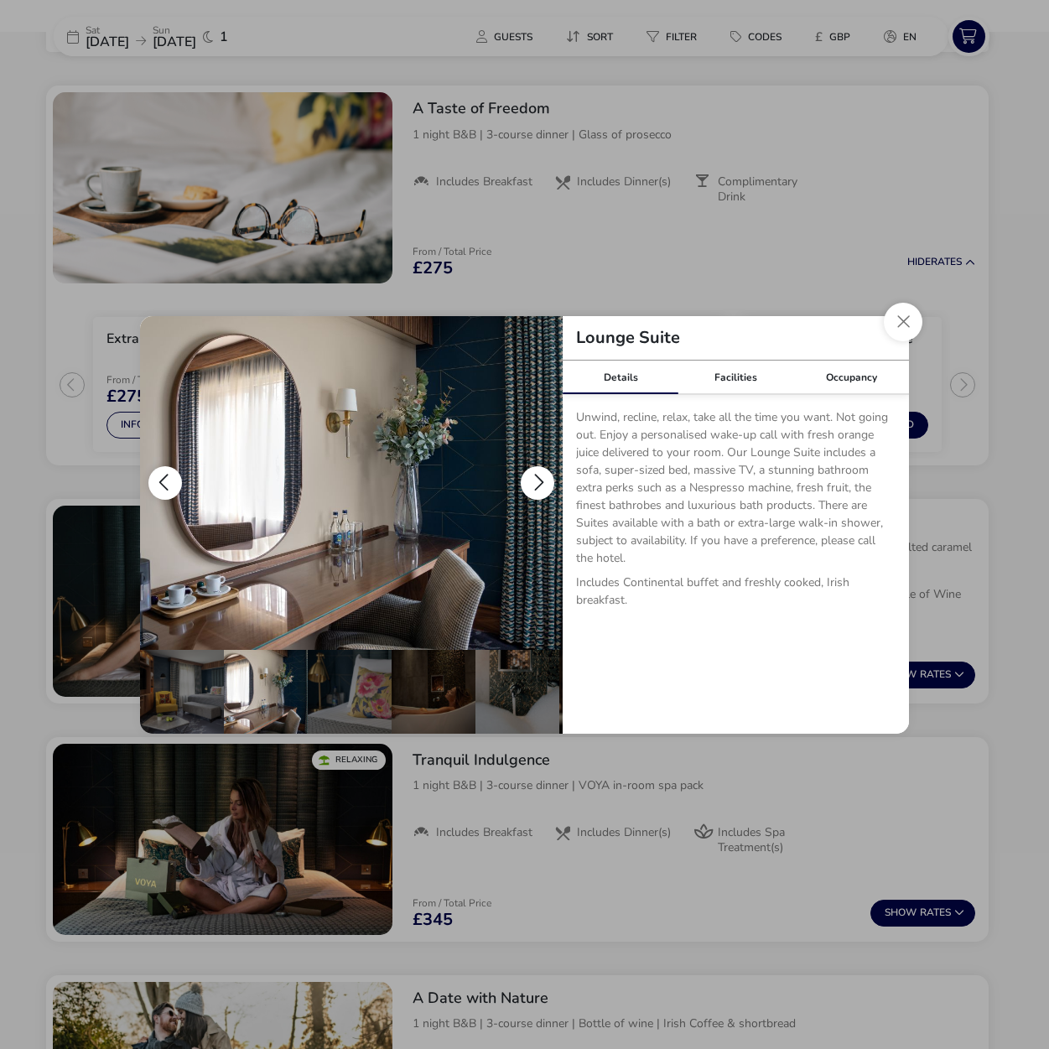
click at [543, 482] on button "details" at bounding box center [538, 483] width 34 height 34
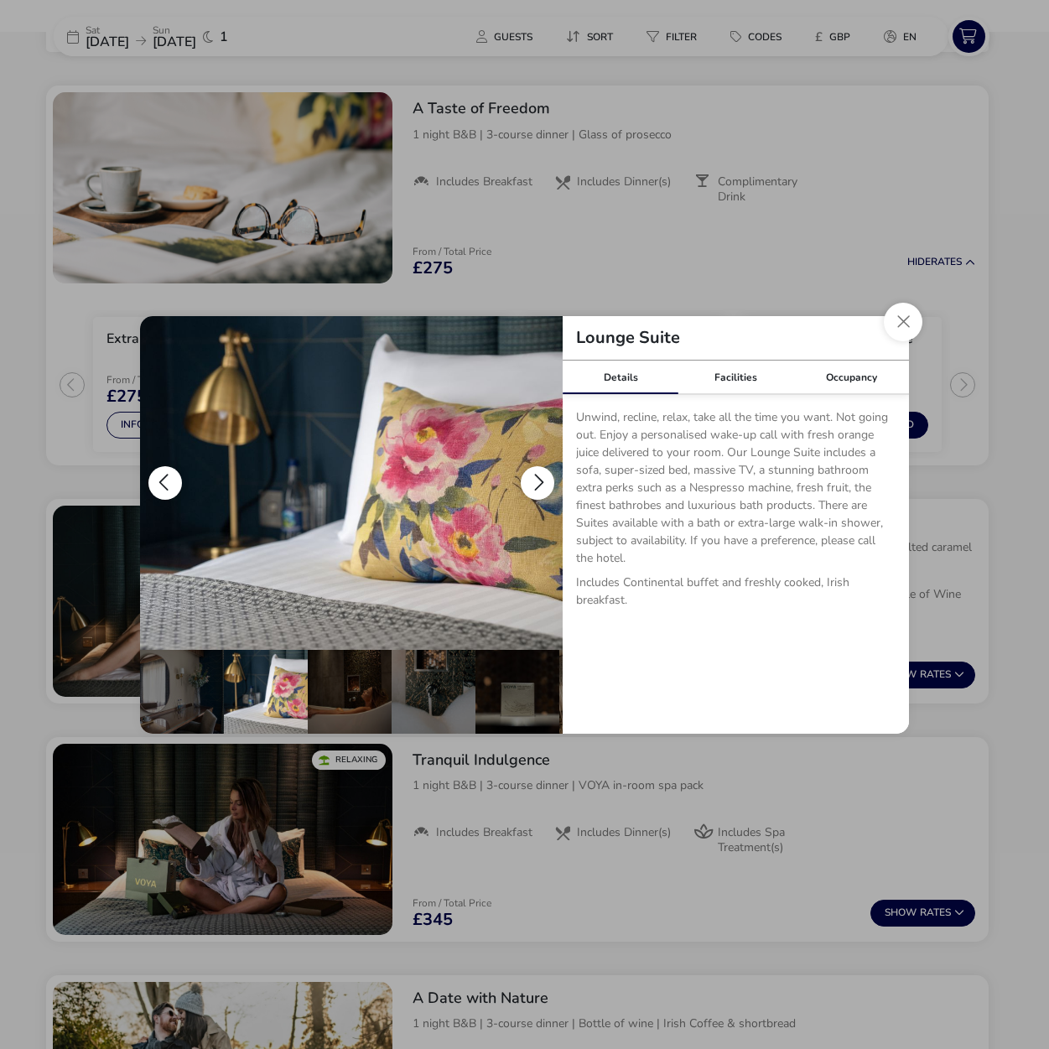
click at [543, 482] on button "details" at bounding box center [538, 483] width 34 height 34
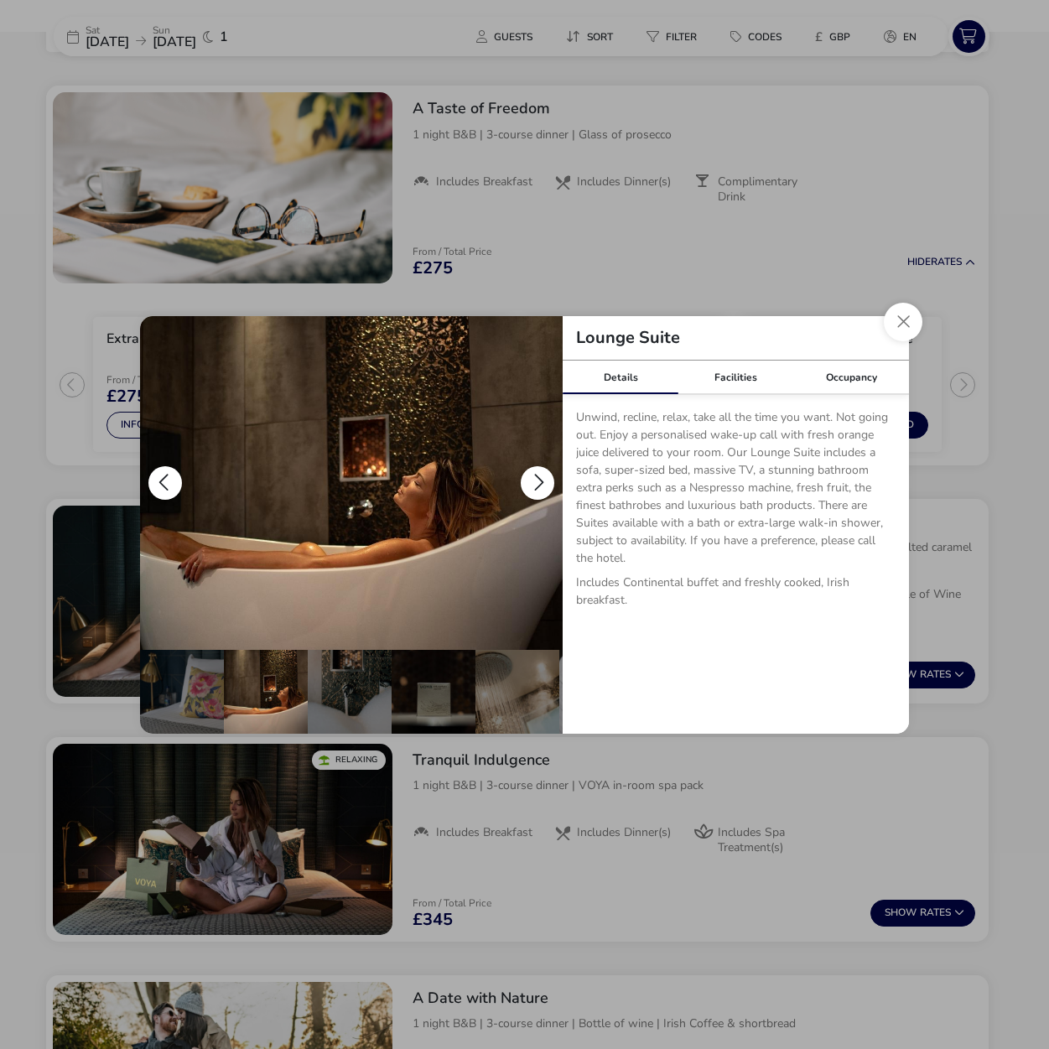
click at [543, 482] on button "details" at bounding box center [538, 483] width 34 height 34
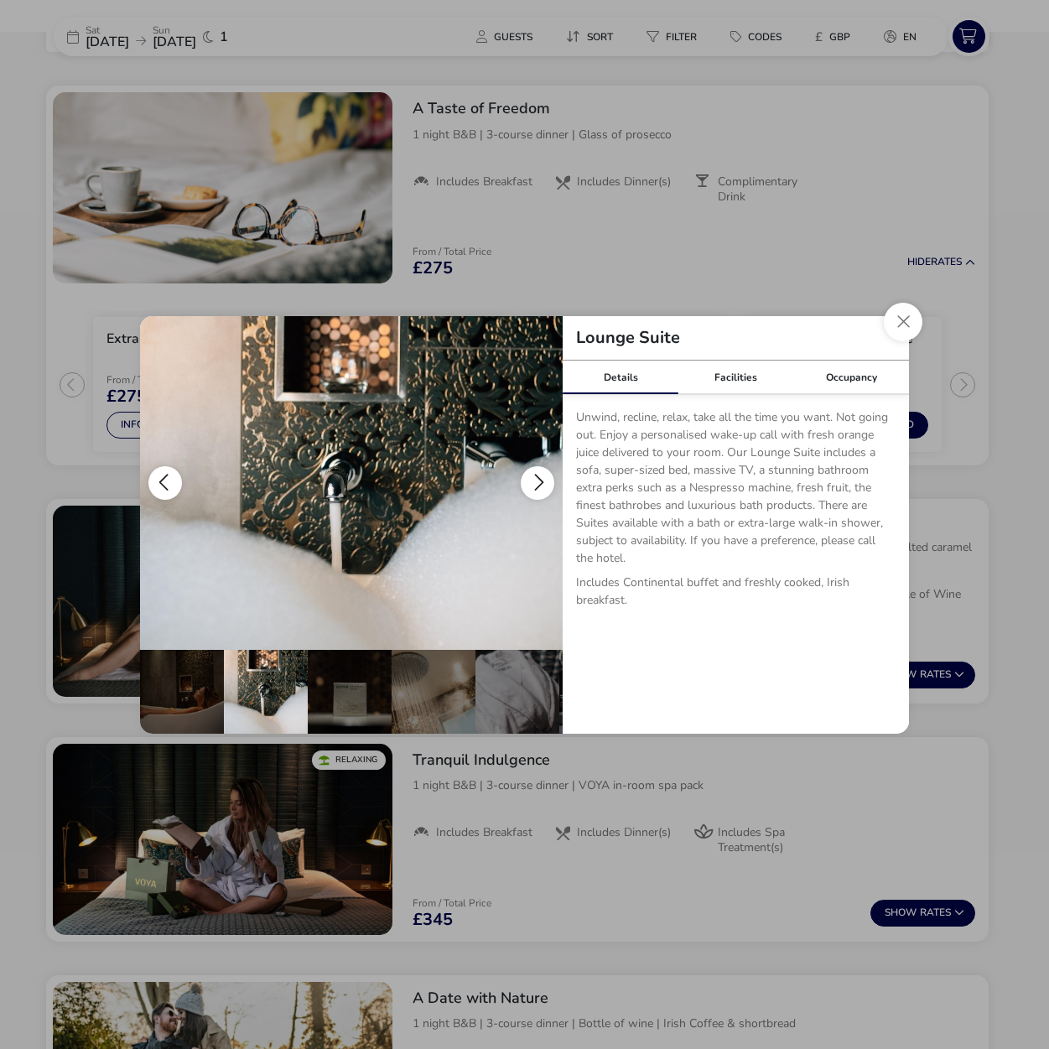
click at [543, 482] on button "details" at bounding box center [538, 483] width 34 height 34
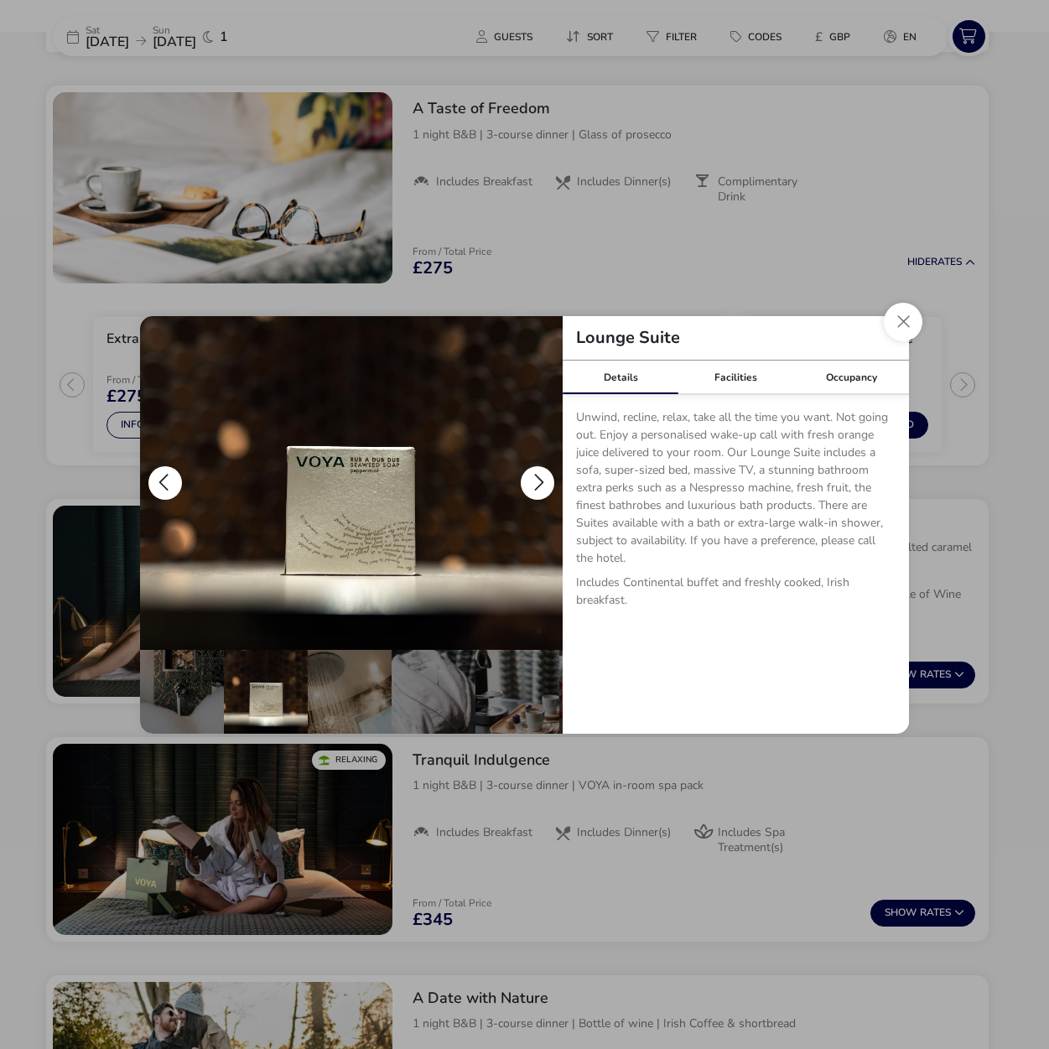
click at [527, 475] on button "details" at bounding box center [538, 483] width 34 height 34
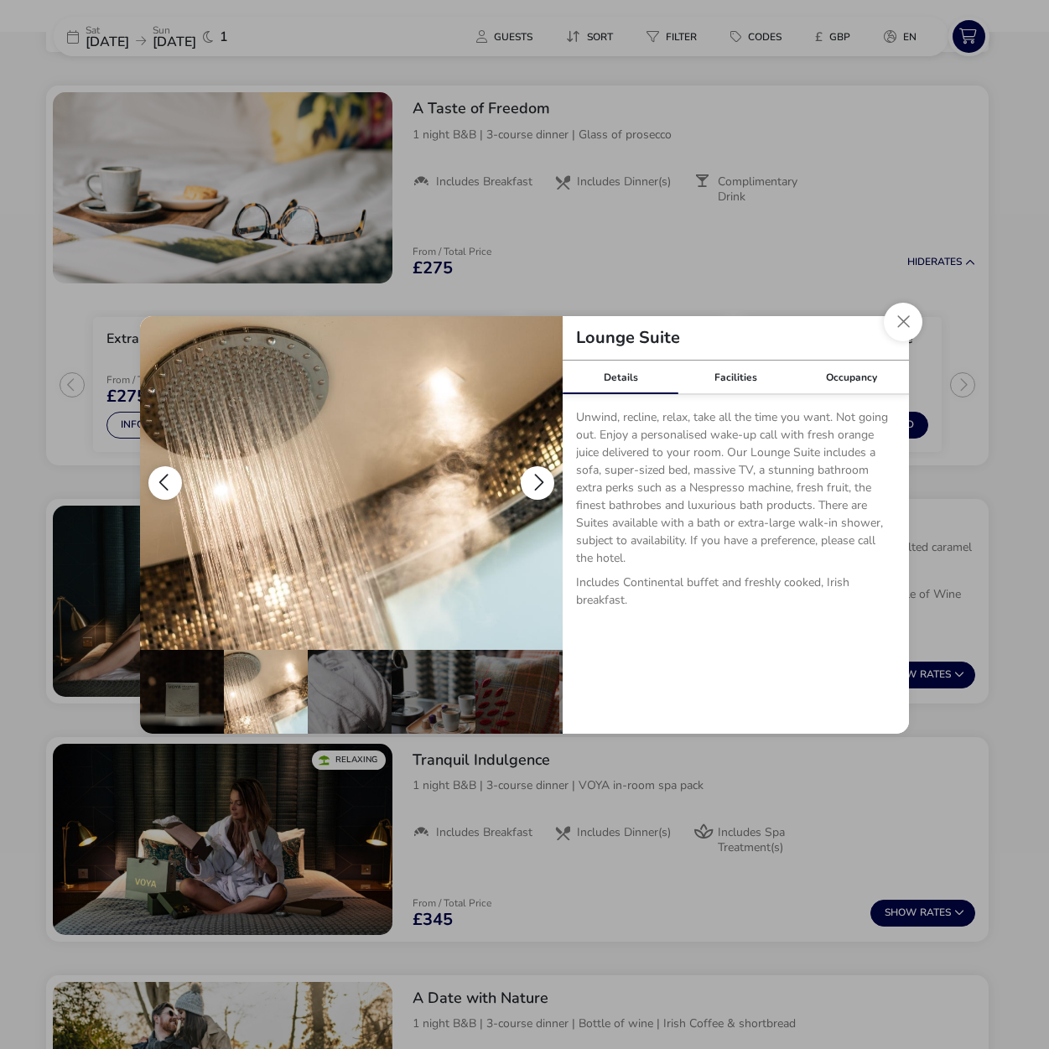
click at [531, 478] on button "details" at bounding box center [538, 483] width 34 height 34
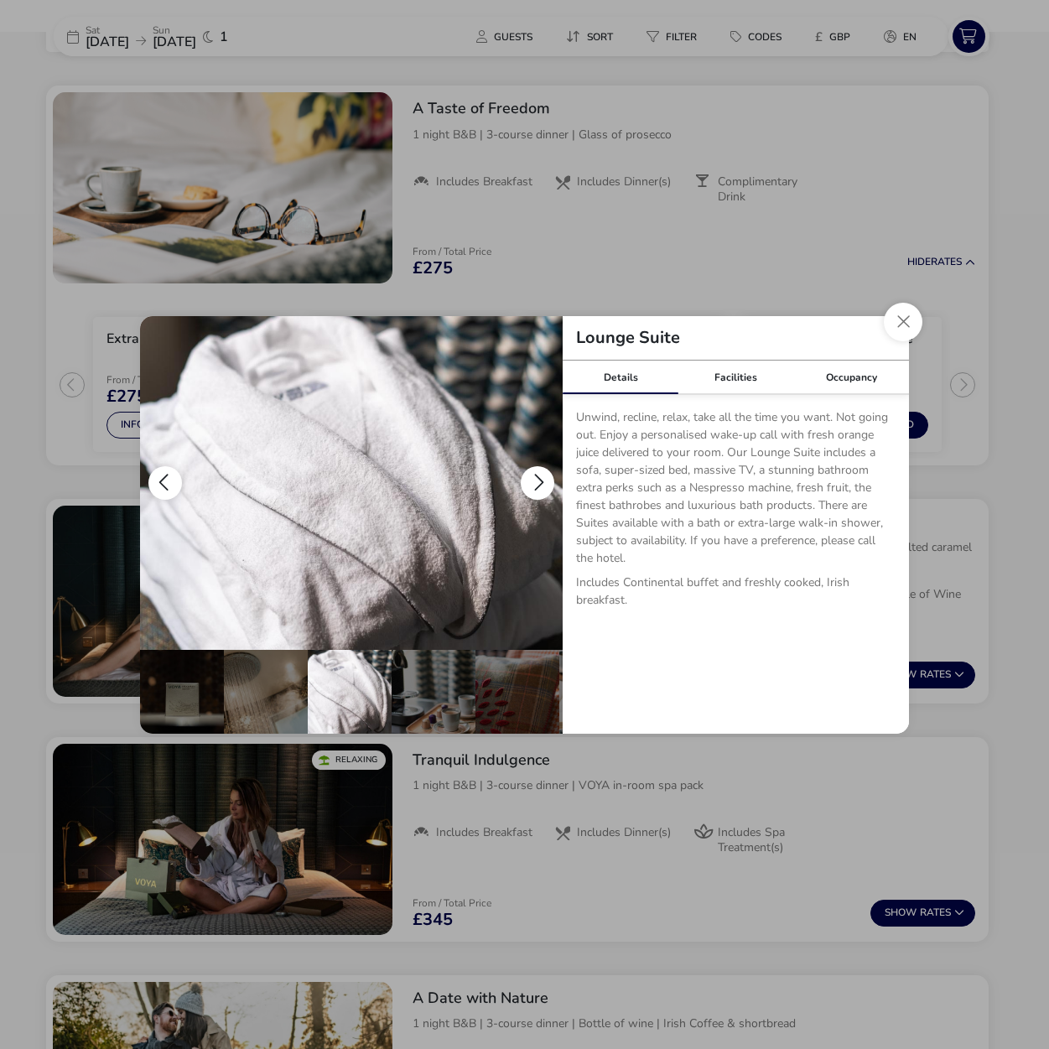
scroll to position [0, 500]
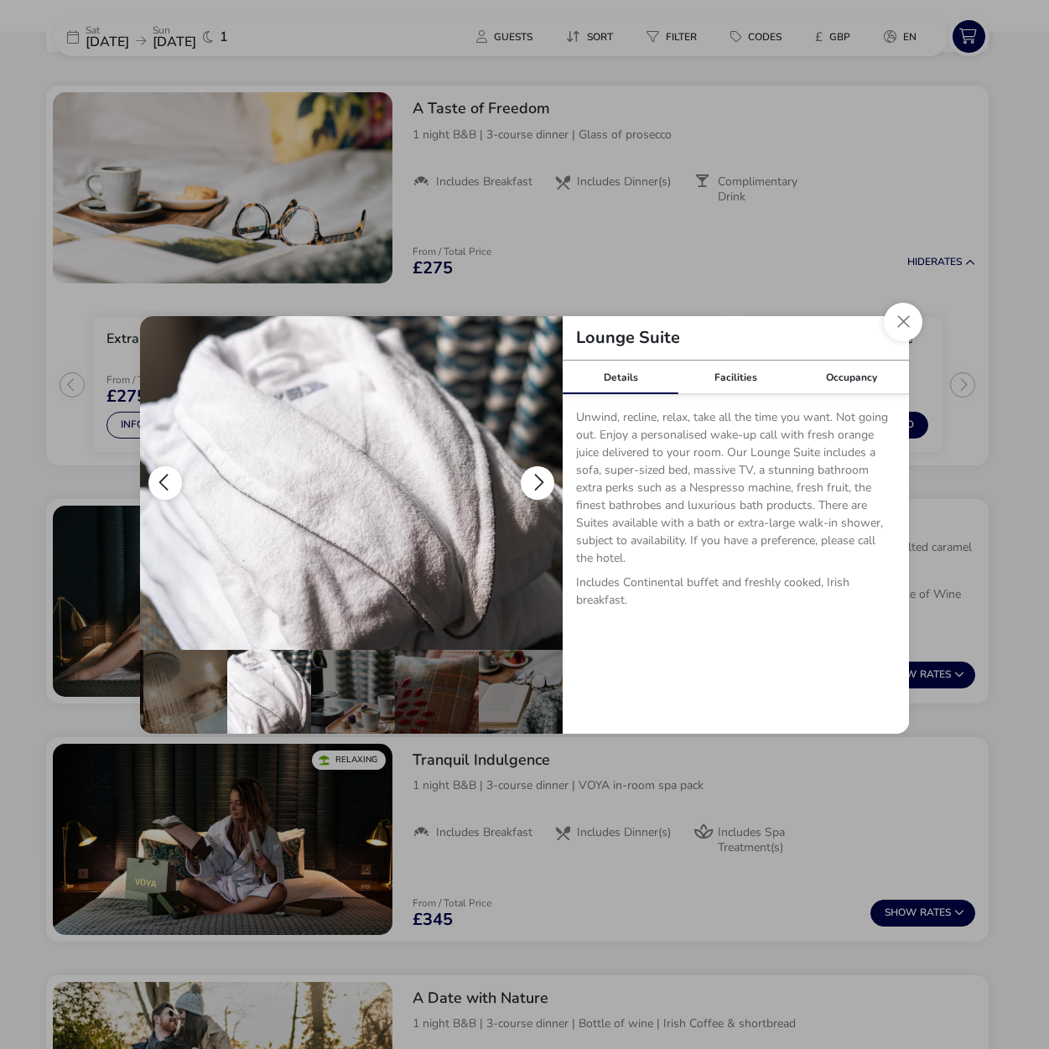
click at [531, 478] on button "details" at bounding box center [538, 483] width 34 height 34
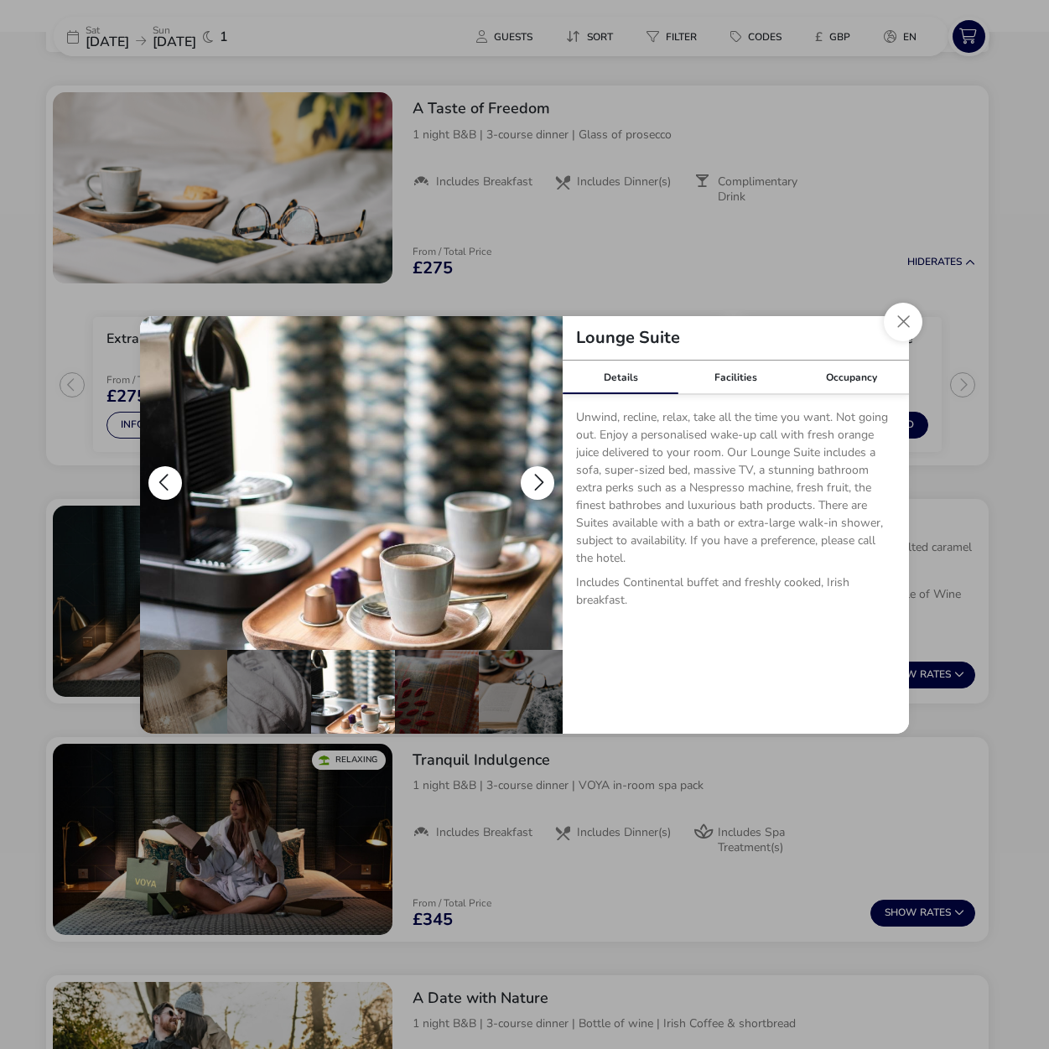
click at [531, 478] on button "details" at bounding box center [538, 483] width 34 height 34
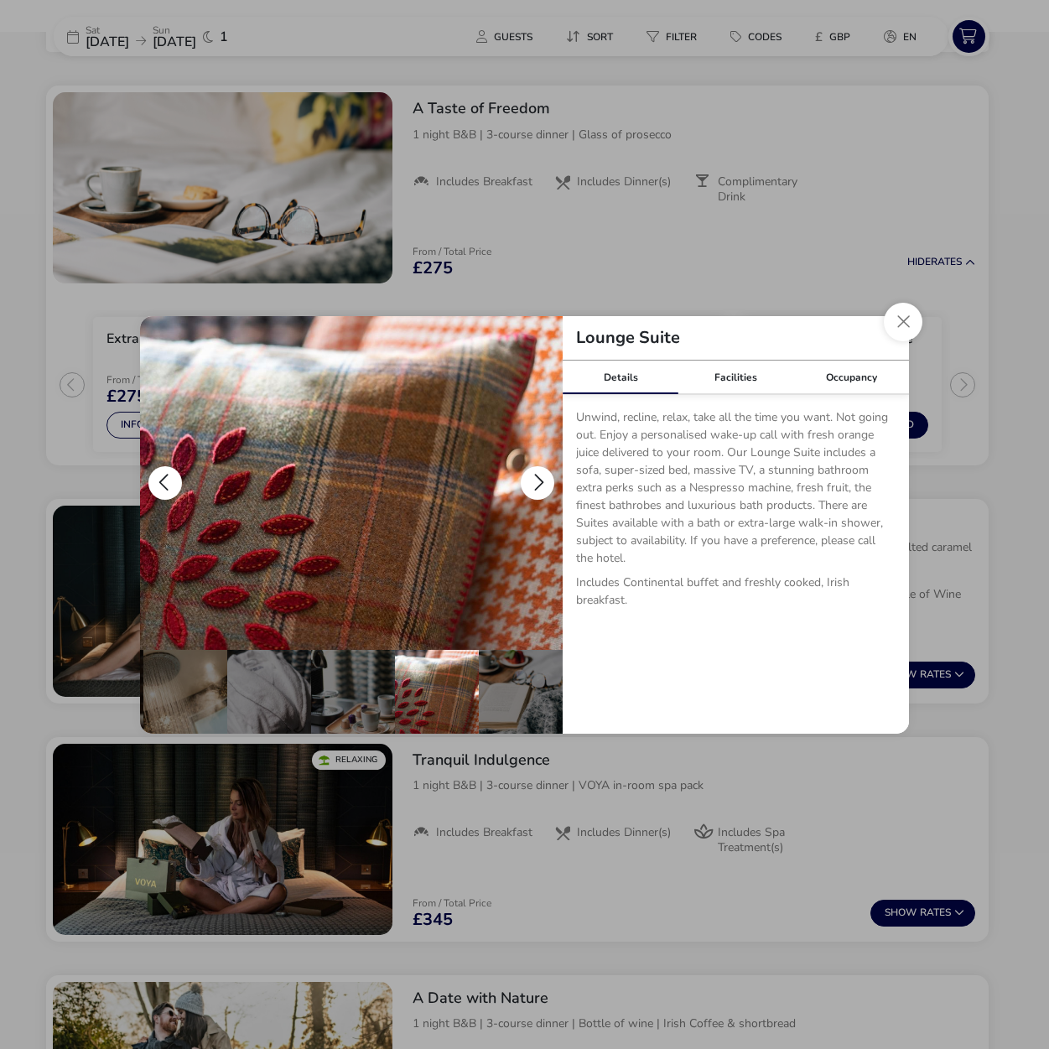
click at [531, 478] on button "details" at bounding box center [538, 483] width 34 height 34
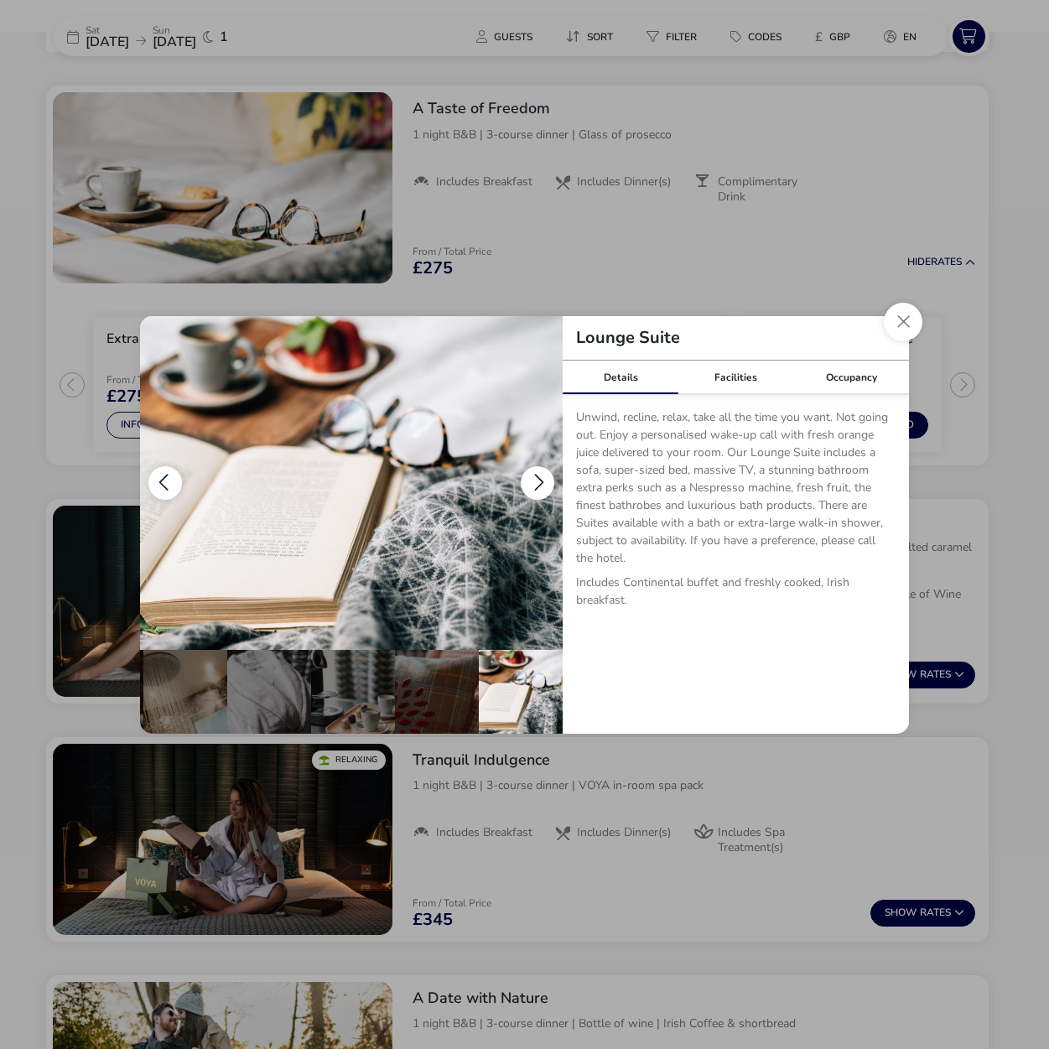
click at [531, 478] on button "details" at bounding box center [538, 483] width 34 height 34
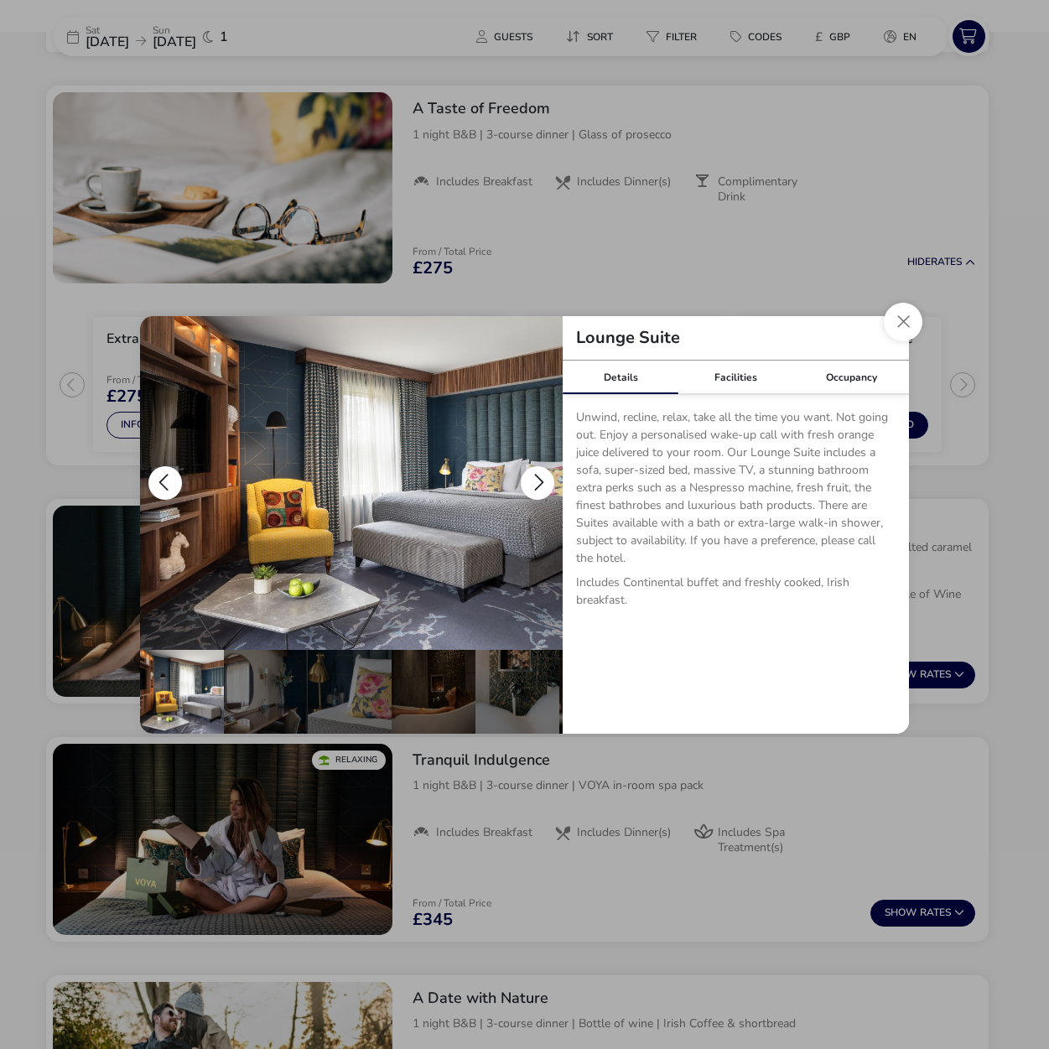
click at [531, 478] on button "details" at bounding box center [538, 483] width 34 height 34
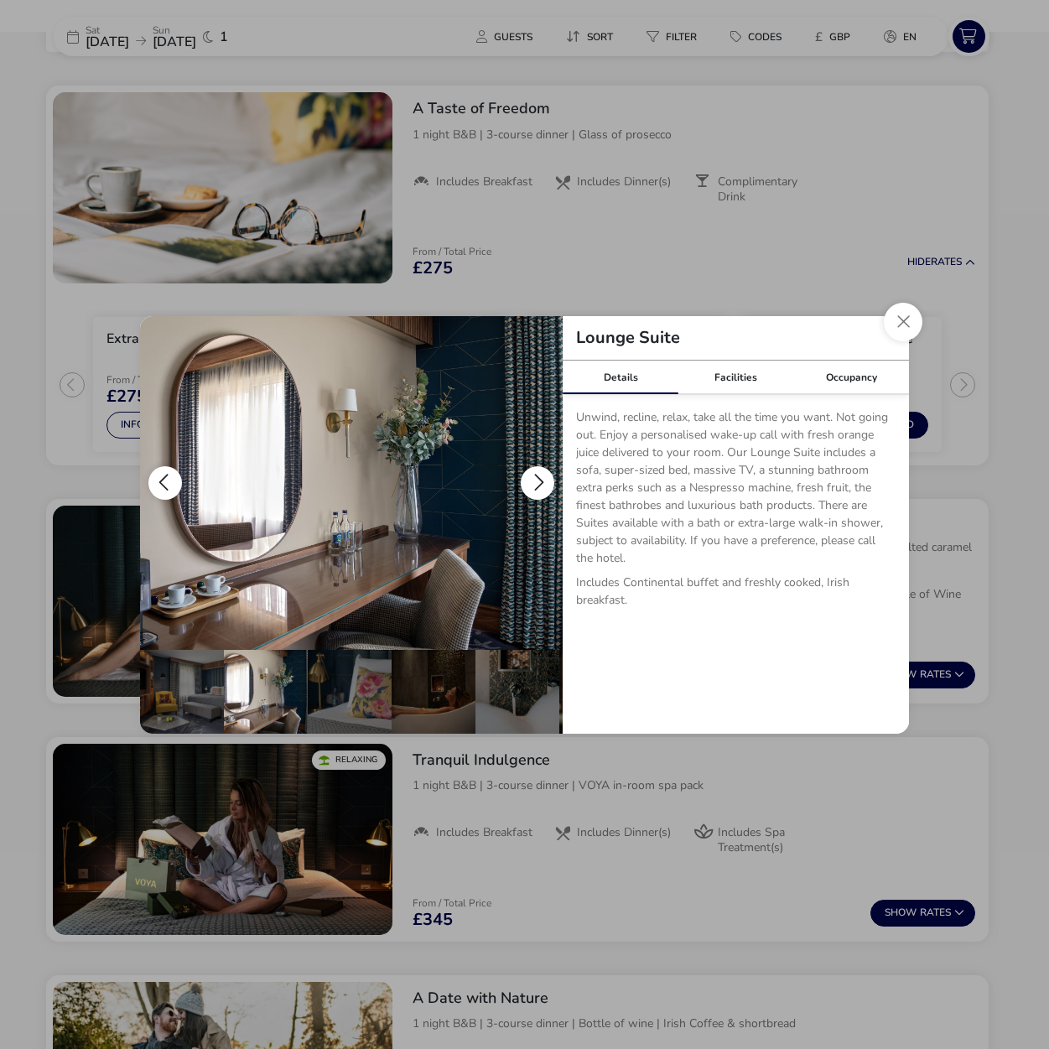
click at [531, 478] on button "details" at bounding box center [538, 483] width 34 height 34
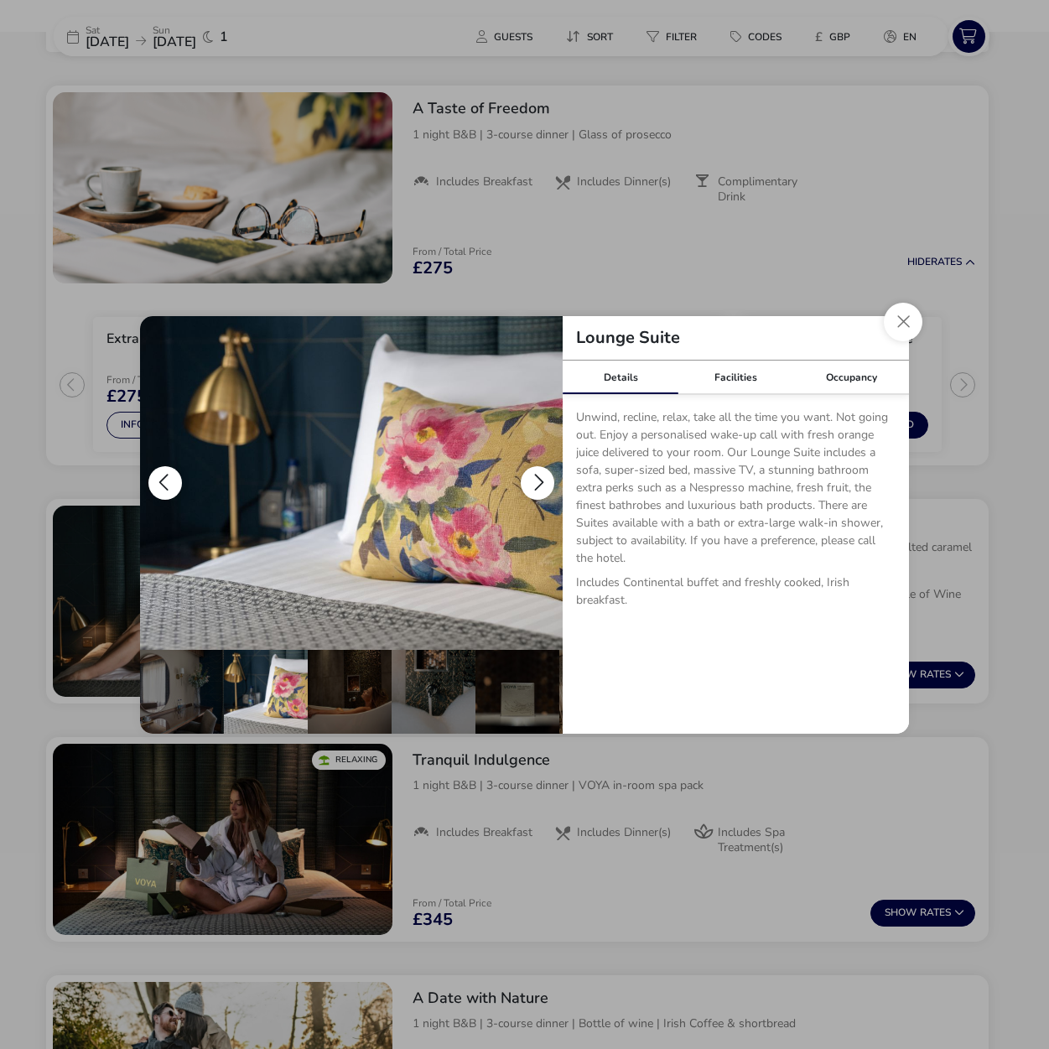
click at [531, 478] on button "details" at bounding box center [538, 483] width 34 height 34
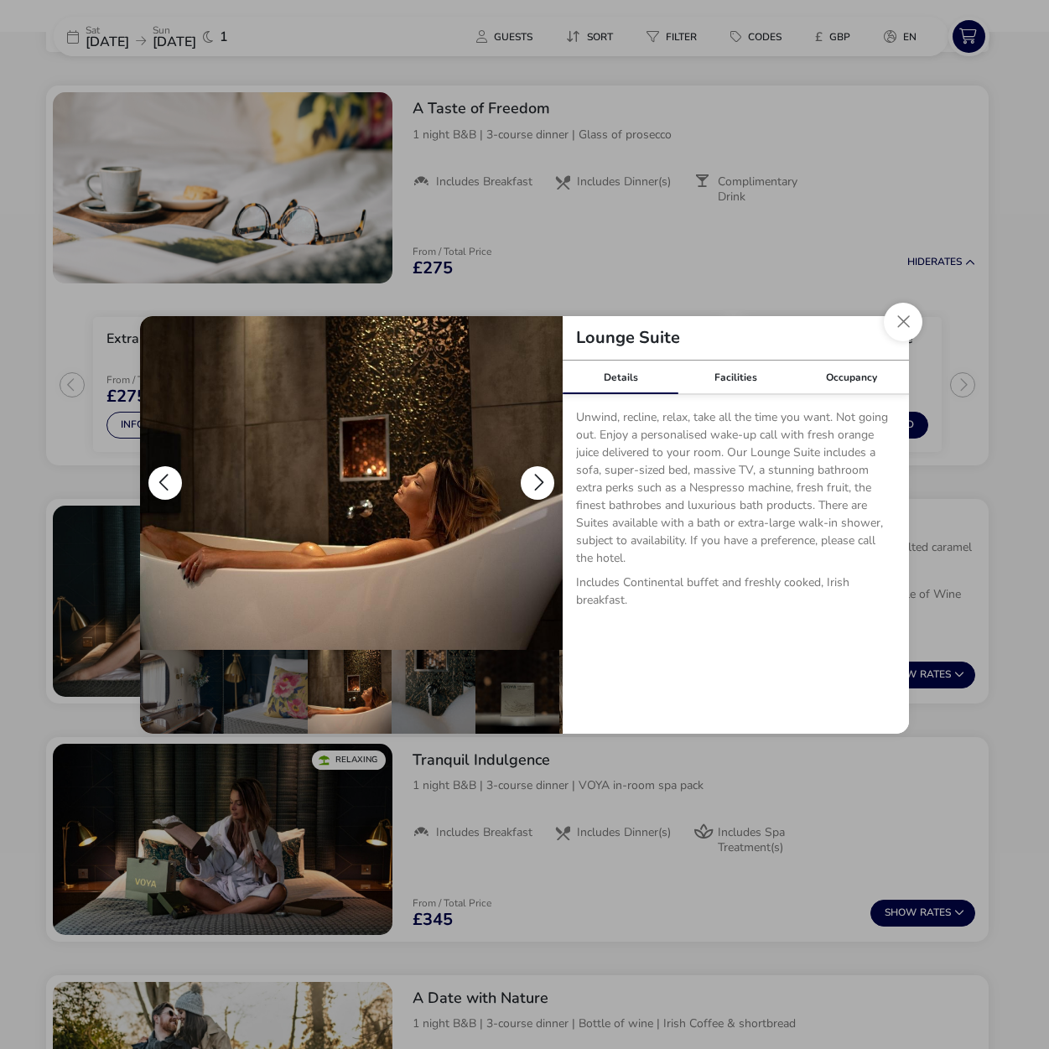
scroll to position [0, 168]
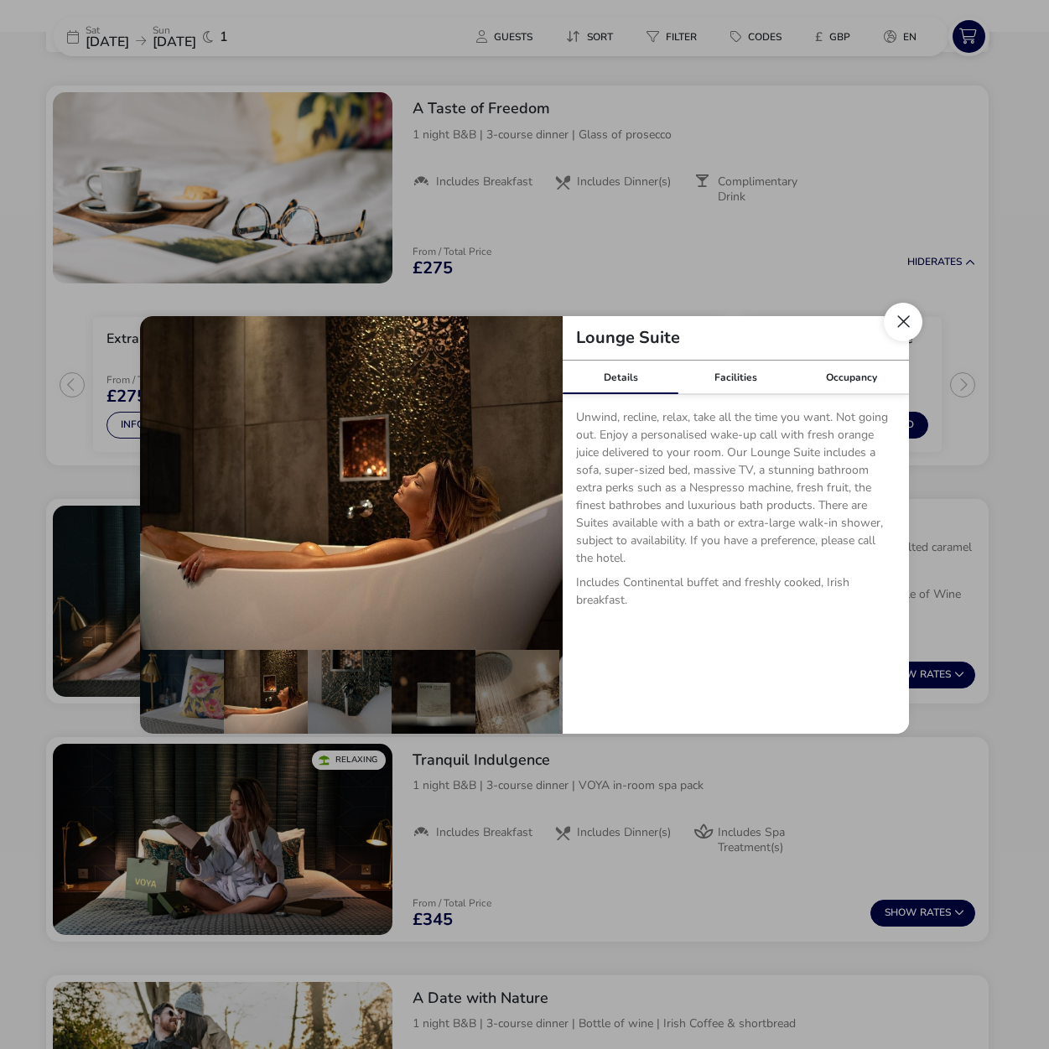
click at [899, 320] on button "Close dialog" at bounding box center [902, 322] width 39 height 39
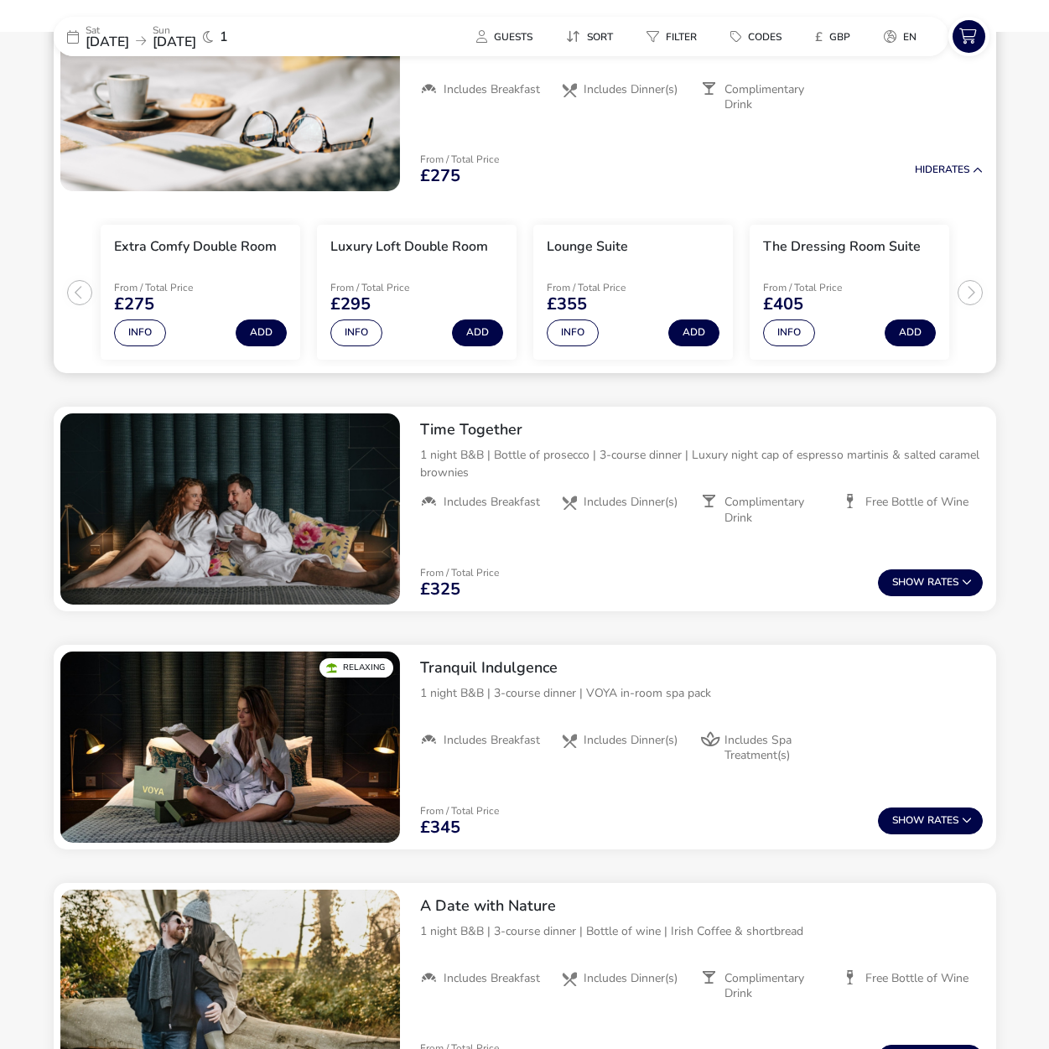
scroll to position [793, 0]
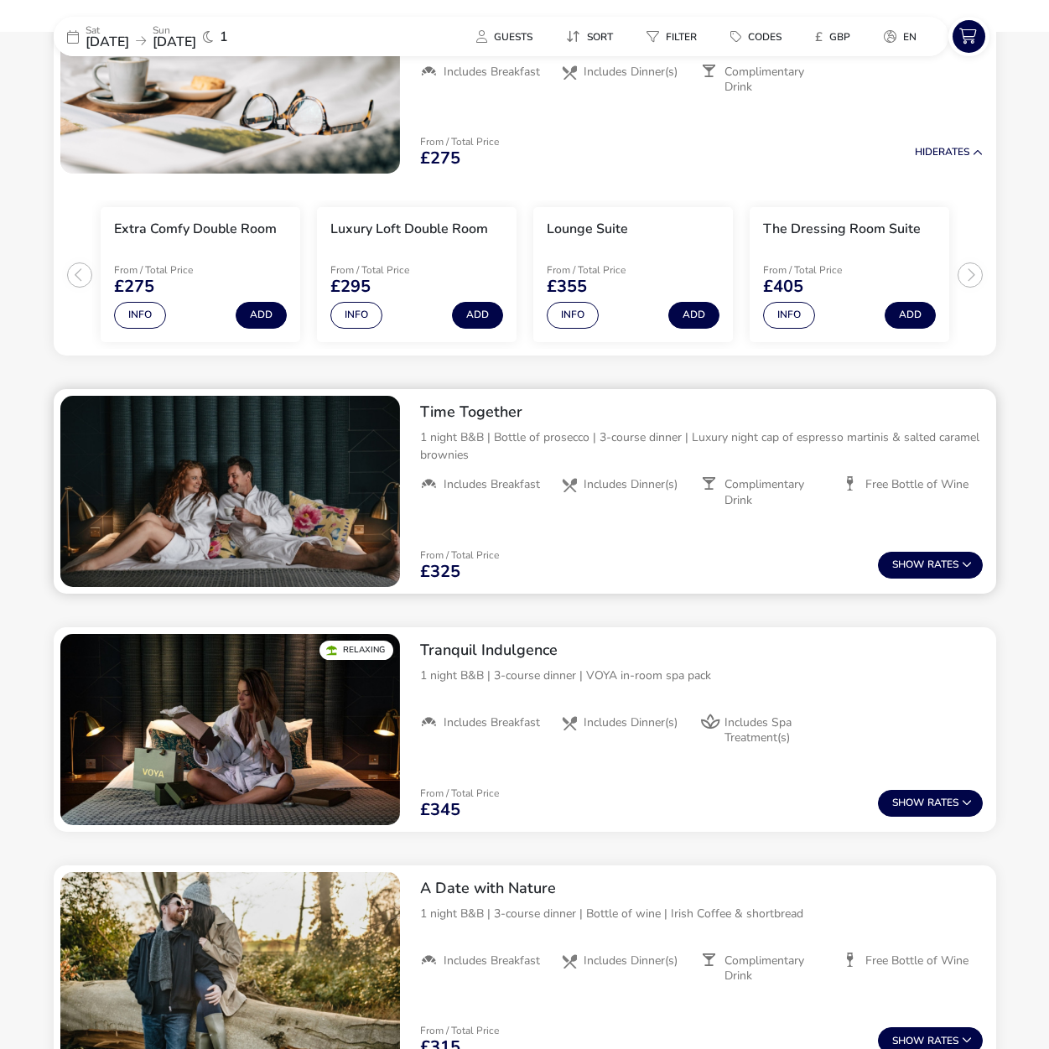
click at [607, 444] on p "1 night B&B | Bottle of prosecco | 3-course dinner | Luxury night cap of espres…" at bounding box center [701, 445] width 562 height 35
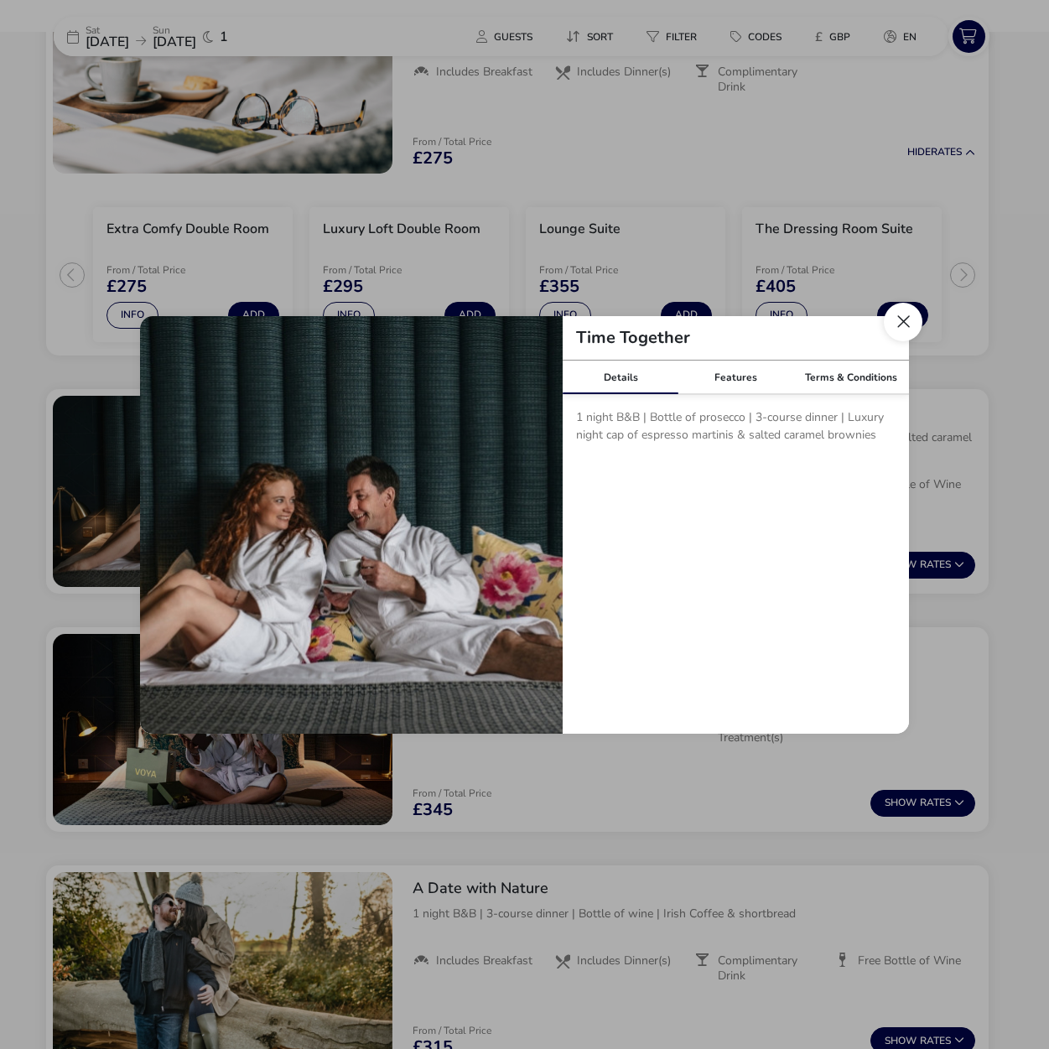
click at [892, 326] on button "Close modal" at bounding box center [902, 322] width 39 height 39
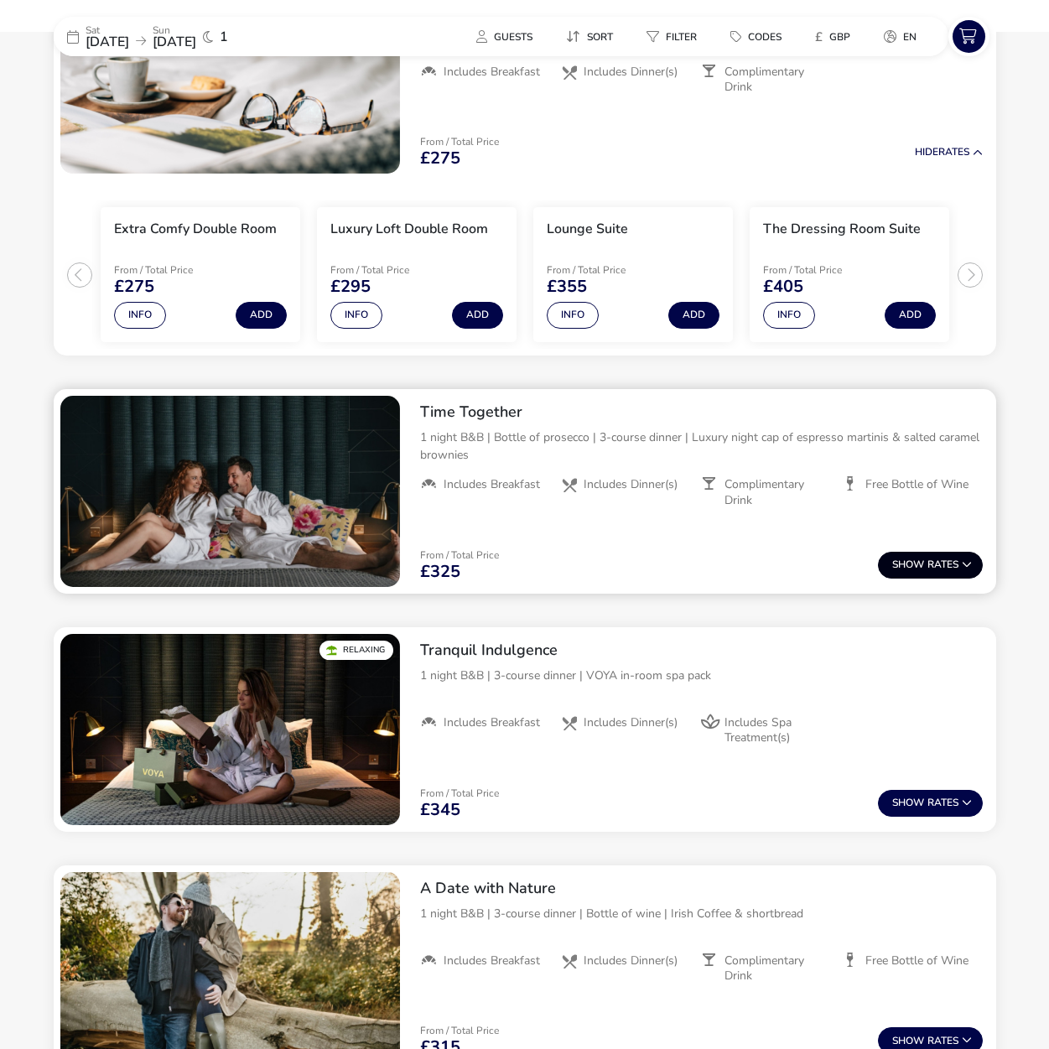
click at [920, 559] on span "Show" at bounding box center [909, 564] width 35 height 11
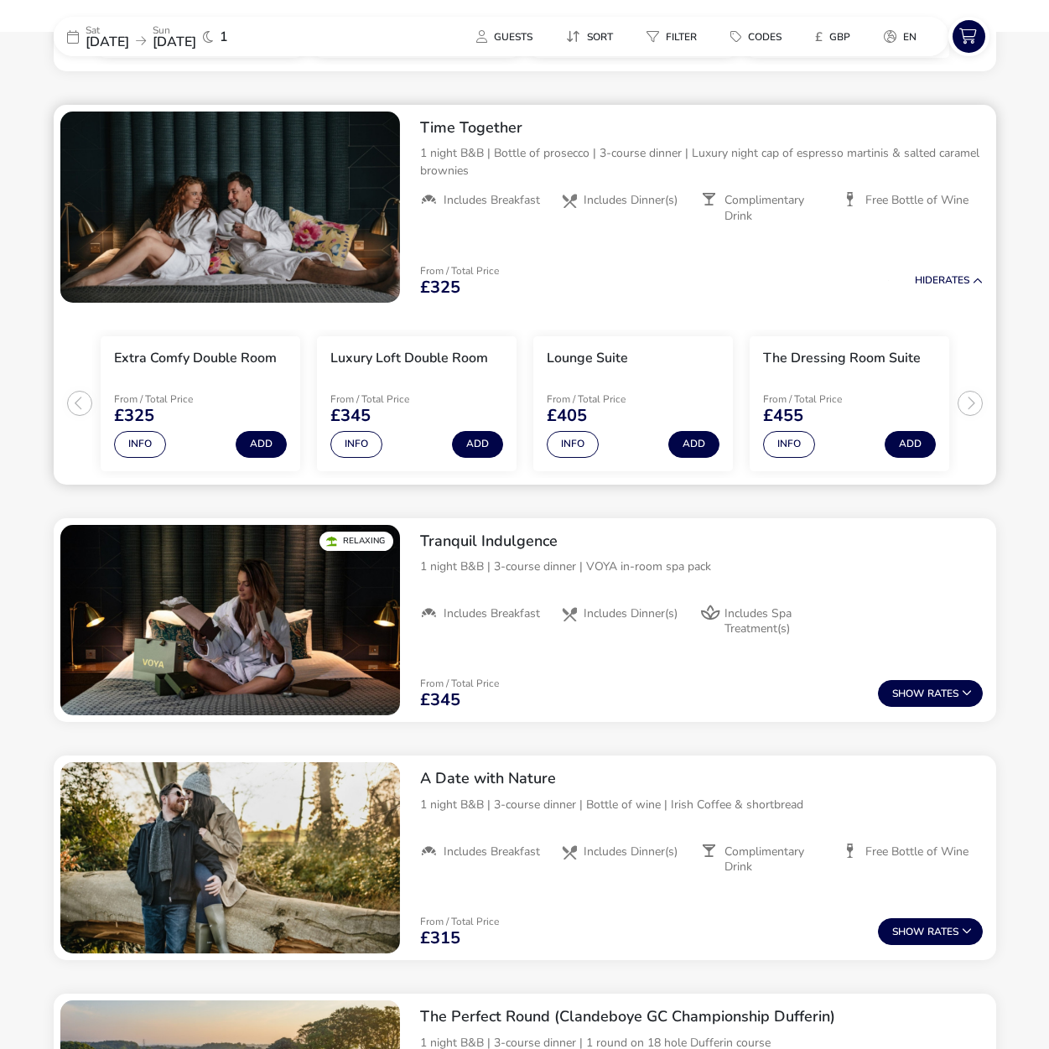
scroll to position [1096, 0]
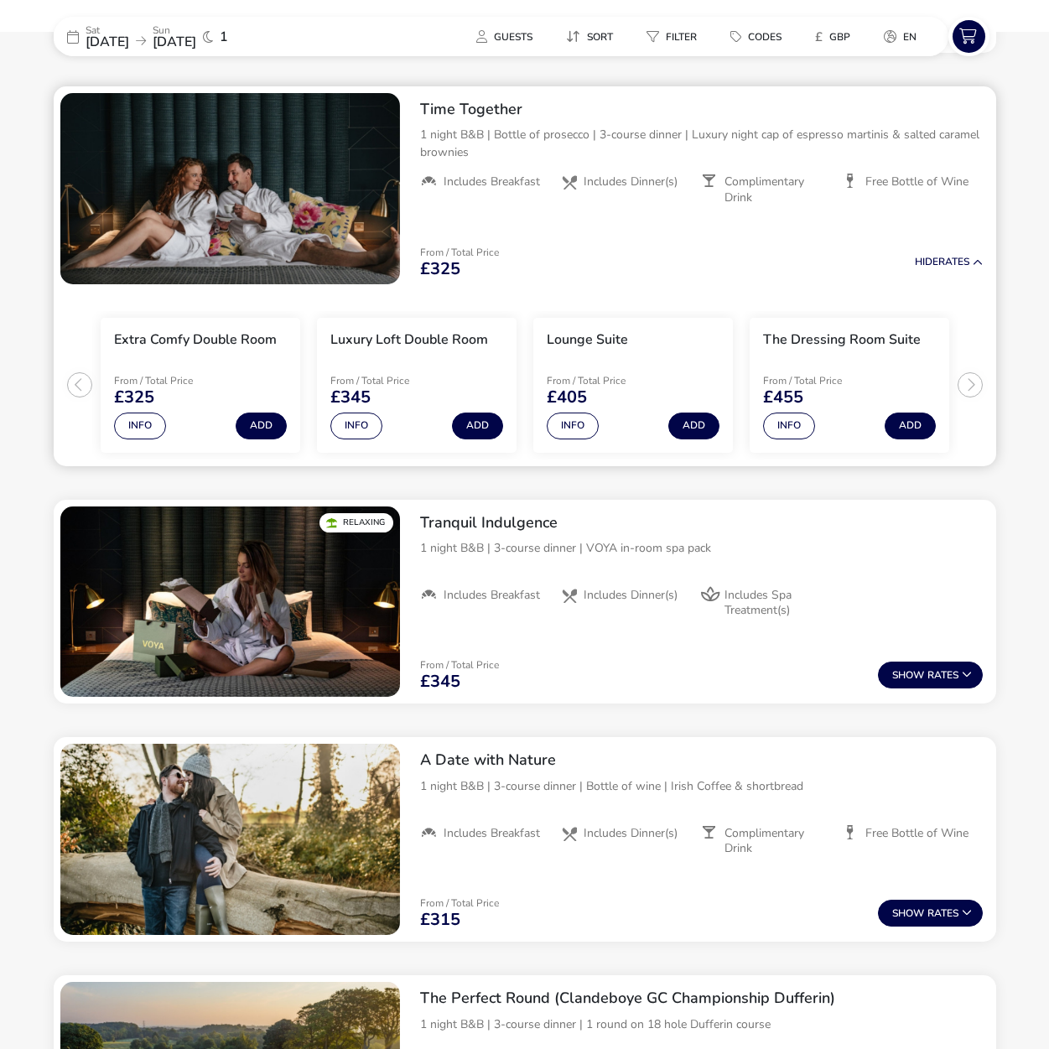
click at [975, 384] on ul "Extra Comfy Double Room From / Total Price £325 Info Add Luxury Loft Double Roo…" at bounding box center [525, 378] width 942 height 175
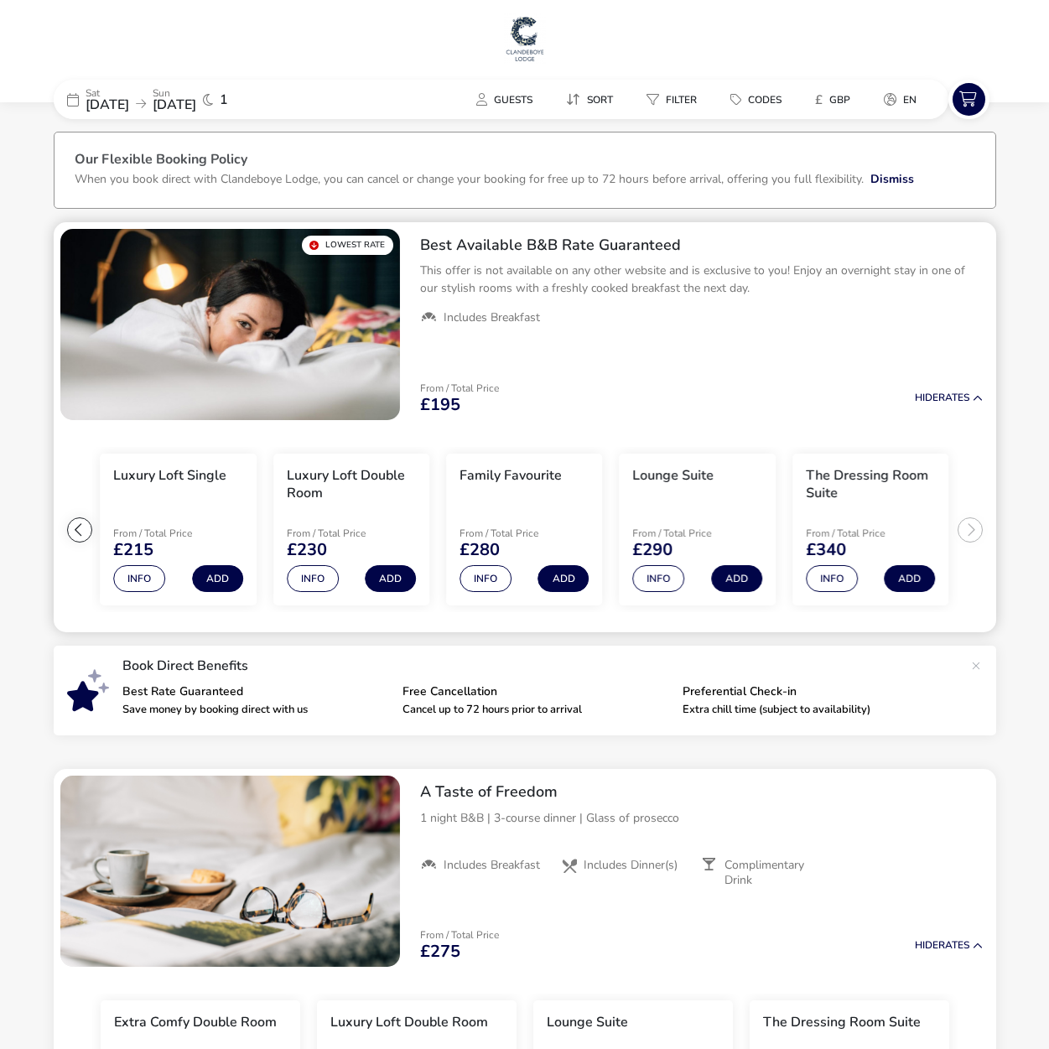
scroll to position [0, 0]
click at [266, 94] on div "[DATE] [DATE] 1" at bounding box center [179, 99] width 251 height 39
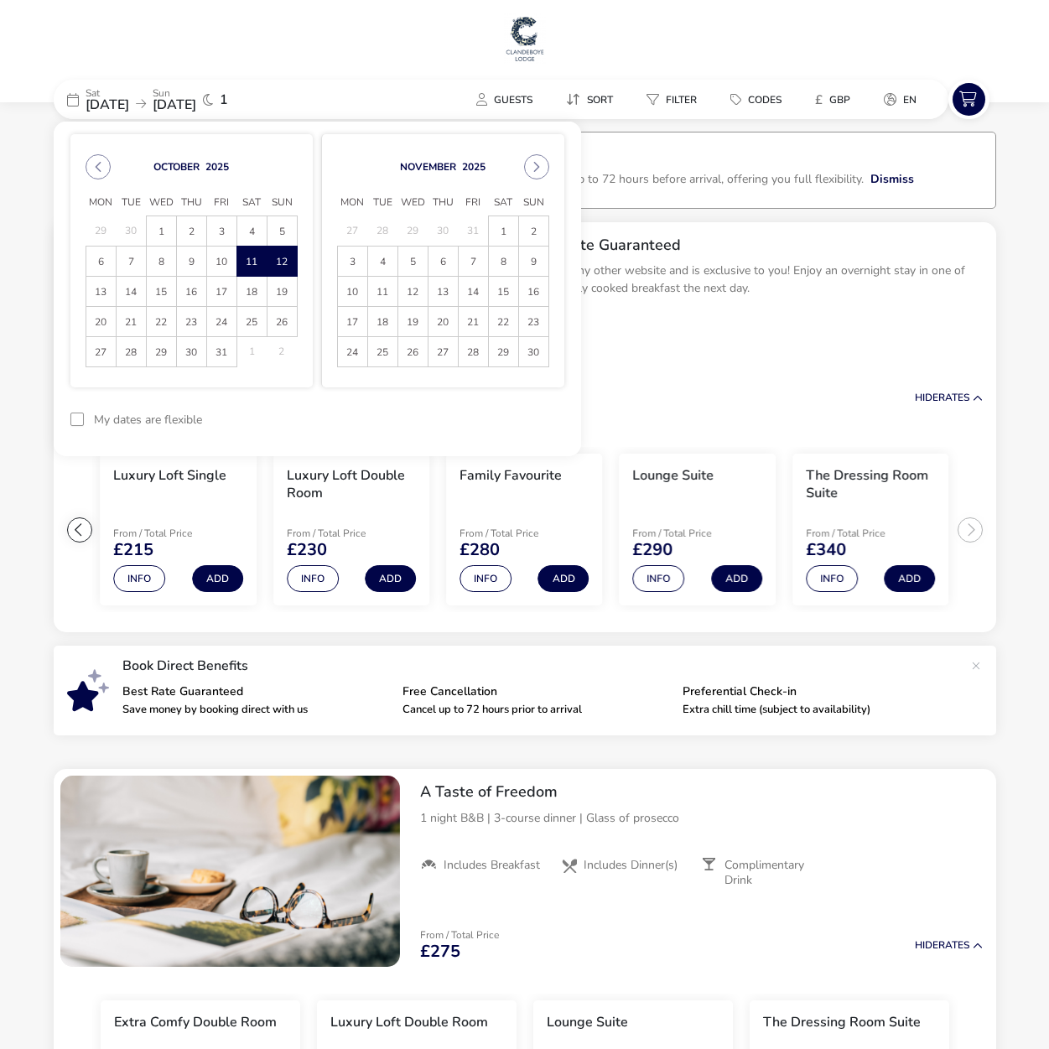
click at [510, 265] on span "8" at bounding box center [504, 261] width 28 height 29
click at [528, 264] on span "9" at bounding box center [534, 261] width 28 height 29
click at [496, 415] on button "Apply Dates" at bounding box center [513, 419] width 102 height 39
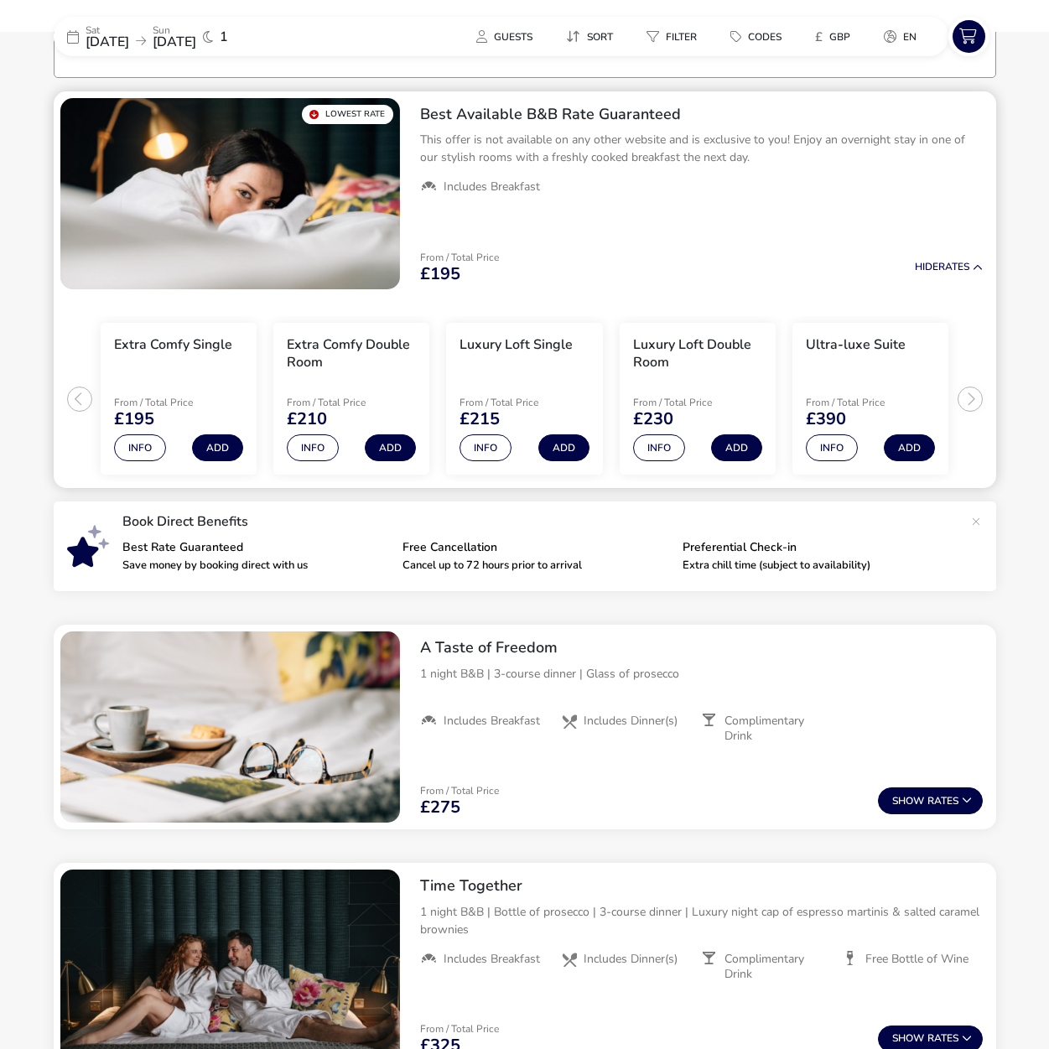
scroll to position [137, 0]
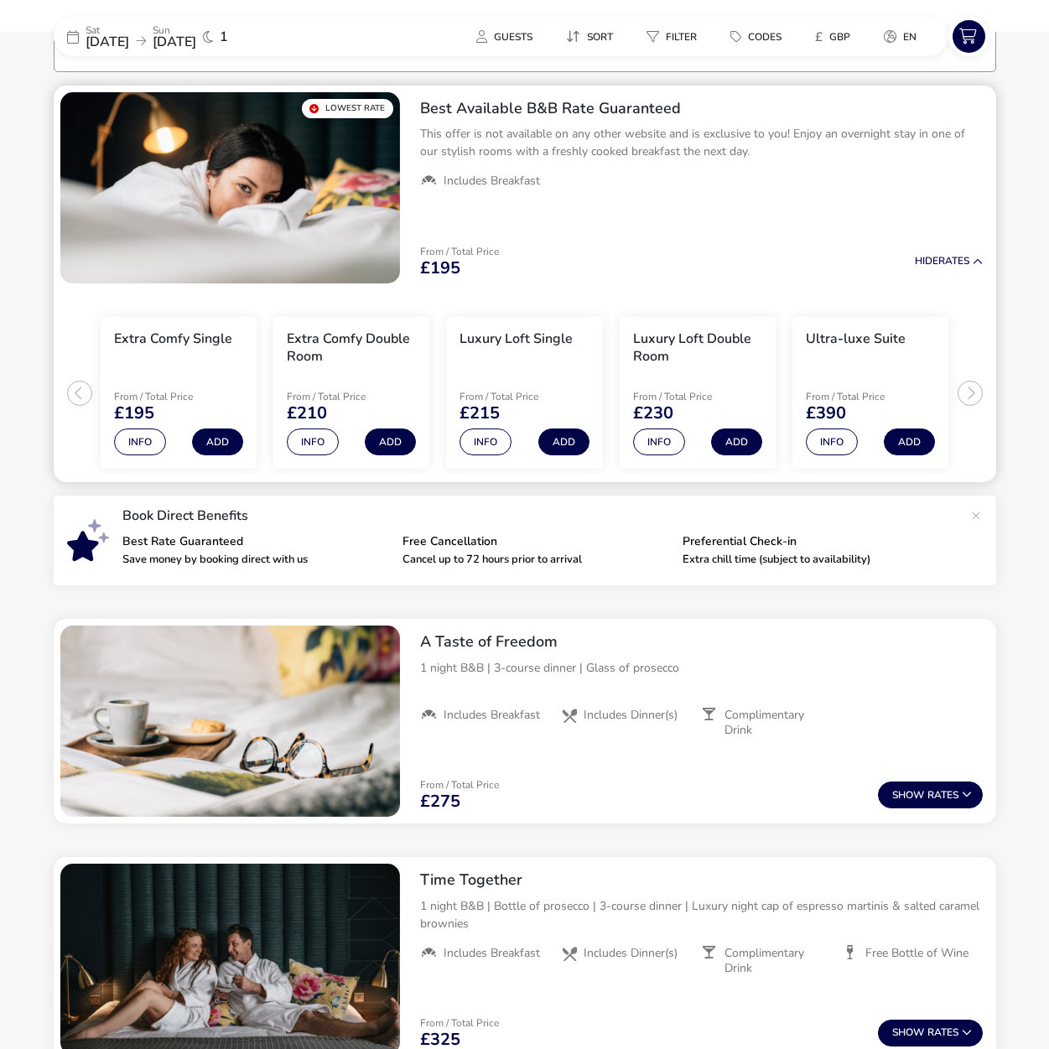
click at [963, 400] on ul "Extra Comfy Single From / Total Price £195 Info Add Extra Comfy Double Room Fro…" at bounding box center [525, 386] width 942 height 193
click at [969, 396] on ul "Extra Comfy Single From / Total Price £195 Info Add Extra Comfy Double Room Fro…" at bounding box center [525, 386] width 942 height 193
click at [868, 374] on li "Ultra-luxe Suite From / Total Price £390 Info Add" at bounding box center [870, 393] width 156 height 153
click at [825, 450] on button "Info" at bounding box center [832, 441] width 52 height 27
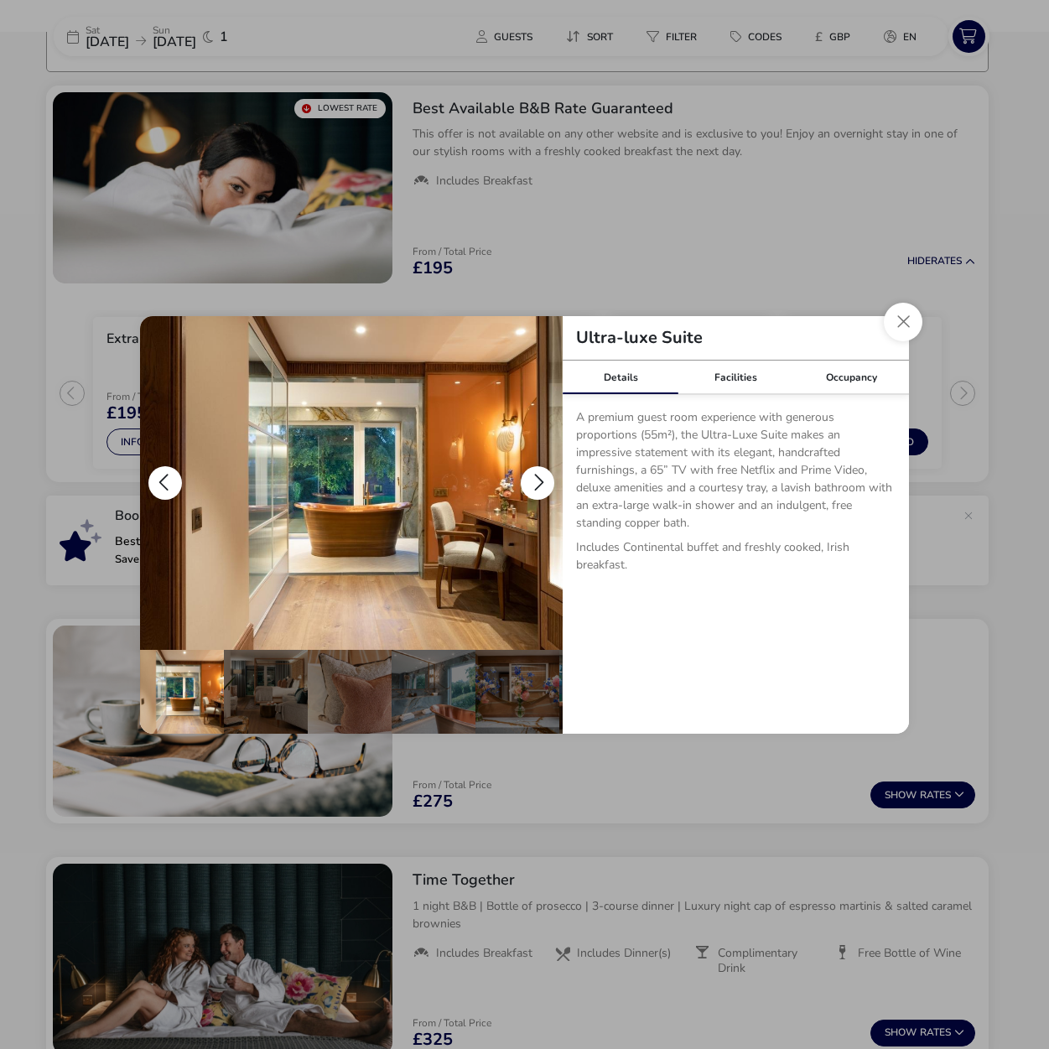
click at [549, 480] on button "details" at bounding box center [538, 483] width 34 height 34
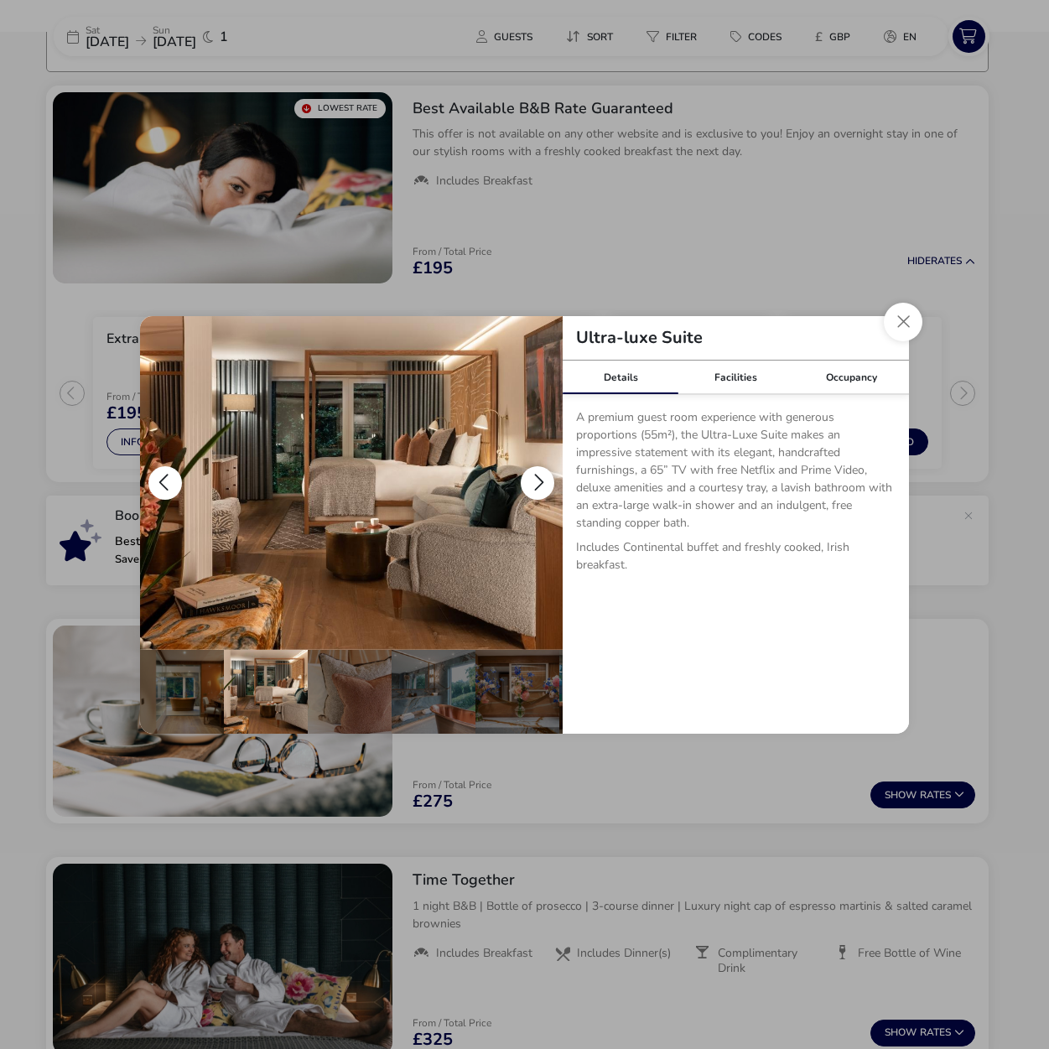
click at [549, 480] on button "details" at bounding box center [538, 483] width 34 height 34
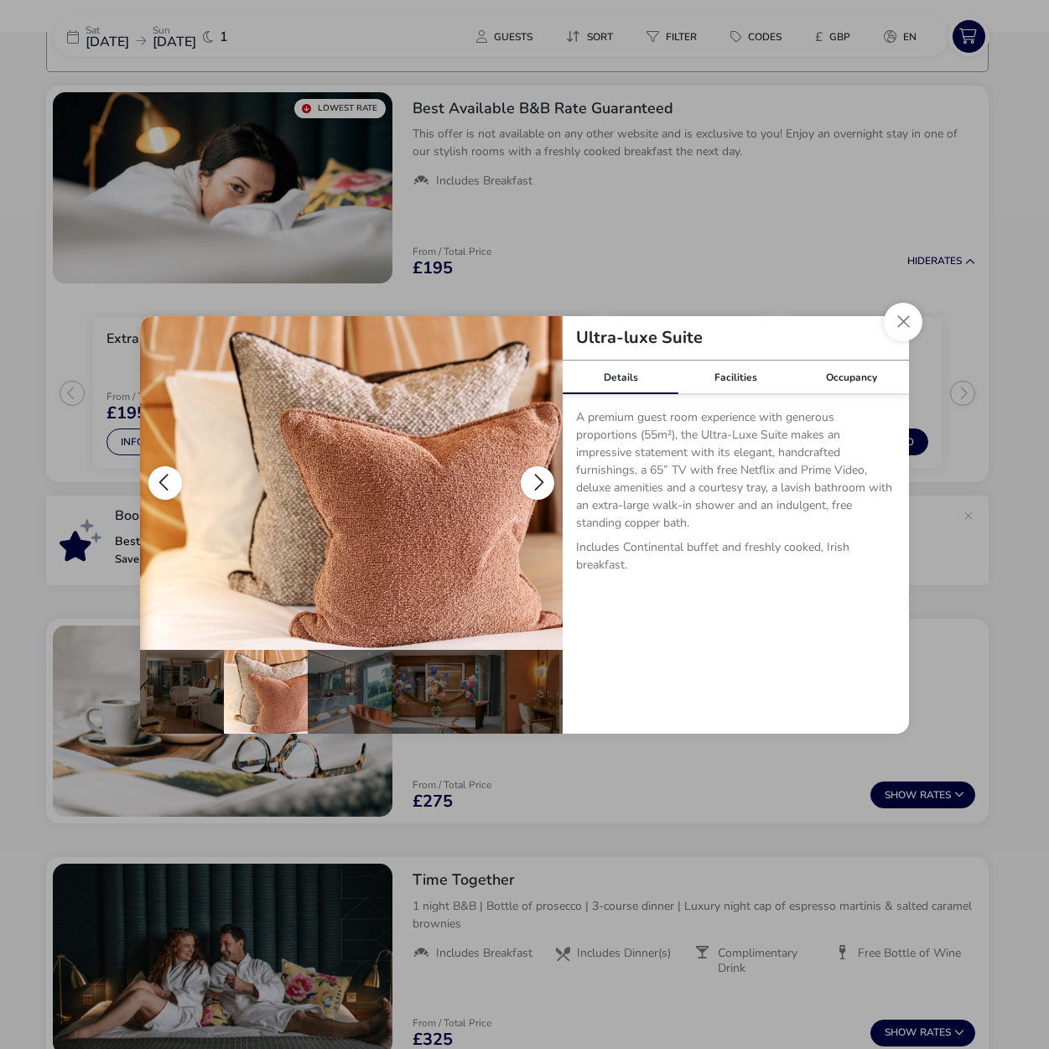
click at [549, 480] on button "details" at bounding box center [538, 483] width 34 height 34
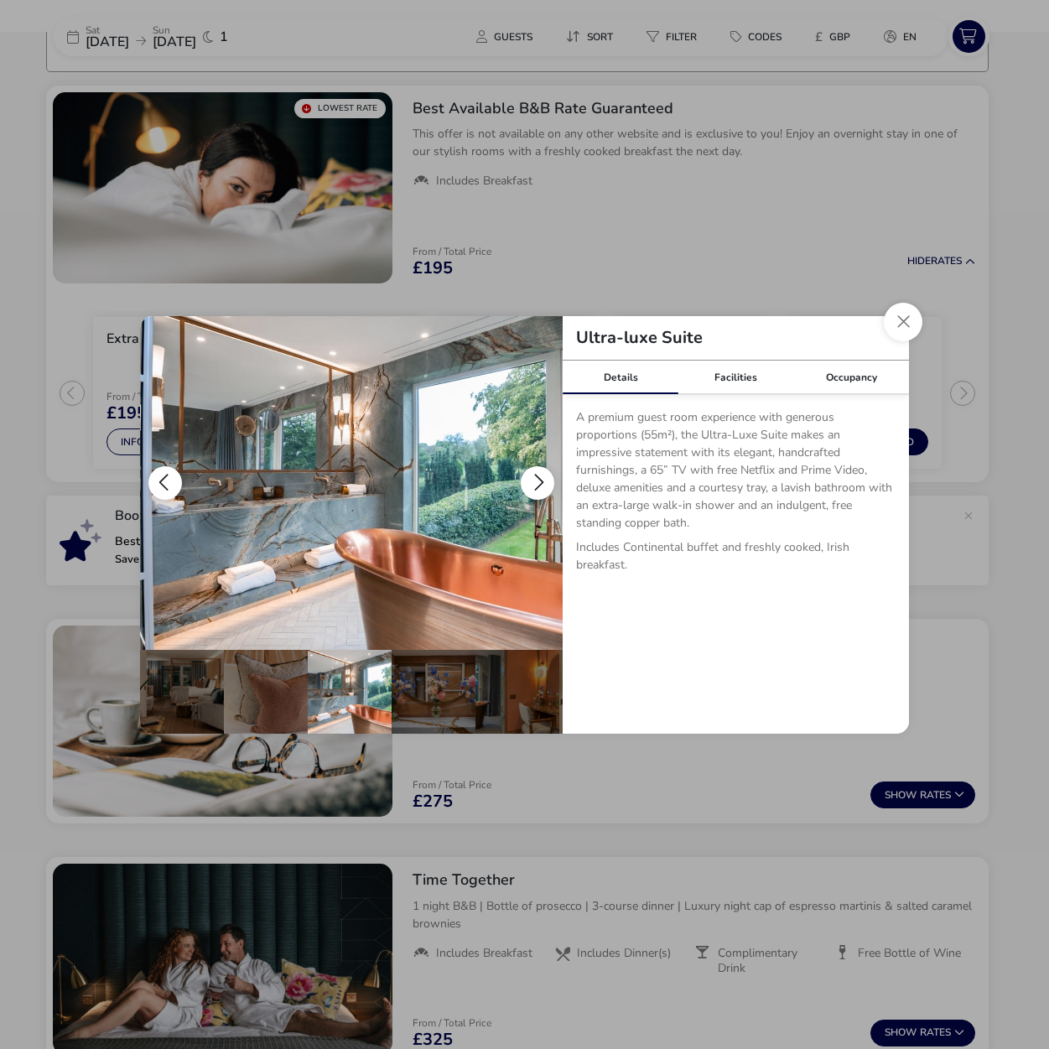
scroll to position [0, 164]
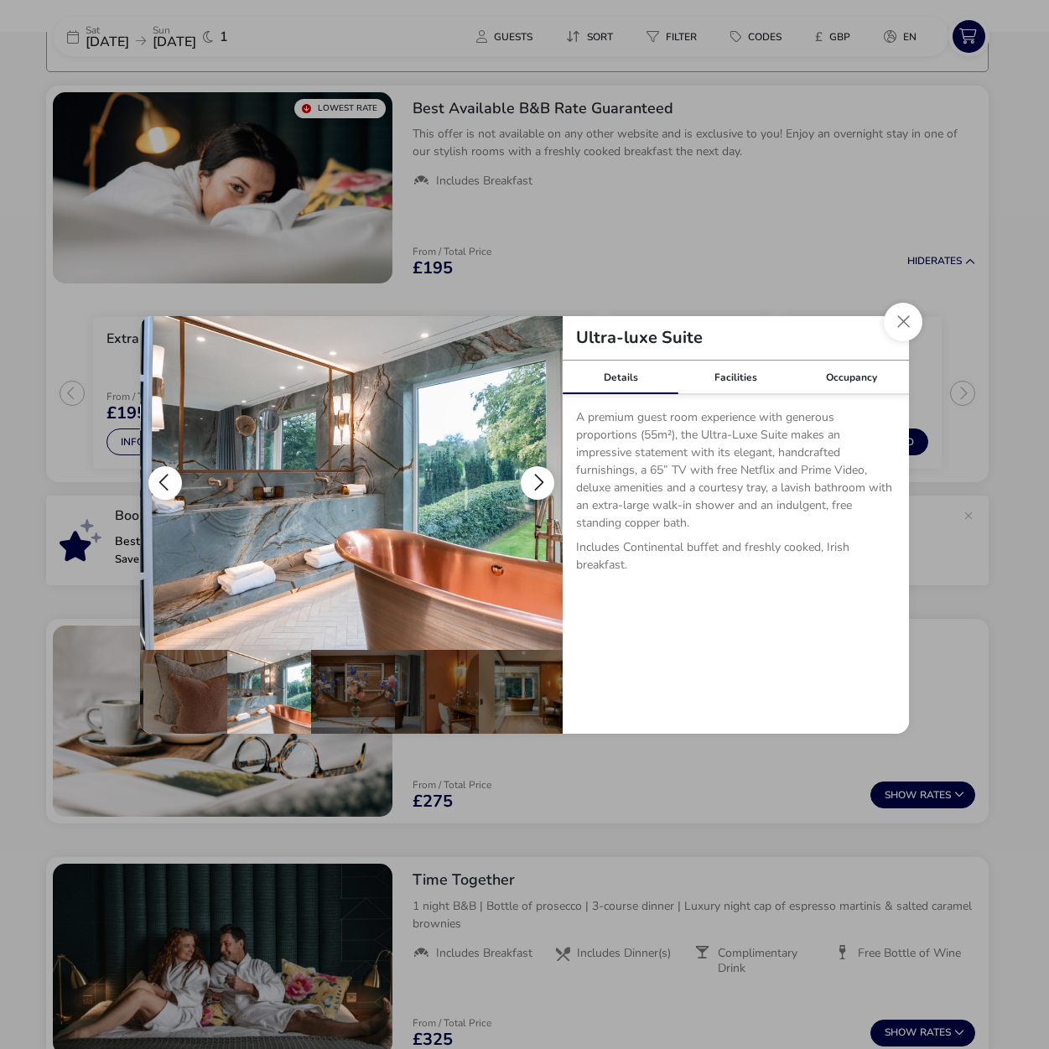
click at [549, 480] on button "details" at bounding box center [538, 483] width 34 height 34
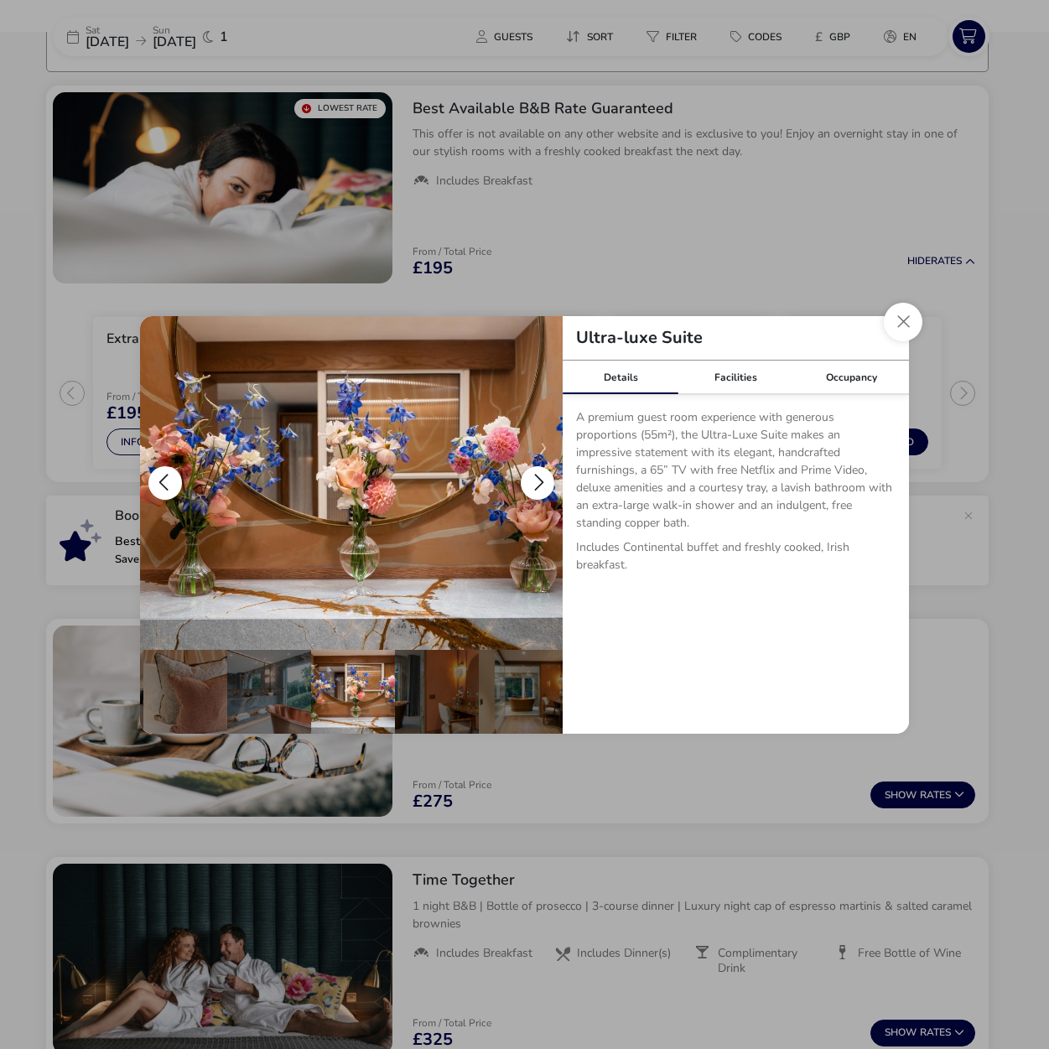
click at [549, 480] on button "details" at bounding box center [538, 483] width 34 height 34
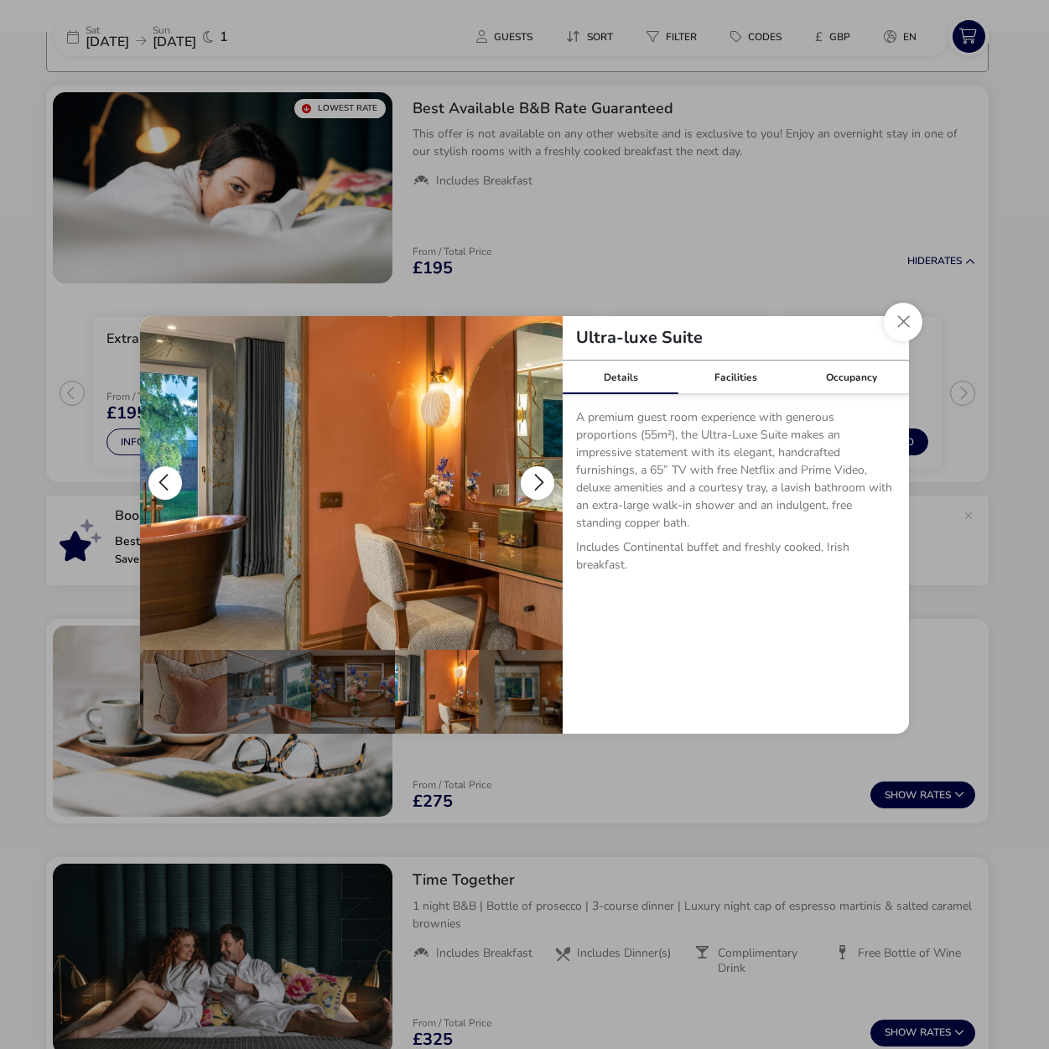
click at [549, 480] on button "details" at bounding box center [538, 483] width 34 height 34
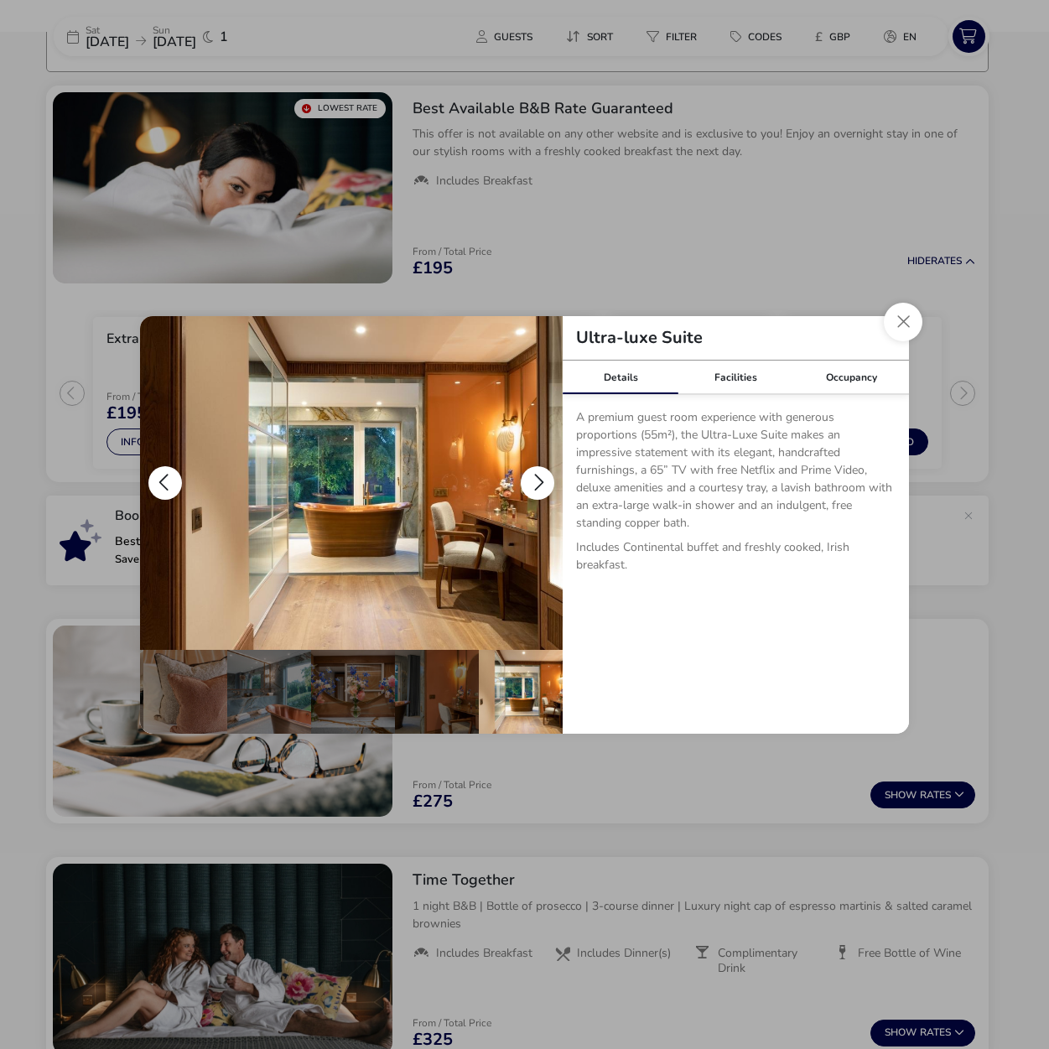
click at [549, 480] on button "details" at bounding box center [538, 483] width 34 height 34
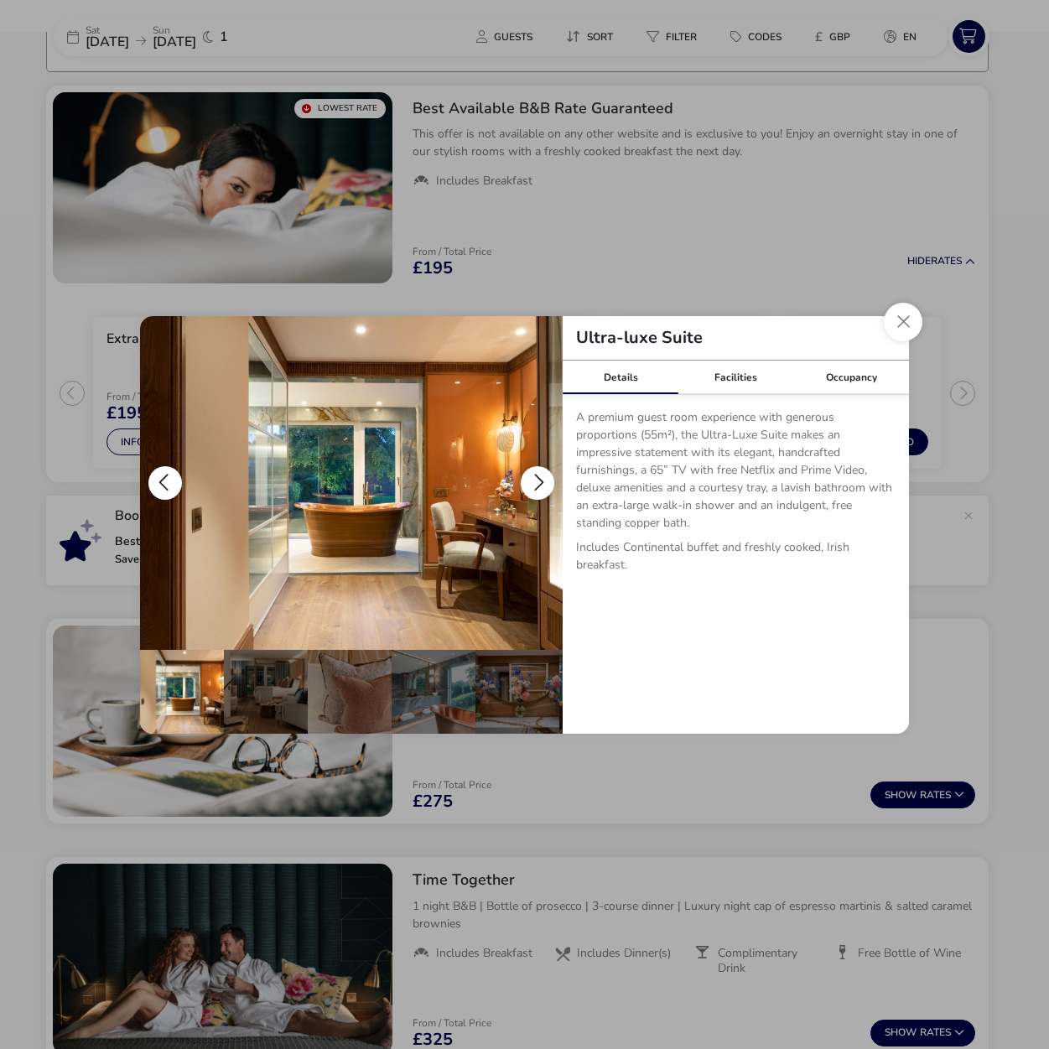
click at [549, 480] on button "details" at bounding box center [538, 483] width 34 height 34
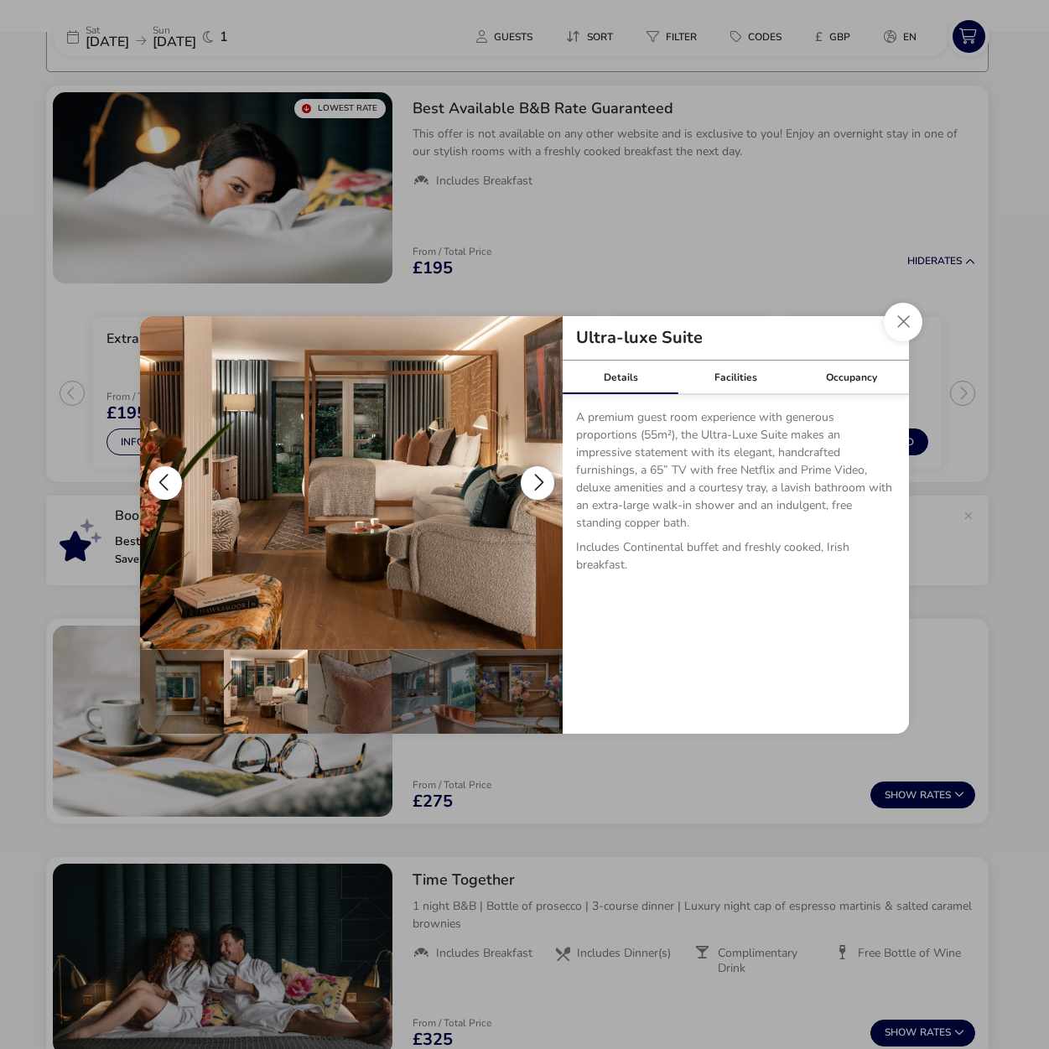
click at [549, 480] on button "details" at bounding box center [538, 483] width 34 height 34
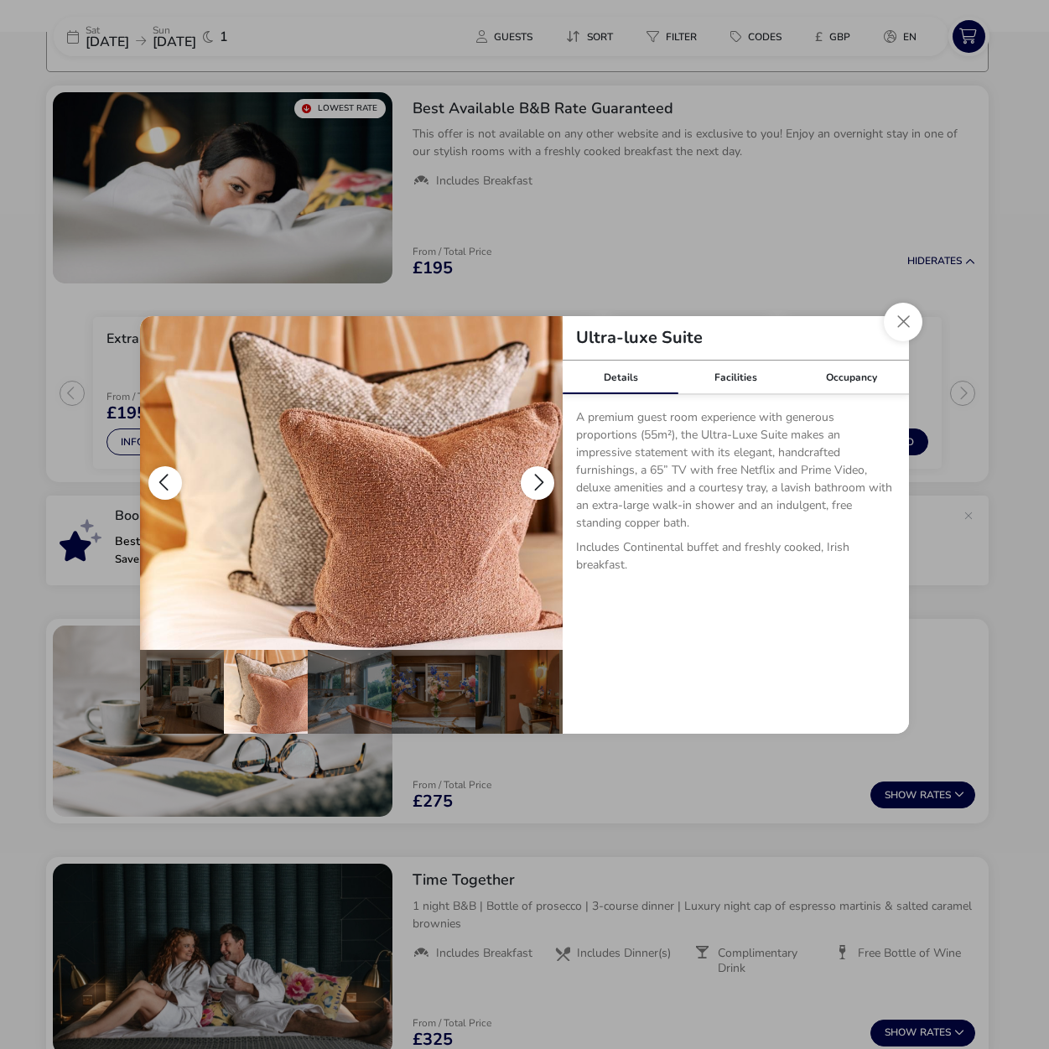
click at [549, 480] on button "details" at bounding box center [538, 483] width 34 height 34
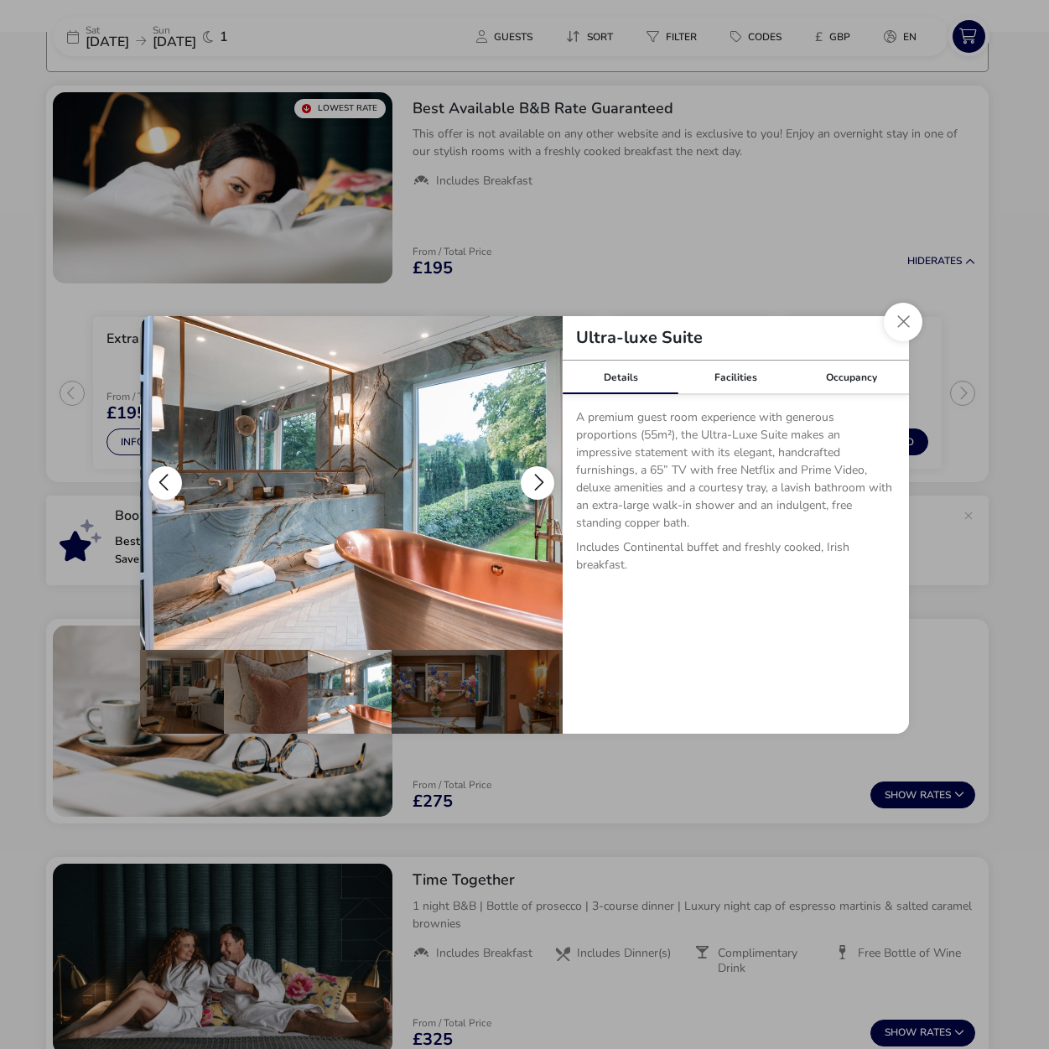
scroll to position [0, 164]
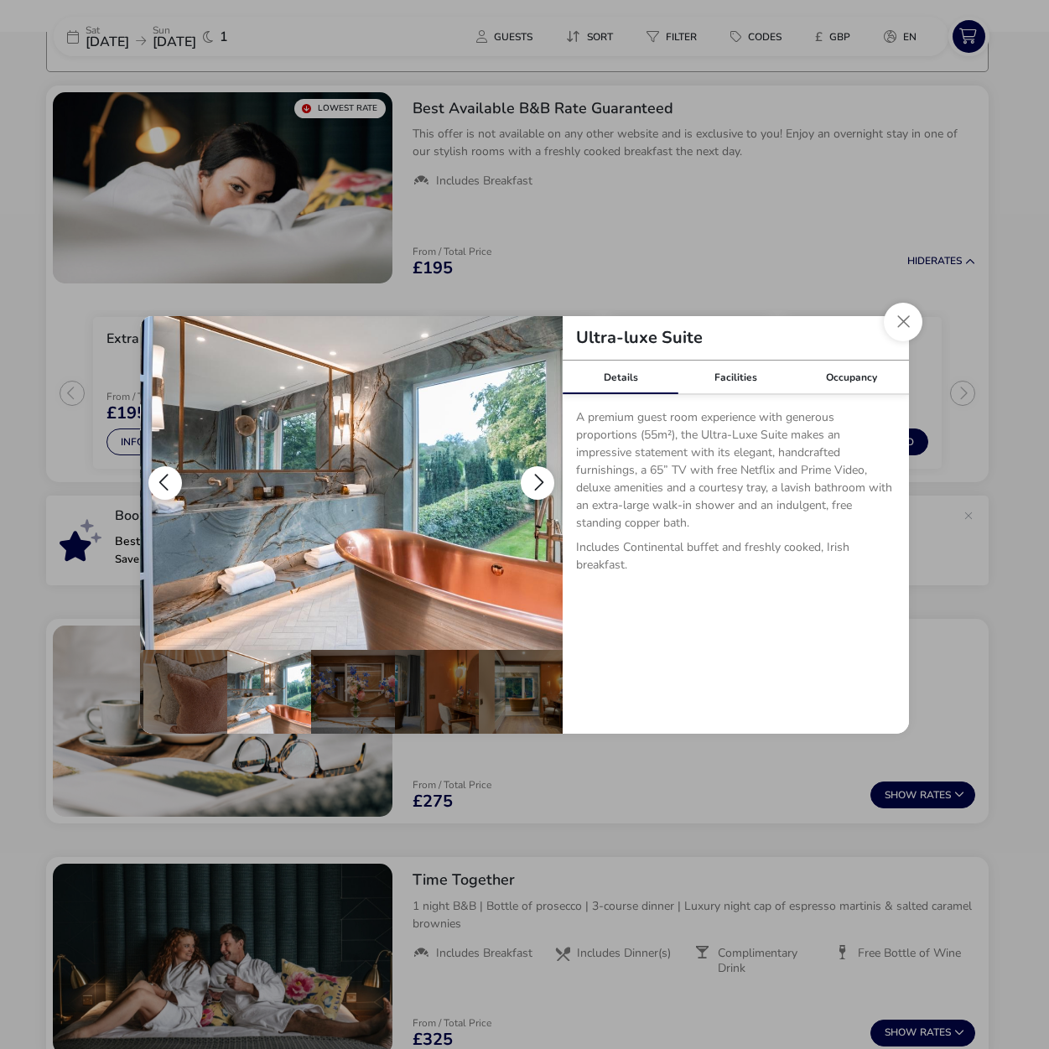
click at [549, 480] on button "details" at bounding box center [538, 483] width 34 height 34
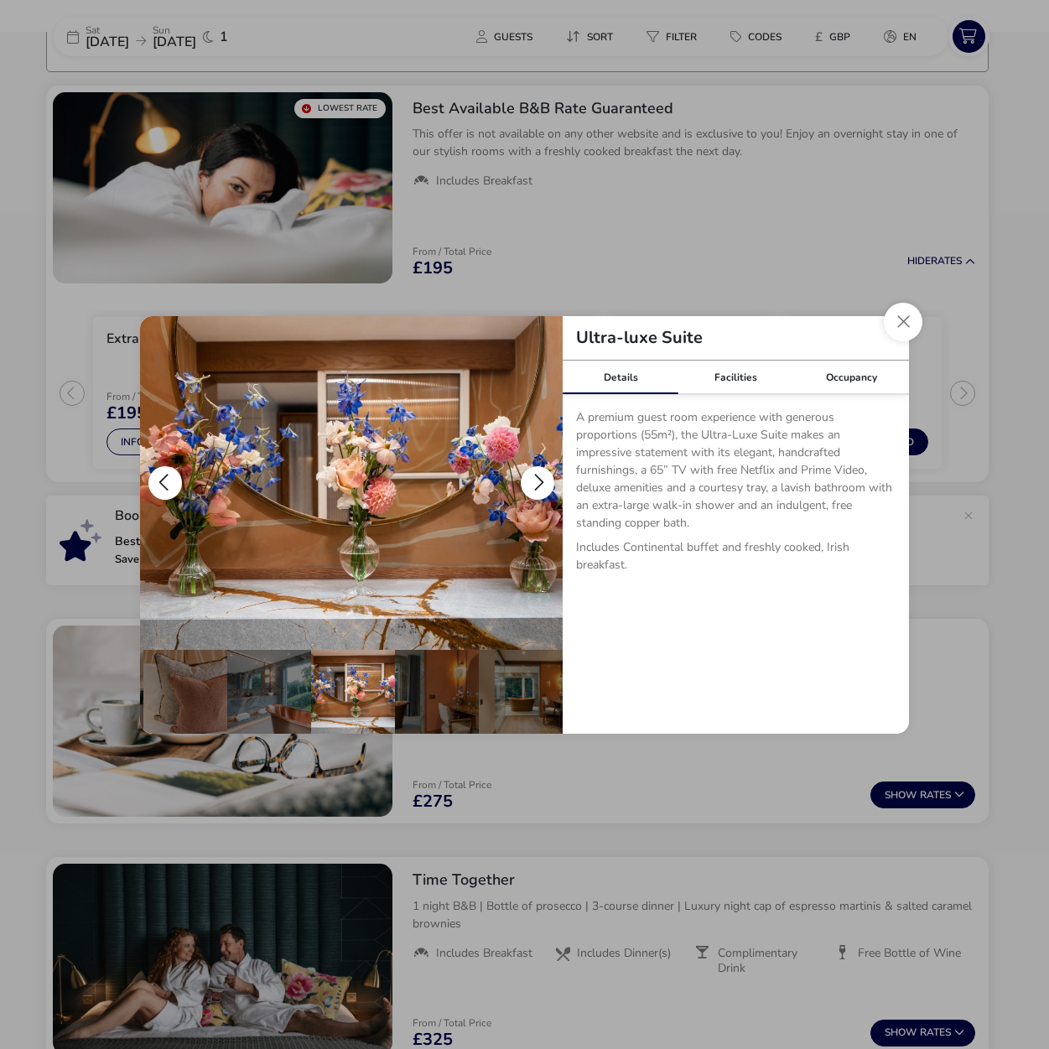
click at [549, 480] on button "details" at bounding box center [538, 483] width 34 height 34
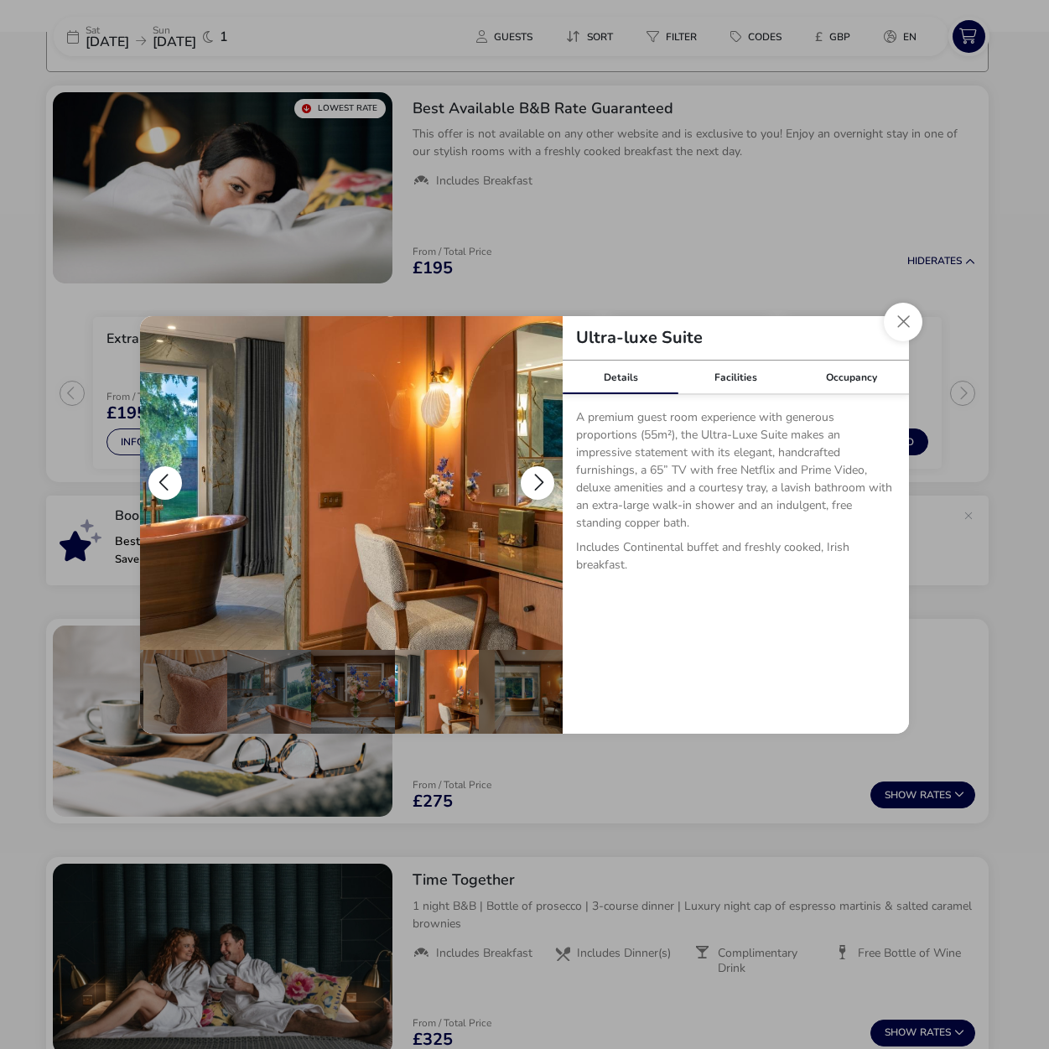
click at [549, 480] on button "details" at bounding box center [538, 483] width 34 height 34
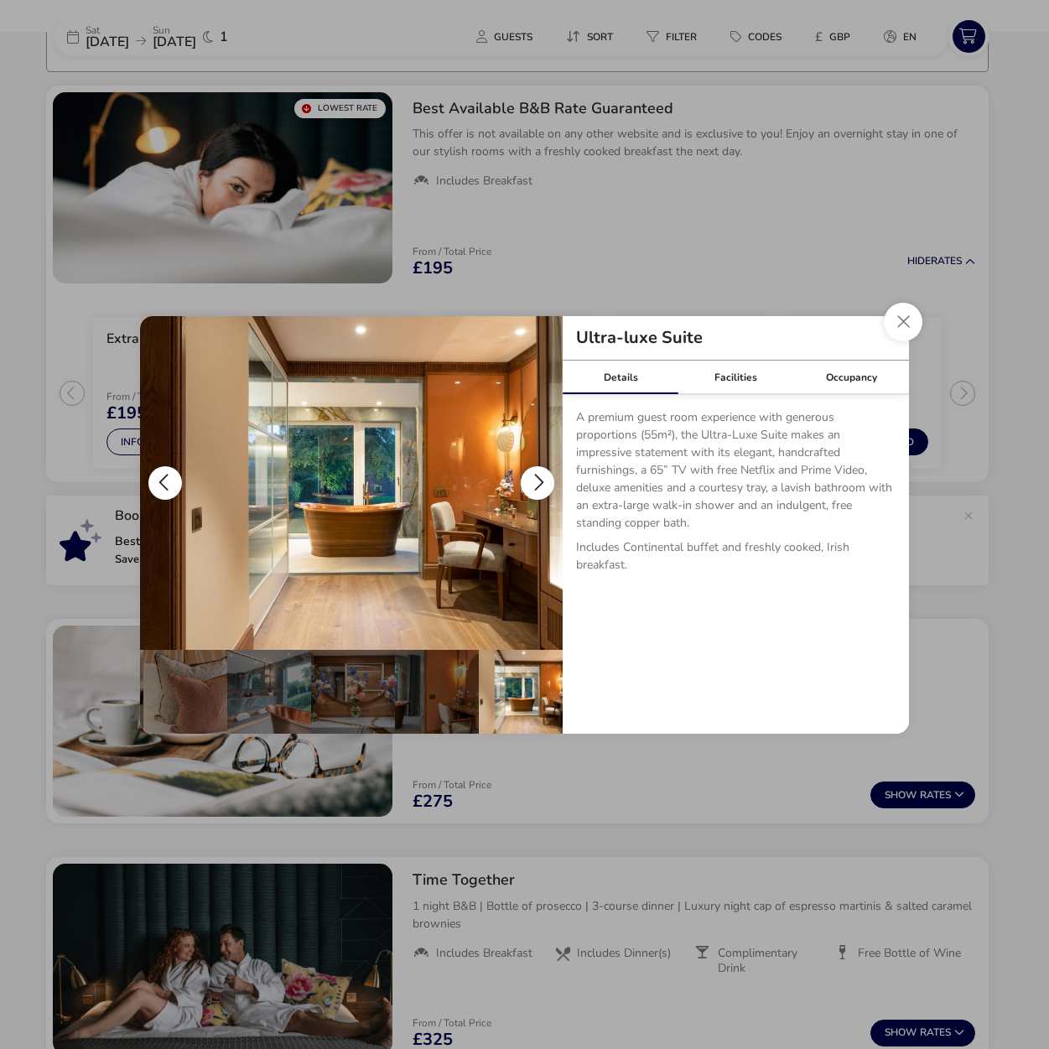
click at [549, 480] on button "details" at bounding box center [538, 483] width 34 height 34
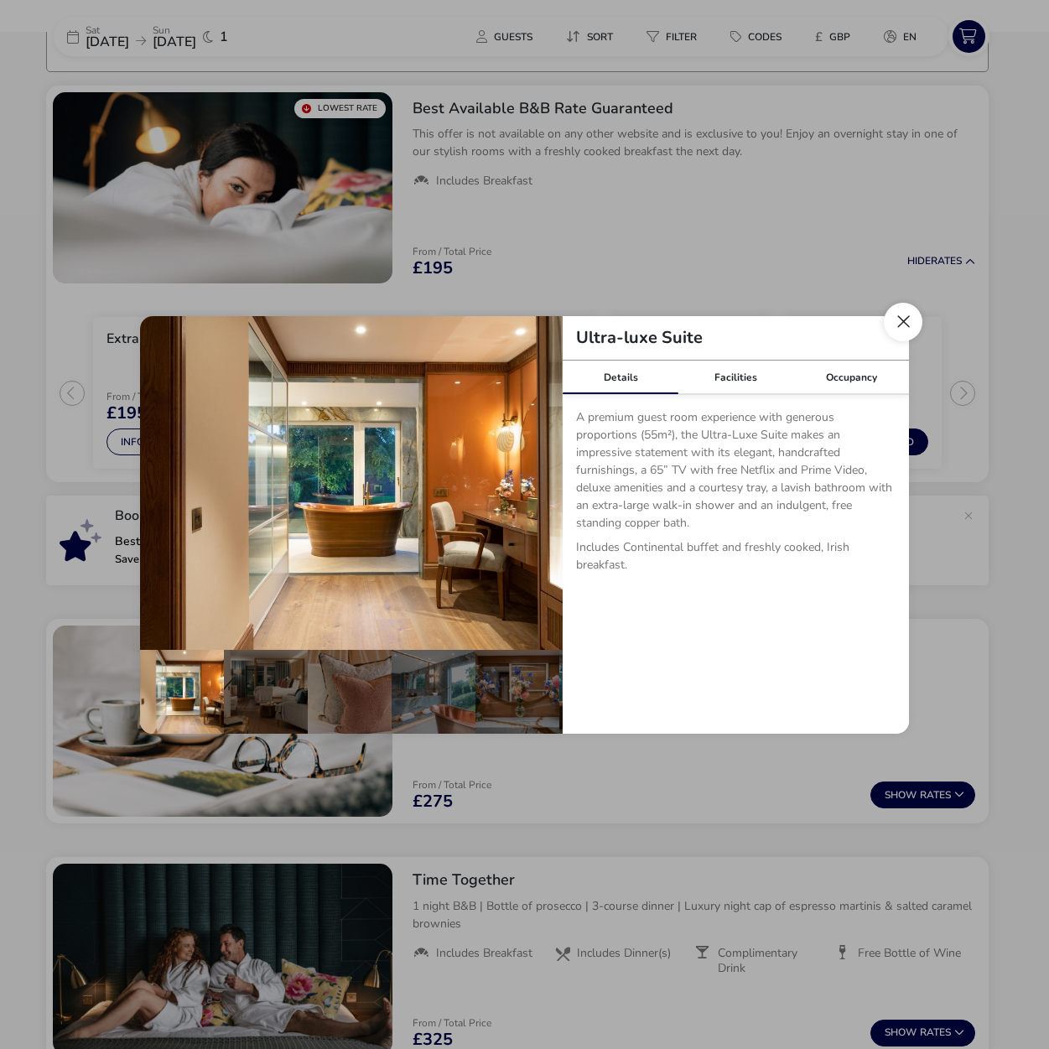
click at [889, 334] on button "Close dialog" at bounding box center [902, 322] width 39 height 39
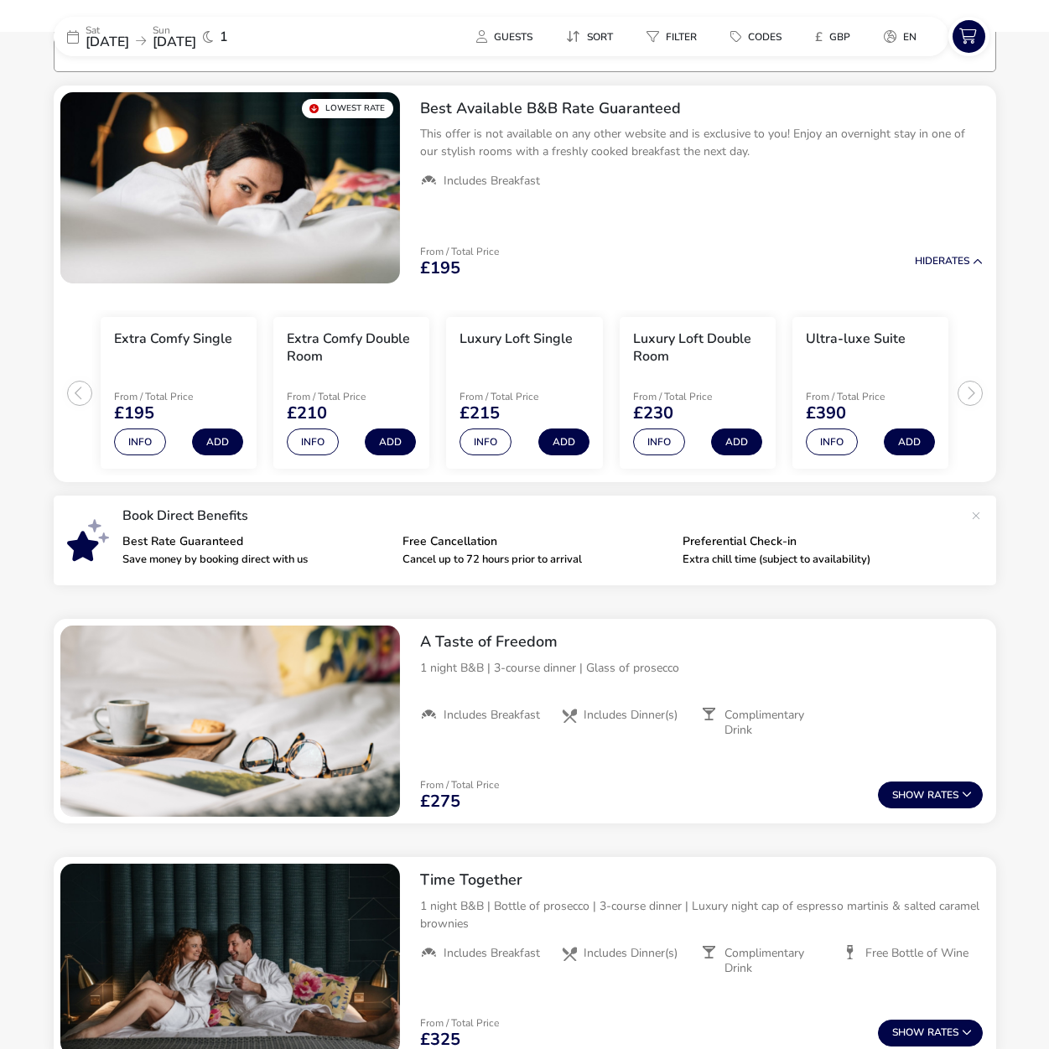
click at [997, 345] on naf-accommodations-shell "[DATE] [DATE] 1 Guests Sort Filter Codes £ GBP en Our Flexible Booking Policy W…" at bounding box center [524, 933] width 1049 height 1903
click at [1014, 342] on naf-accommodations-shell "[DATE] [DATE] 1 Guests Sort Filter Codes £ GBP en Our Flexible Booking Policy W…" at bounding box center [524, 933] width 1049 height 1903
